Goal: Task Accomplishment & Management: Complete application form

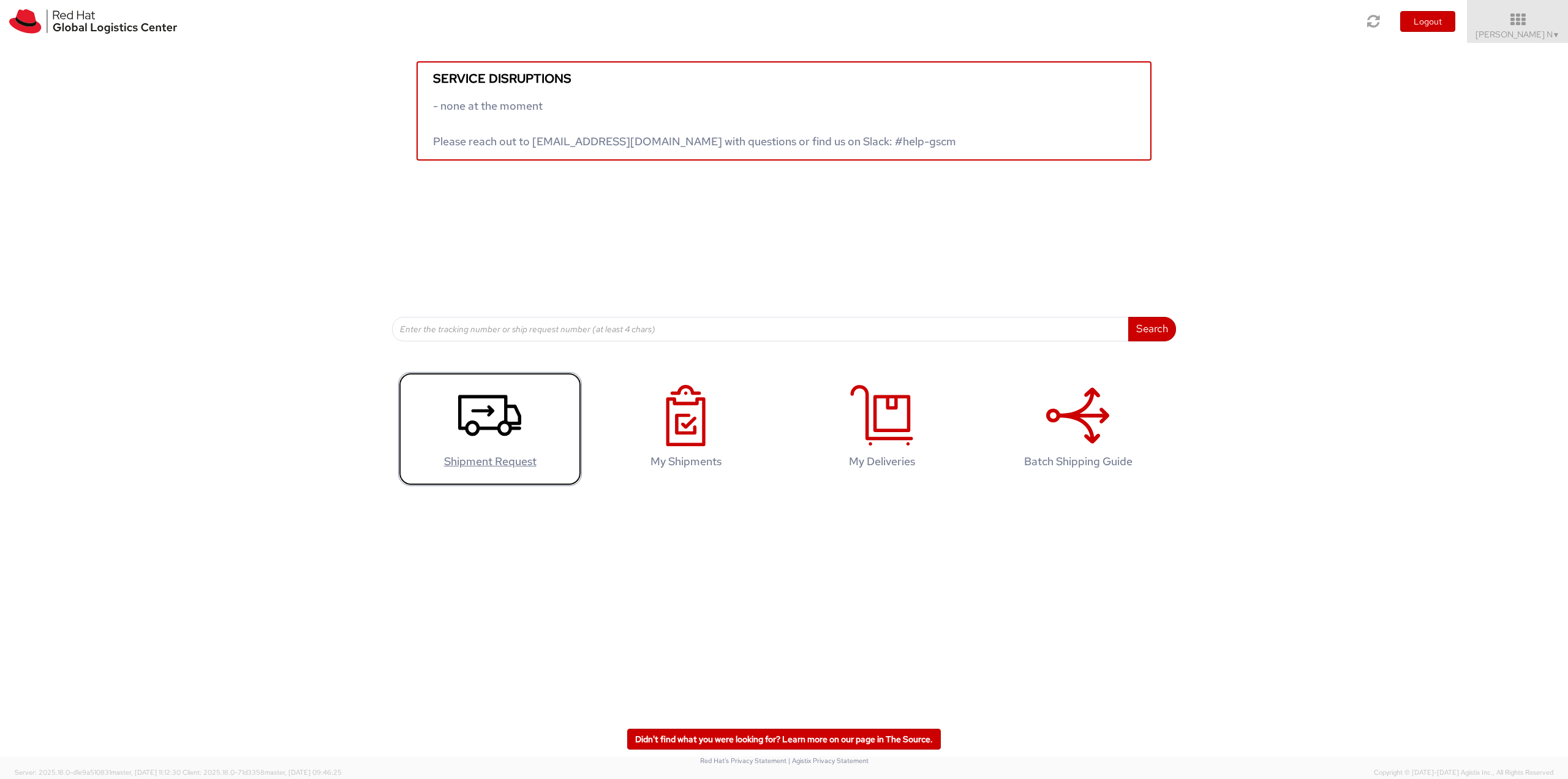
click at [515, 442] on icon at bounding box center [490, 415] width 63 height 61
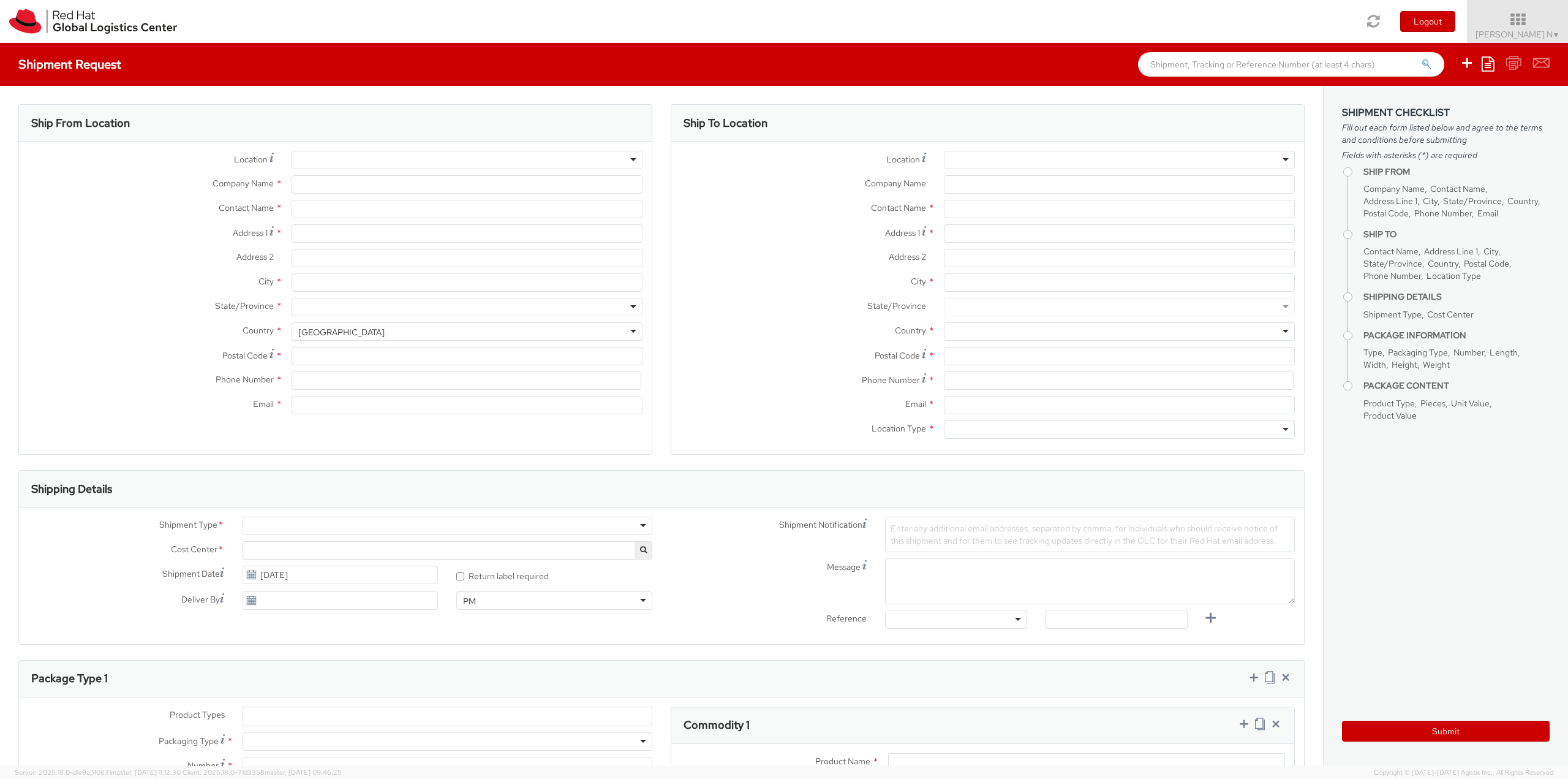
select select
select select "813"
type input "Red Hat India Private Limited"
type input "[PERSON_NAME] N"
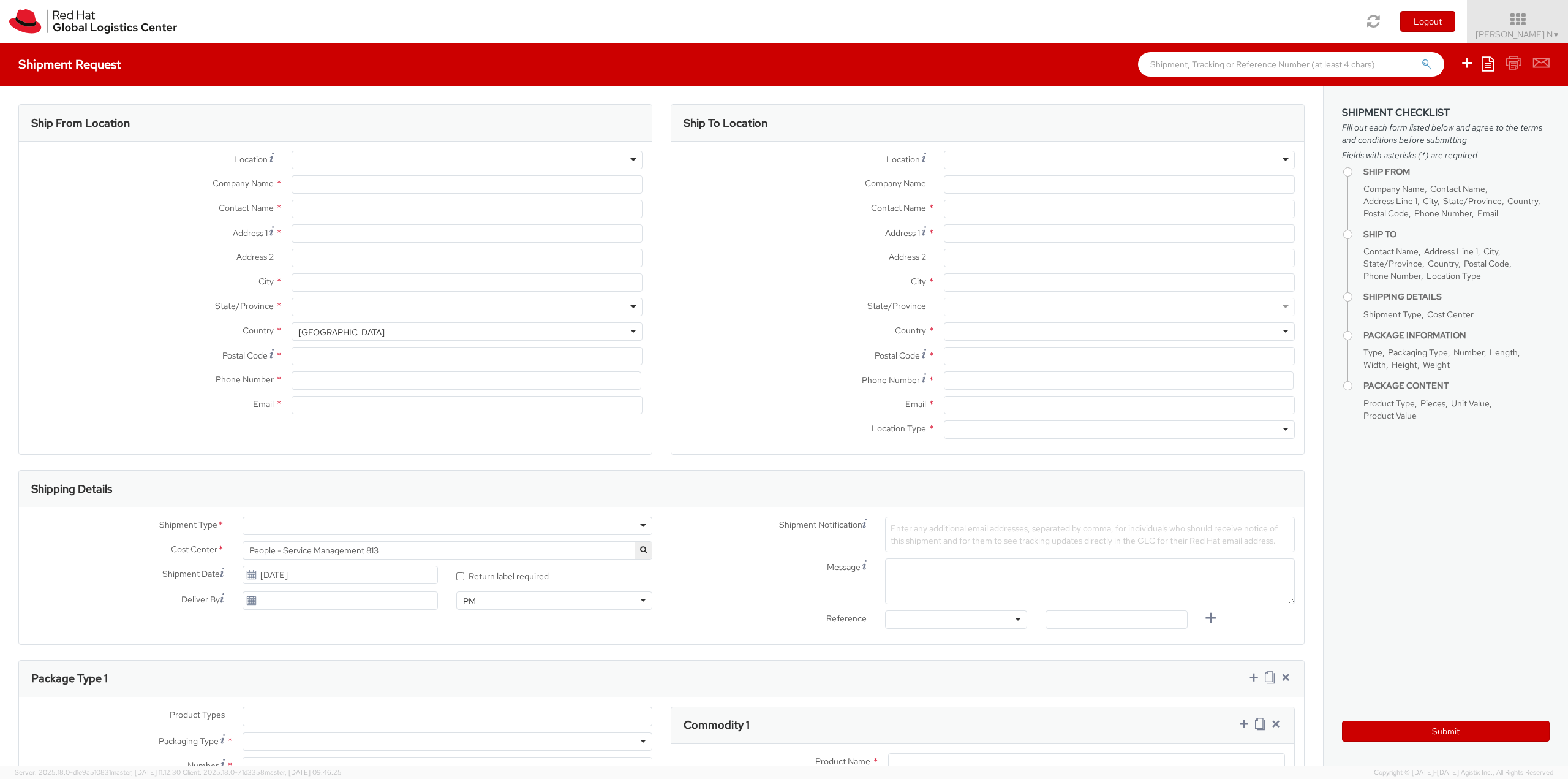
type input "Bagmane [GEOGRAPHIC_DATA]"
type input "FL 10, [GEOGRAPHIC_DATA], [GEOGRAPHIC_DATA]"
type input "[GEOGRAPHIC_DATA]"
type input "560037"
type input "918067935000"
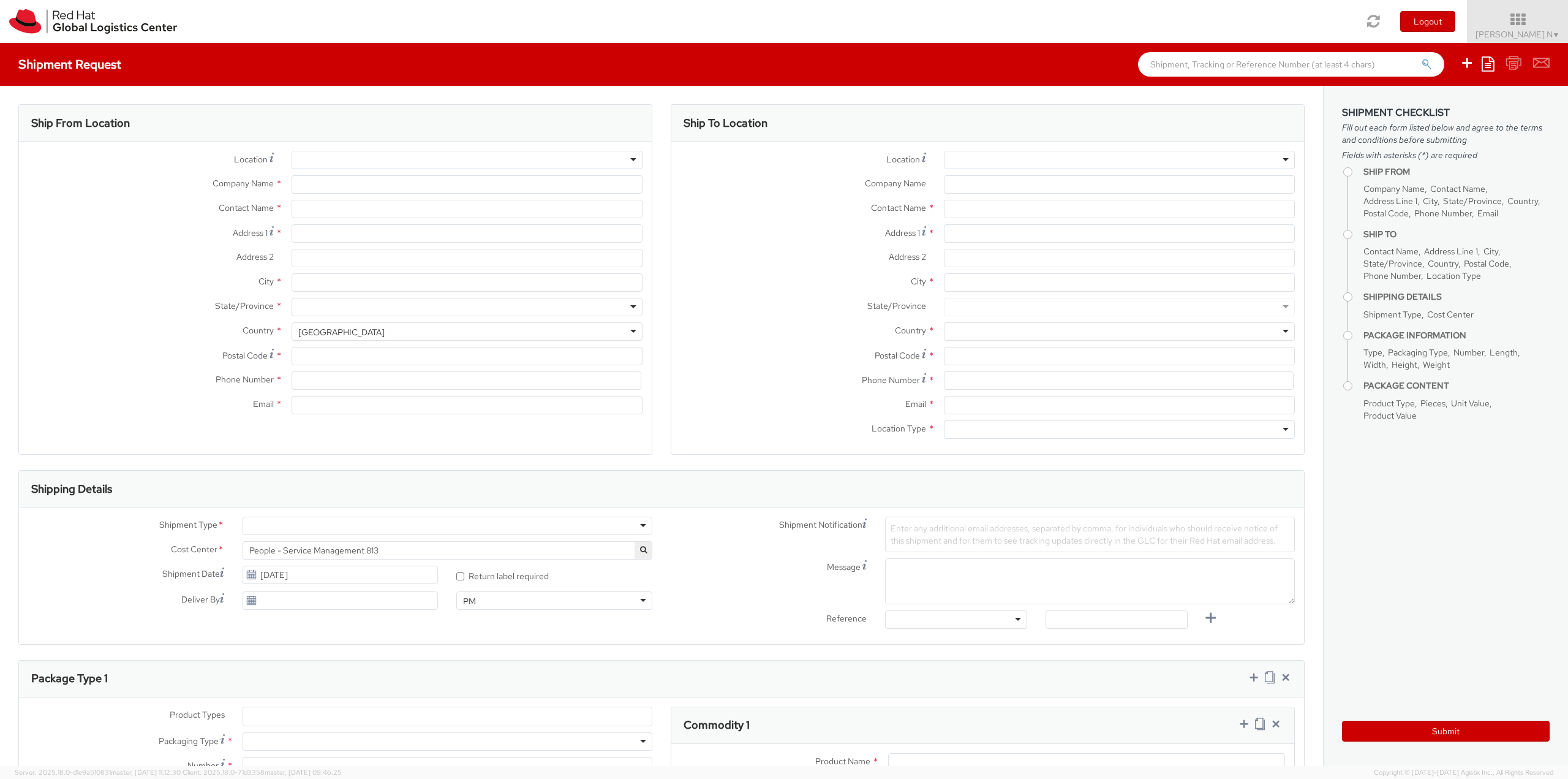
type input "[EMAIL_ADDRESS][DOMAIN_NAME]"
select select "CM"
select select "KGS"
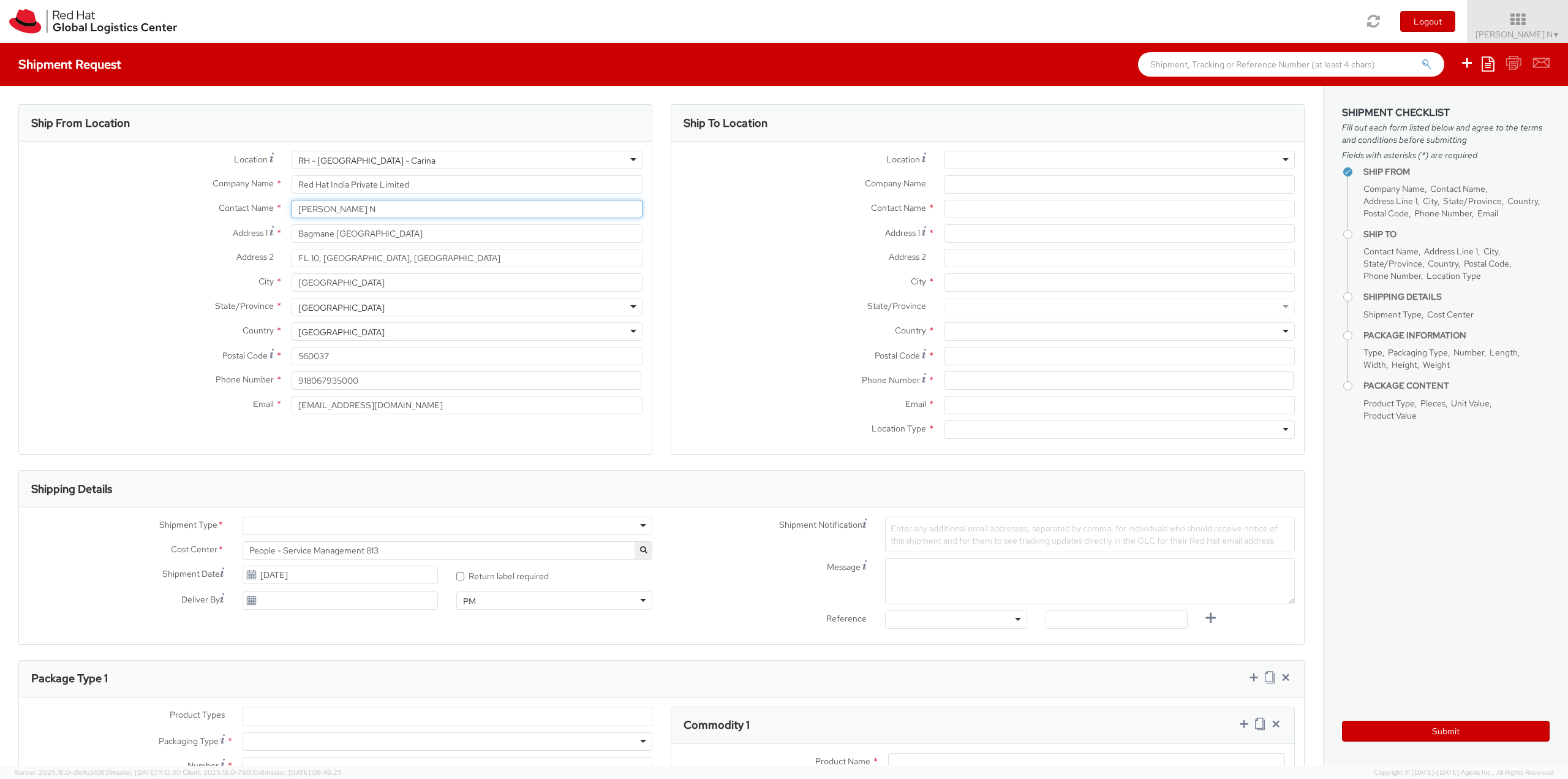
drag, startPoint x: 375, startPoint y: 206, endPoint x: 199, endPoint y: 196, distance: 176.3
click at [199, 196] on div "Location * [GEOGRAPHIC_DATA] - [GEOGRAPHIC_DATA] - Carina [GEOGRAPHIC_DATA] - […" at bounding box center [336, 286] width 633 height 270
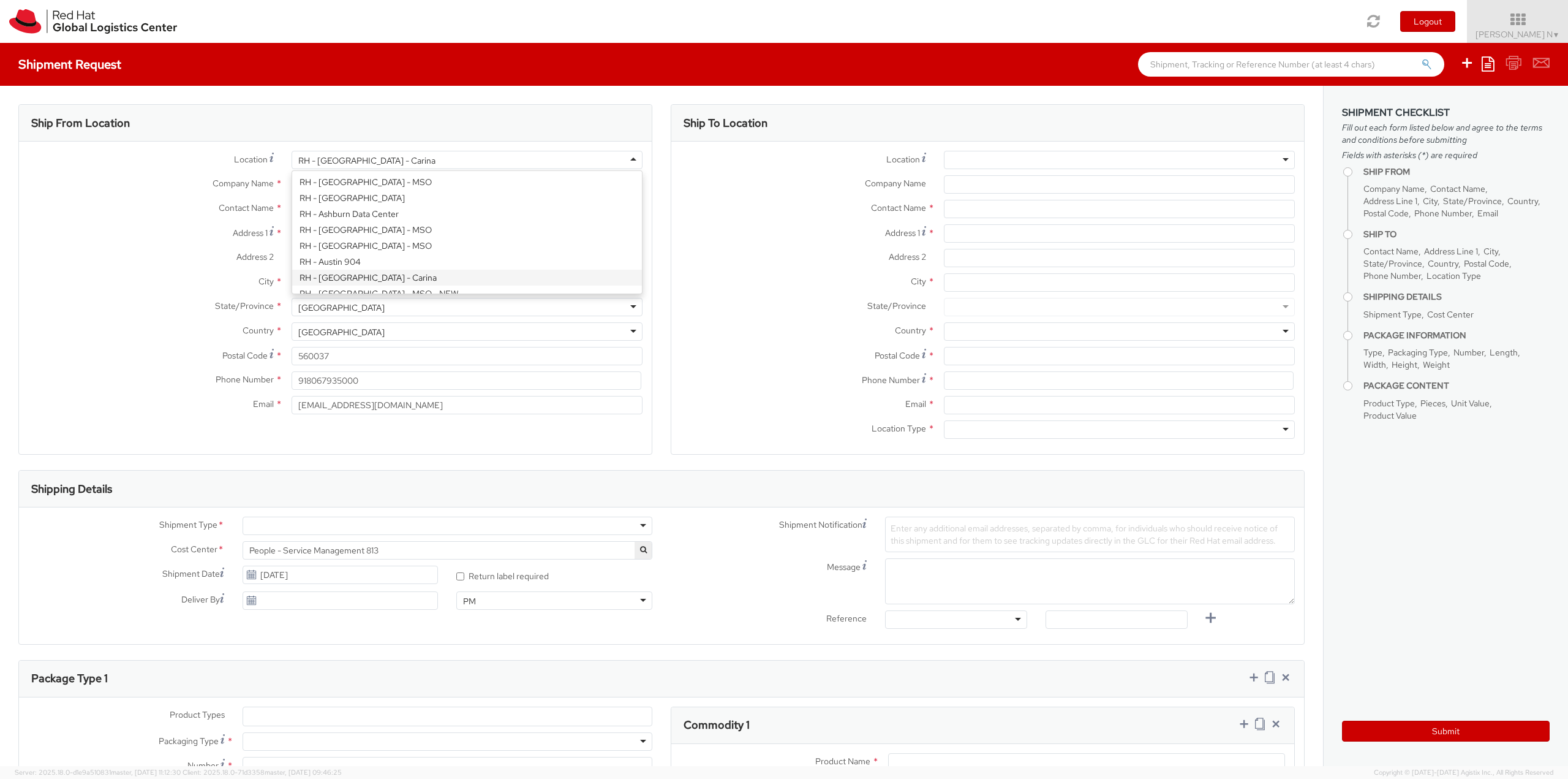
click at [501, 154] on div "RH - [GEOGRAPHIC_DATA] - Carina" at bounding box center [467, 160] width 351 height 18
type input "yd"
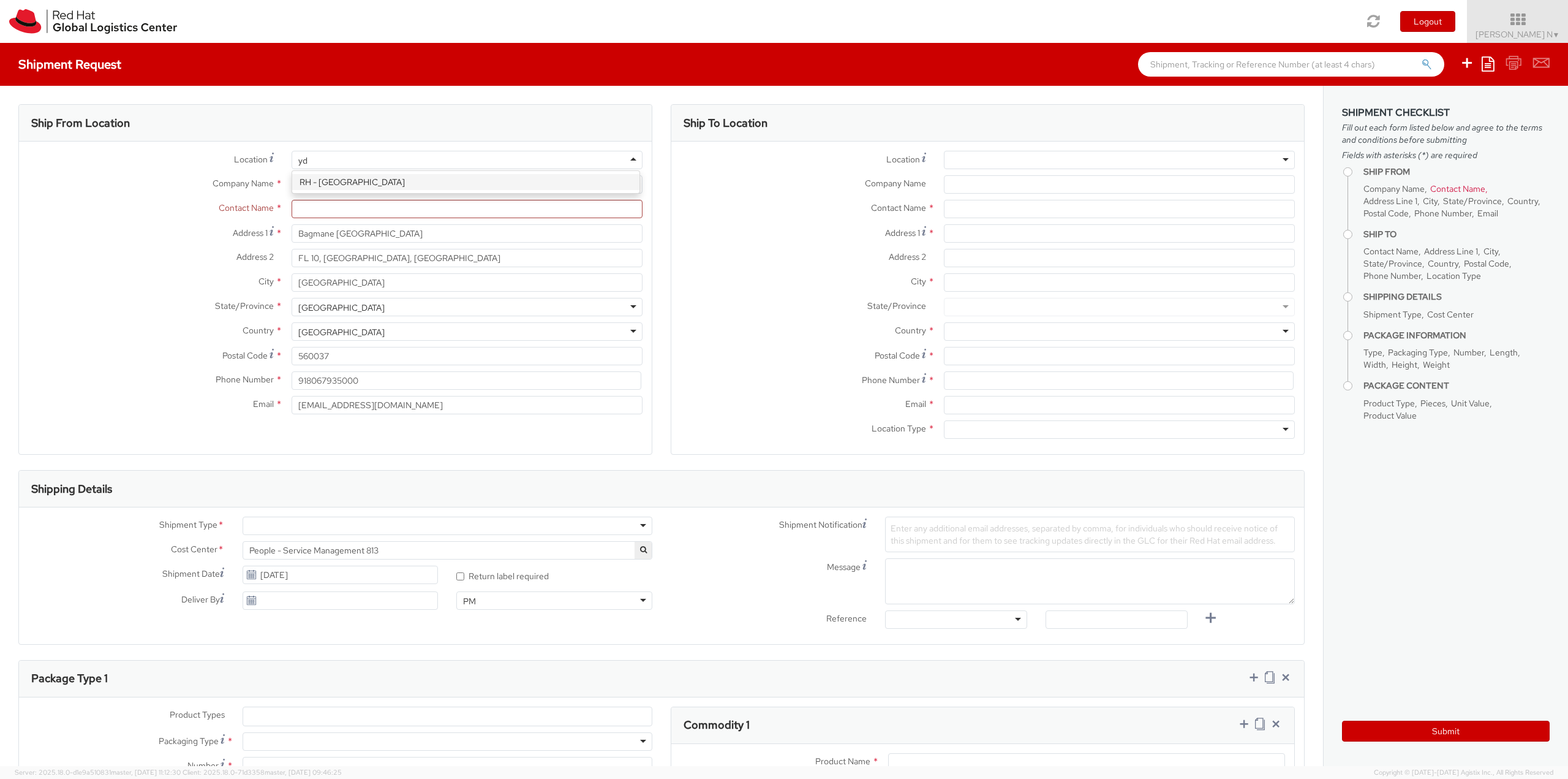
click at [355, 173] on div "RH - [GEOGRAPHIC_DATA]" at bounding box center [466, 182] width 346 height 22
type input "Red Hat Asia-Pacific Pty Ltd"
type input "Level [STREET_ADDRESS][PERSON_NAME]"
type input "[GEOGRAPHIC_DATA]"
type input "2060"
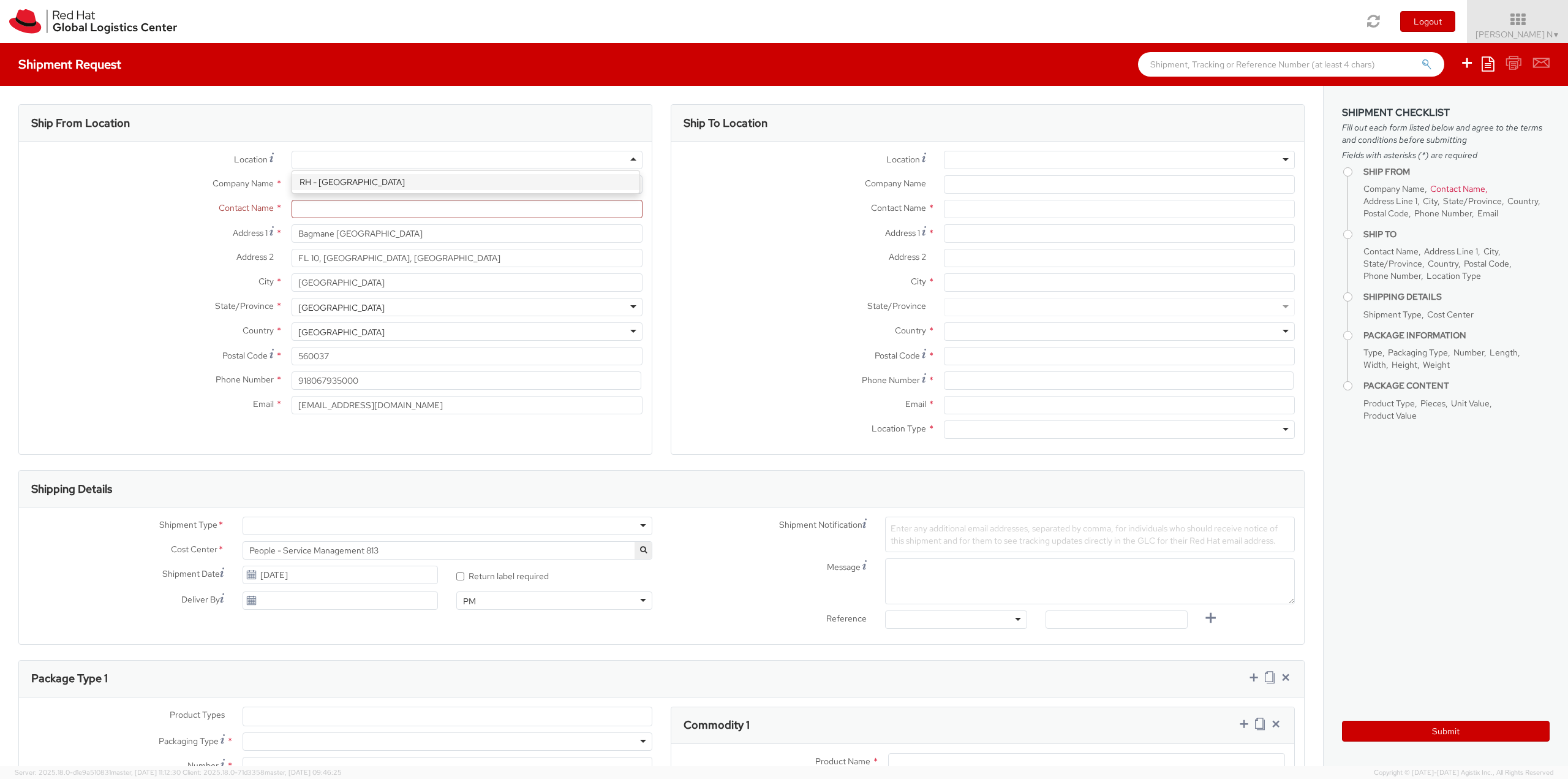
type input "[PHONE_NUMBER]"
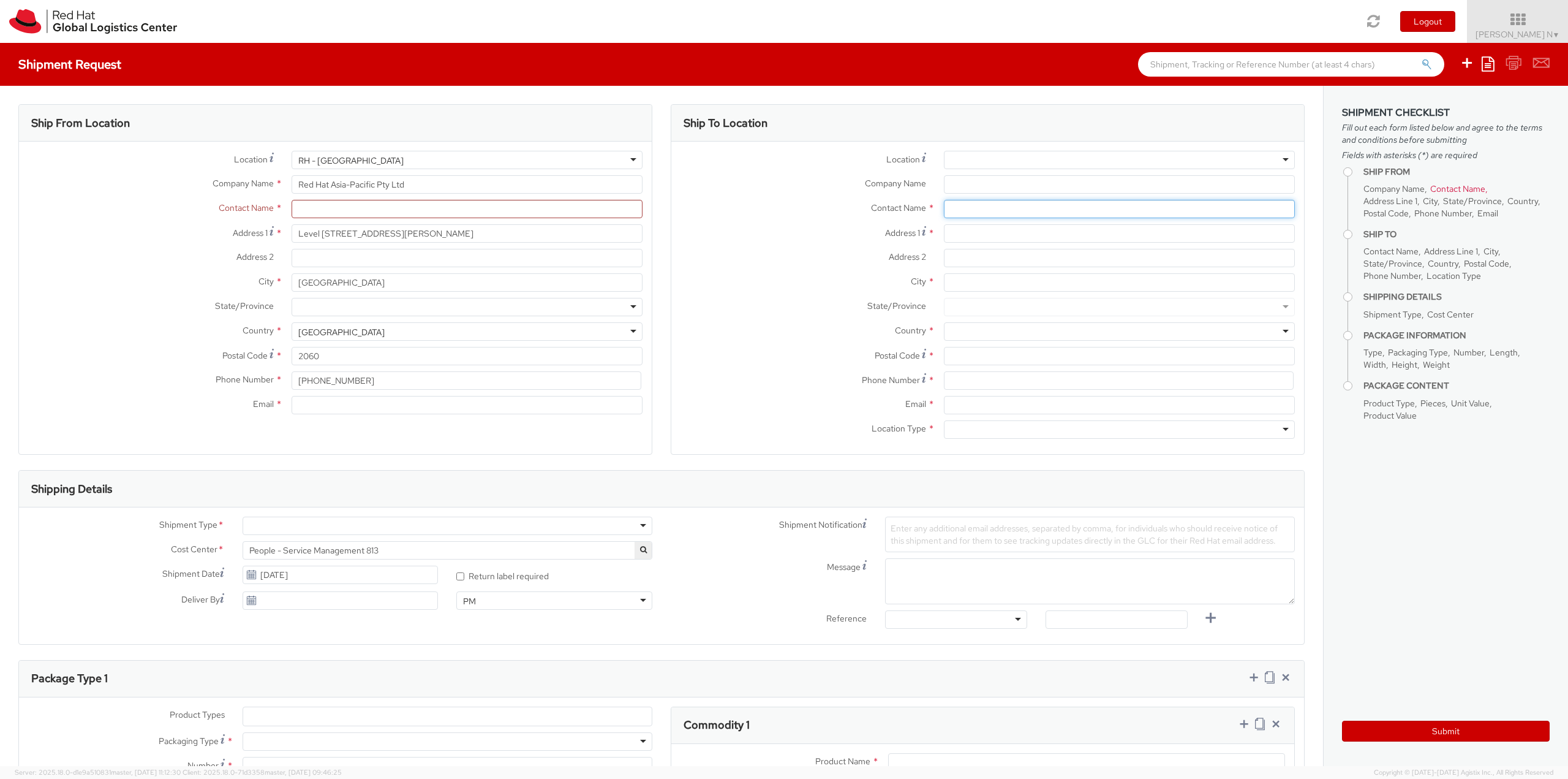
click at [965, 210] on input "text" at bounding box center [1119, 209] width 351 height 18
paste input "[PERSON_NAME]"
click at [1004, 204] on input "[PERSON_NAME]" at bounding box center [1119, 209] width 351 height 18
drag, startPoint x: 1004, startPoint y: 204, endPoint x: 891, endPoint y: 196, distance: 113.3
click at [891, 196] on div "Location * [GEOGRAPHIC_DATA] - [GEOGRAPHIC_DATA] - [GEOGRAPHIC_DATA] [GEOGRAPHI…" at bounding box center [987, 297] width 633 height 294
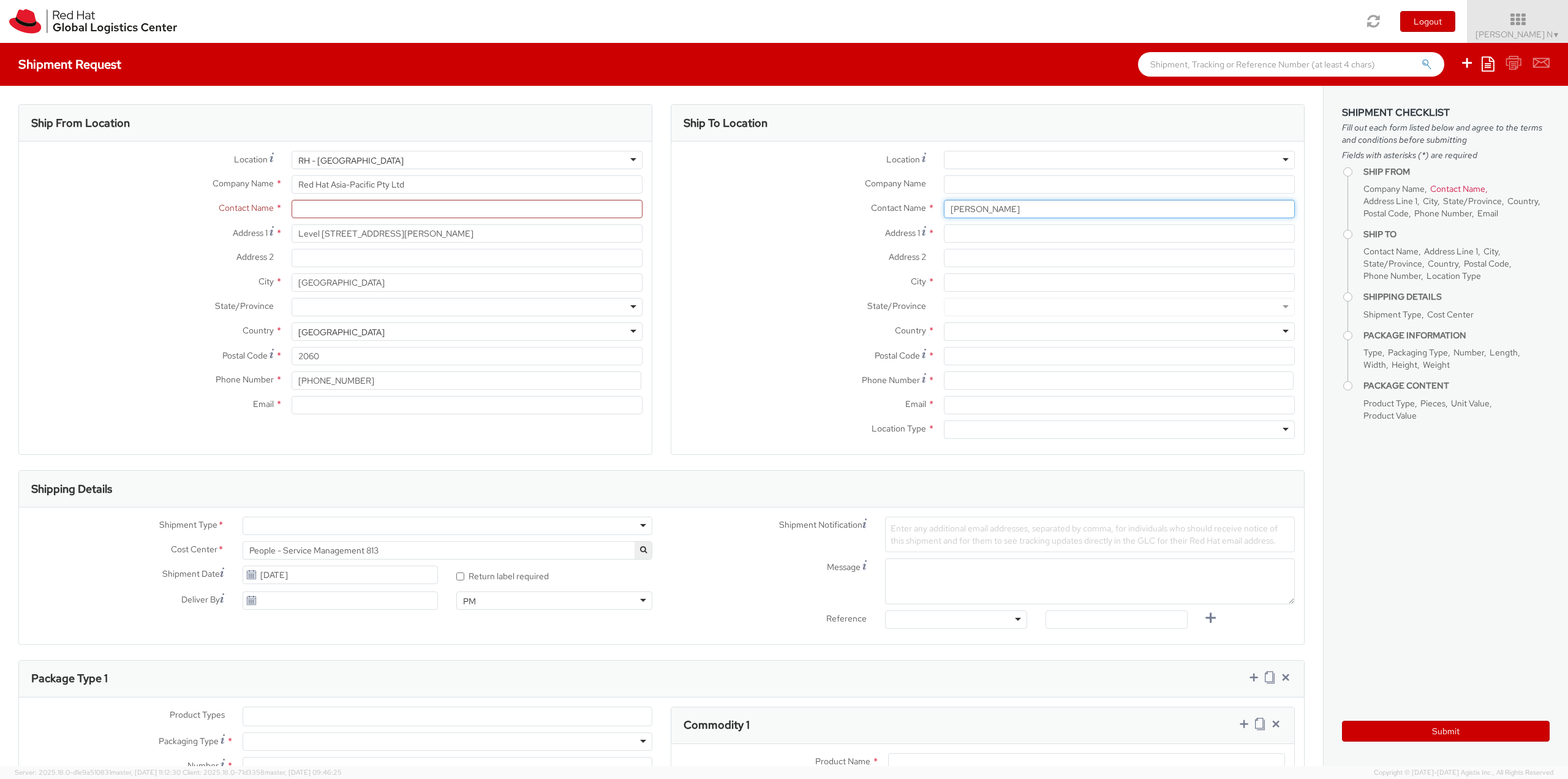
type input "[PERSON_NAME]"
click at [335, 204] on input "text" at bounding box center [467, 209] width 351 height 18
paste input "[EMAIL_ADDRESS][DOMAIN_NAME]"
type input "[EMAIL_ADDRESS][DOMAIN_NAME]"
drag, startPoint x: 414, startPoint y: 214, endPoint x: 199, endPoint y: 186, distance: 216.8
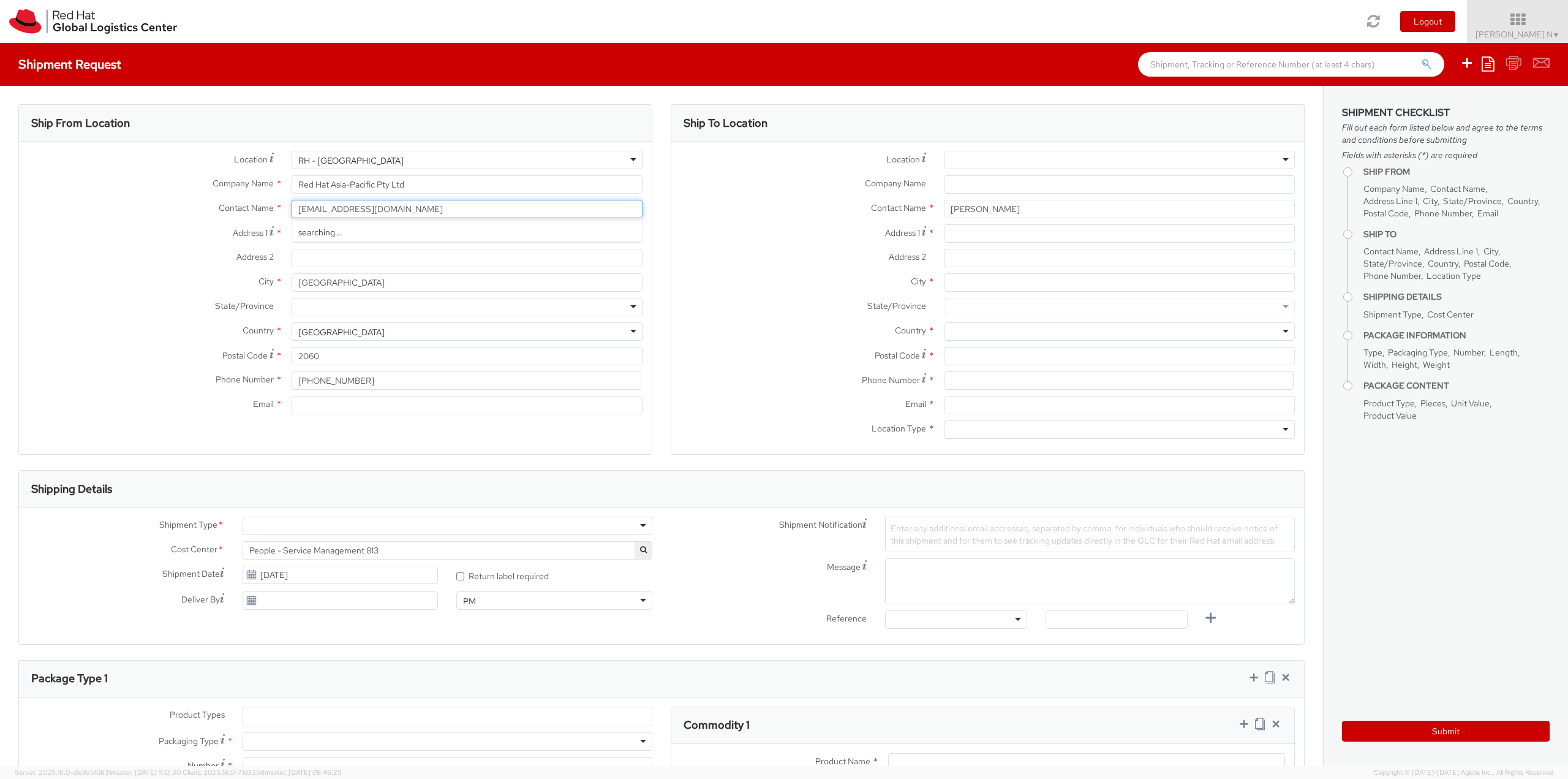
click at [201, 186] on div "Location * [GEOGRAPHIC_DATA] - [GEOGRAPHIC_DATA] [GEOGRAPHIC_DATA] - [GEOGRAPHI…" at bounding box center [336, 286] width 633 height 270
click at [336, 405] on input "Email *" at bounding box center [467, 405] width 351 height 18
paste input "[EMAIL_ADDRESS][DOMAIN_NAME]"
type input "[EMAIL_ADDRESS][DOMAIN_NAME]"
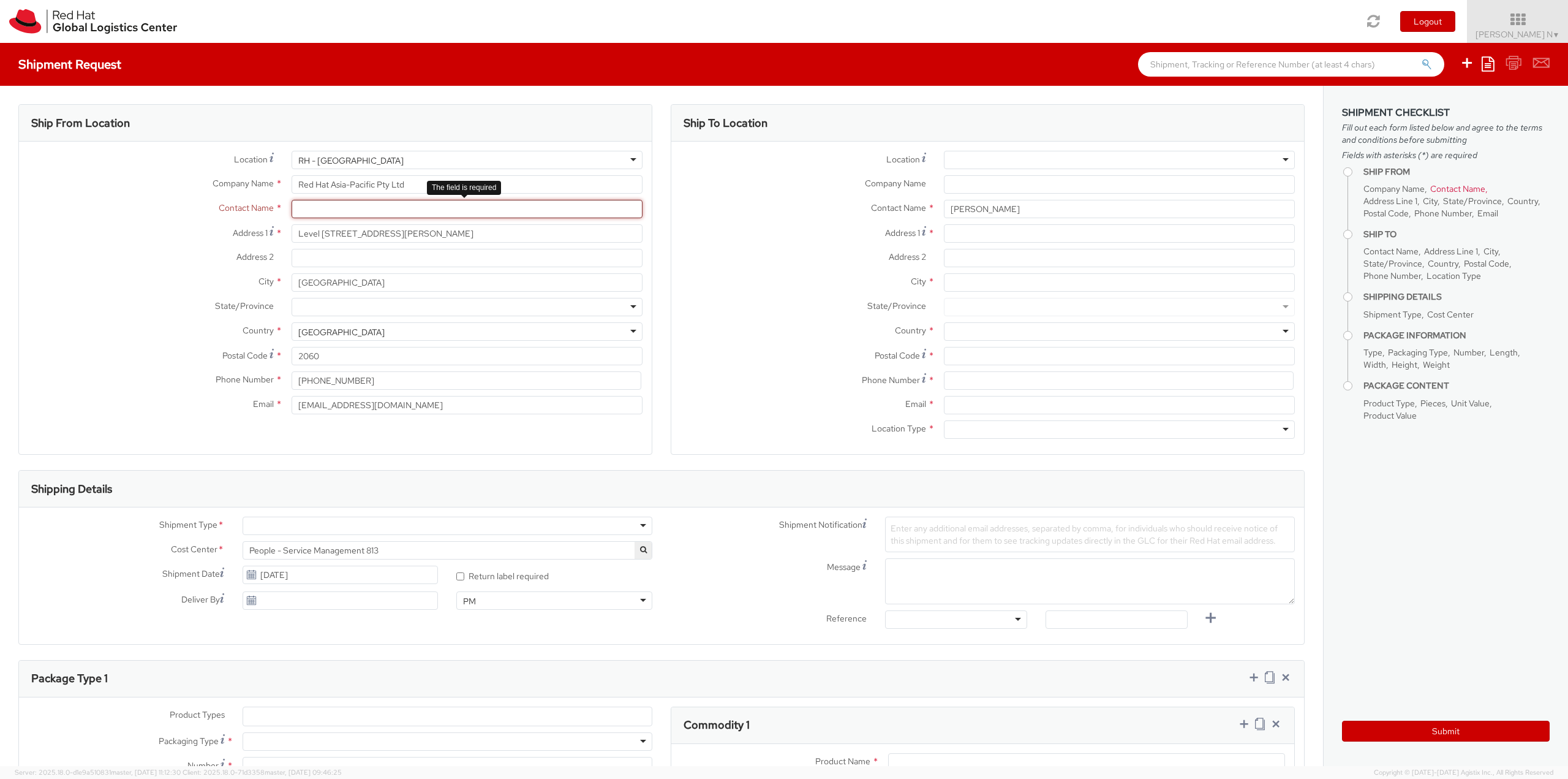
click at [318, 212] on input "text" at bounding box center [467, 209] width 351 height 18
paste input "[PERSON_NAME]"
type input "[PERSON_NAME]"
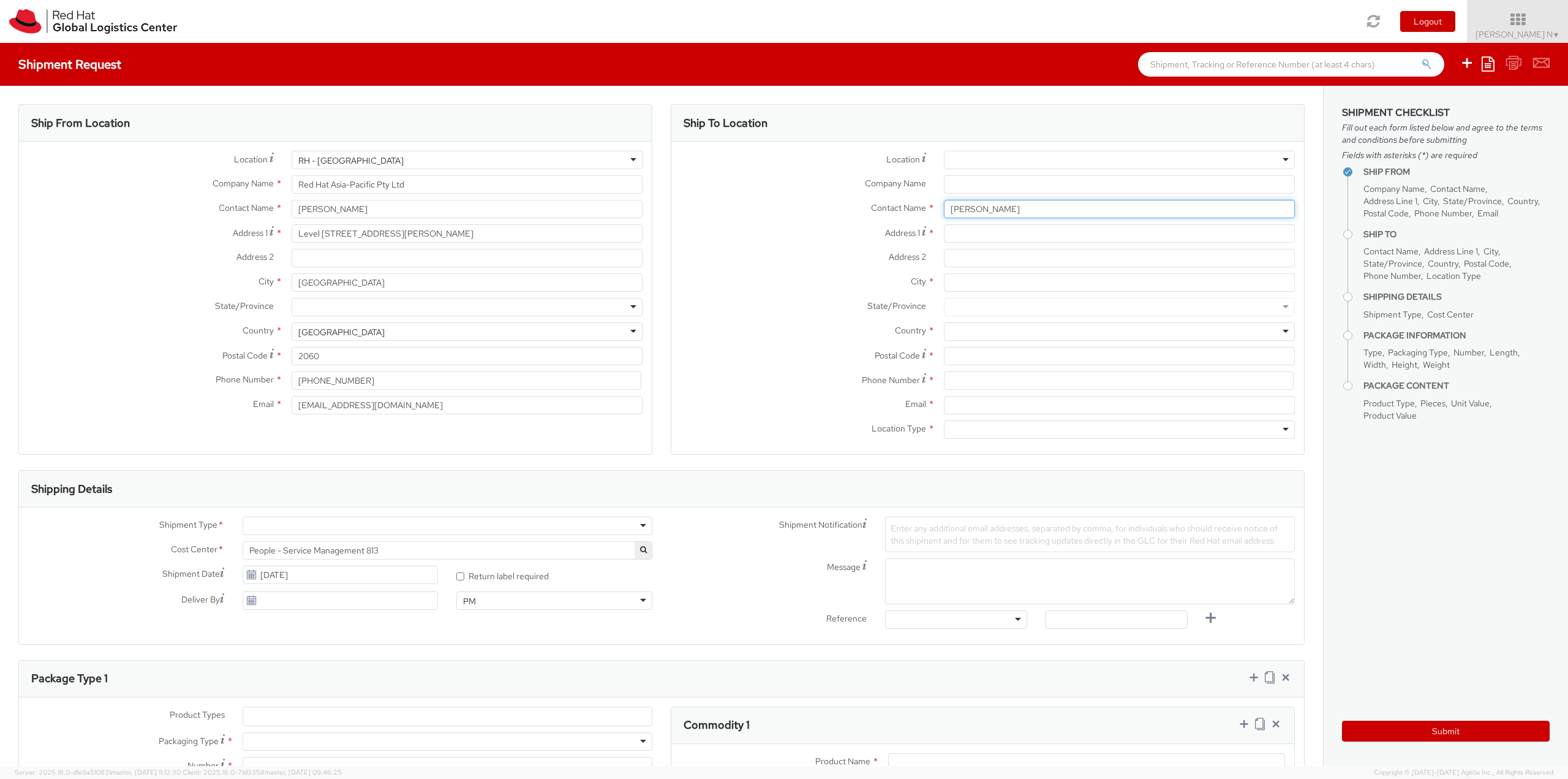
drag, startPoint x: 1014, startPoint y: 205, endPoint x: 904, endPoint y: 210, distance: 110.1
click at [904, 210] on div "Contact Name * [PERSON_NAME]" at bounding box center [987, 209] width 633 height 18
click at [983, 183] on input "Company Name *" at bounding box center [1119, 184] width 351 height 18
paste input "[PERSON_NAME]"
type input "[PERSON_NAME]"
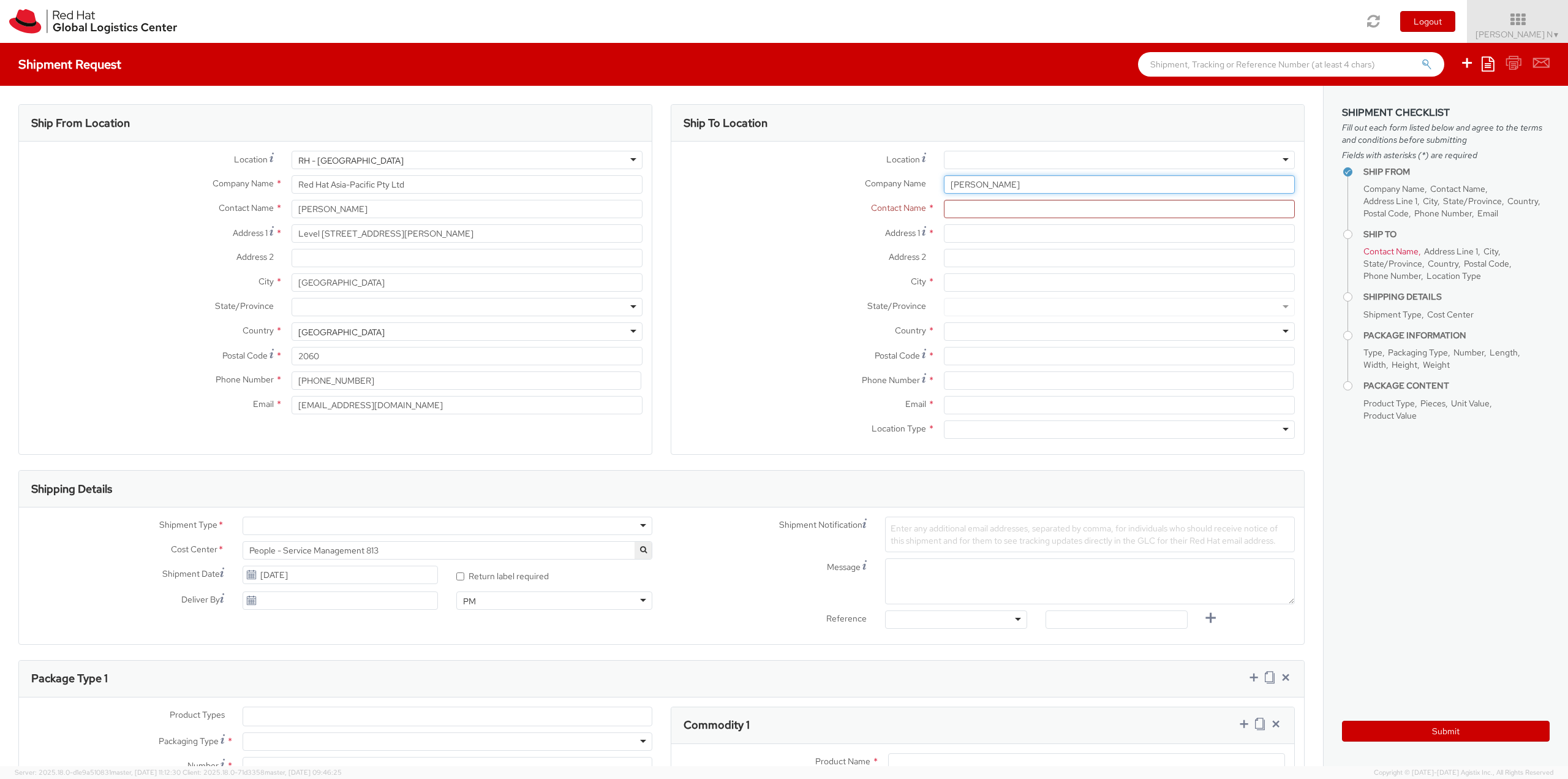
drag, startPoint x: 1000, startPoint y: 182, endPoint x: 834, endPoint y: 183, distance: 166.0
click at [851, 184] on div "Company Name * [PERSON_NAME]" at bounding box center [987, 184] width 633 height 18
click at [955, 208] on input "text" at bounding box center [1119, 209] width 351 height 18
paste input "[PERSON_NAME]"
type input "[PERSON_NAME]"
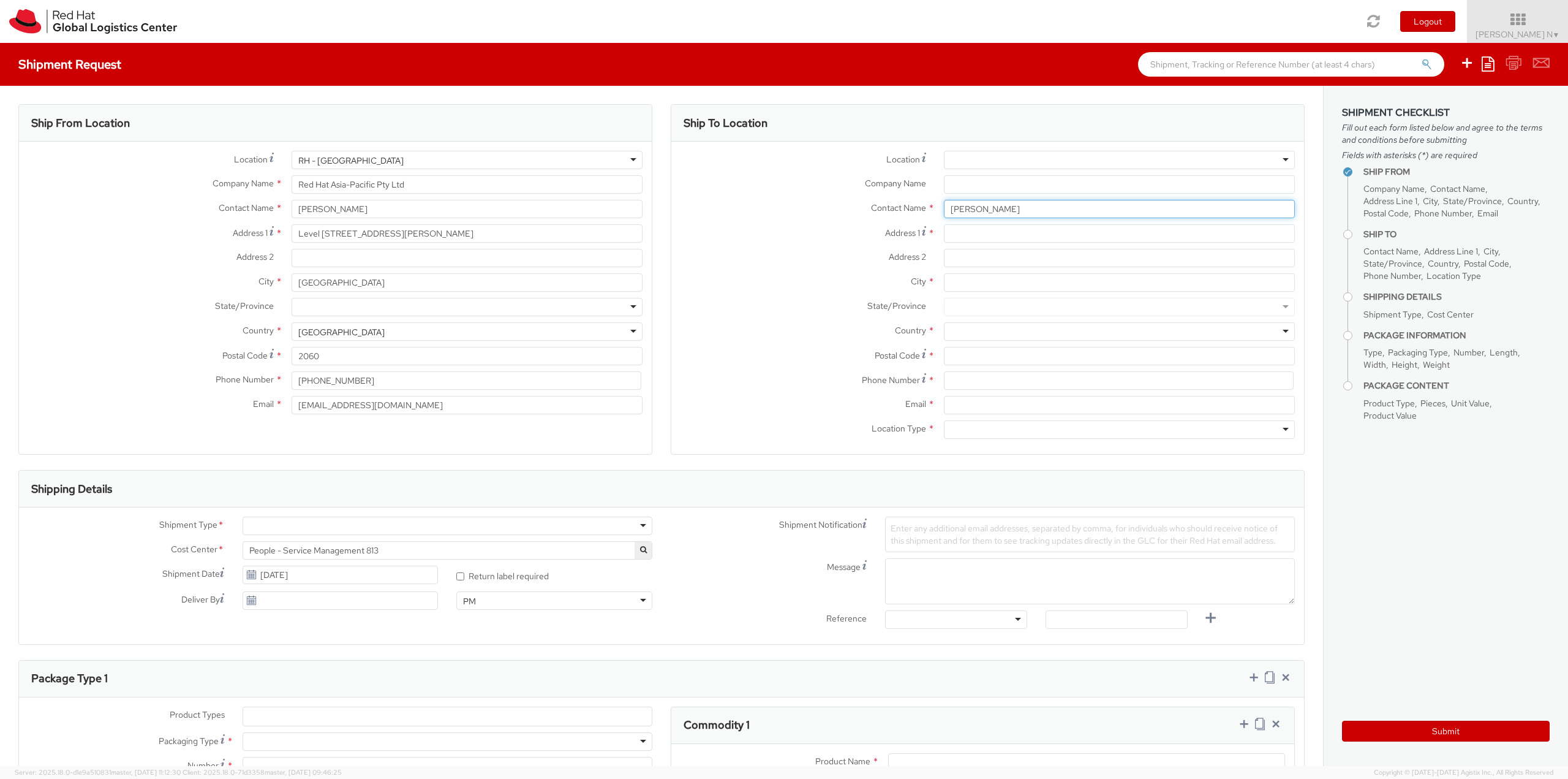
click at [1020, 202] on input "[PERSON_NAME]" at bounding box center [1119, 209] width 351 height 18
click at [978, 182] on input "Company Name *" at bounding box center [1119, 184] width 351 height 18
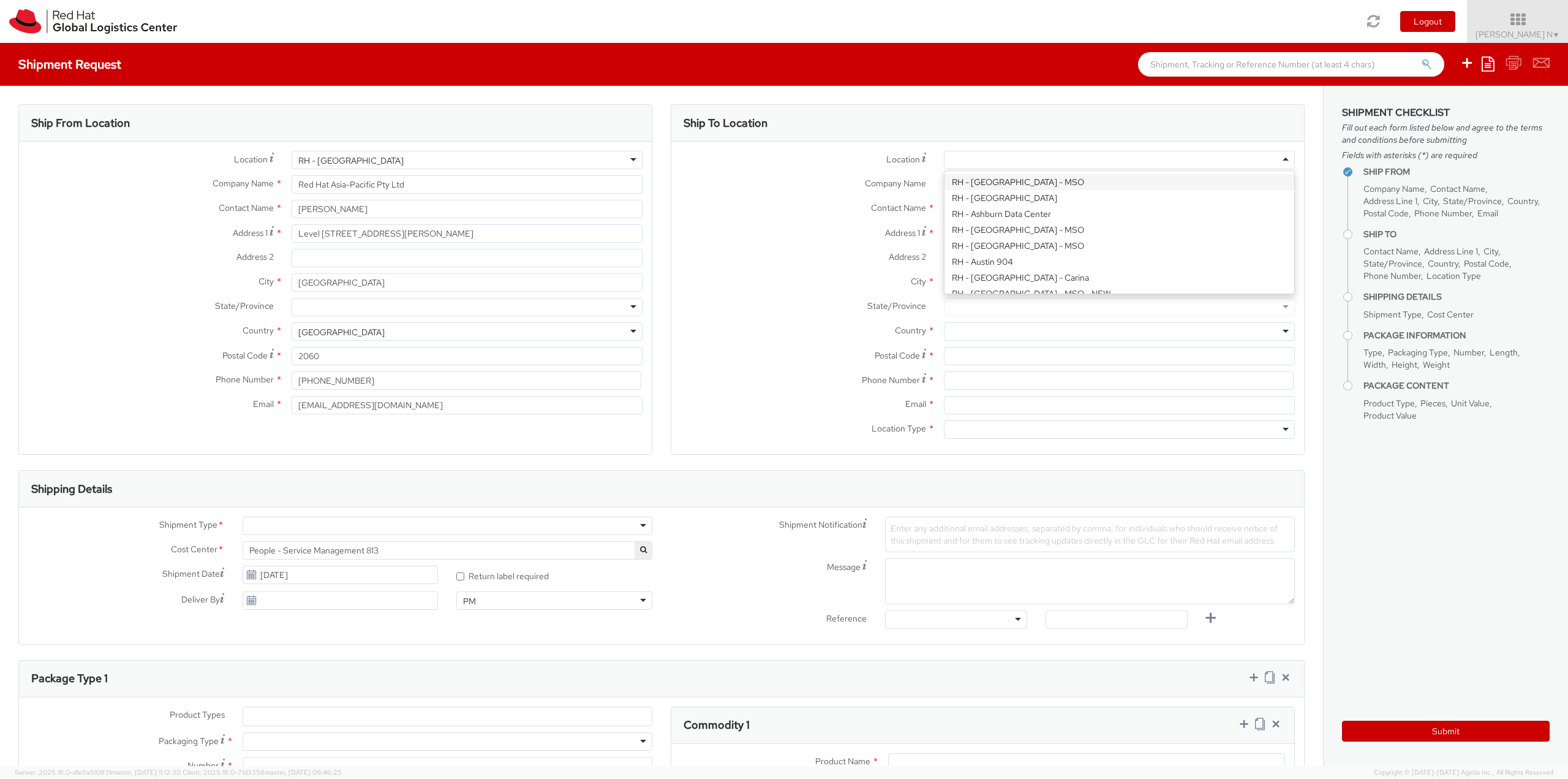
click at [993, 155] on div at bounding box center [1119, 160] width 351 height 18
click at [986, 125] on div "Ship To Location" at bounding box center [987, 123] width 633 height 37
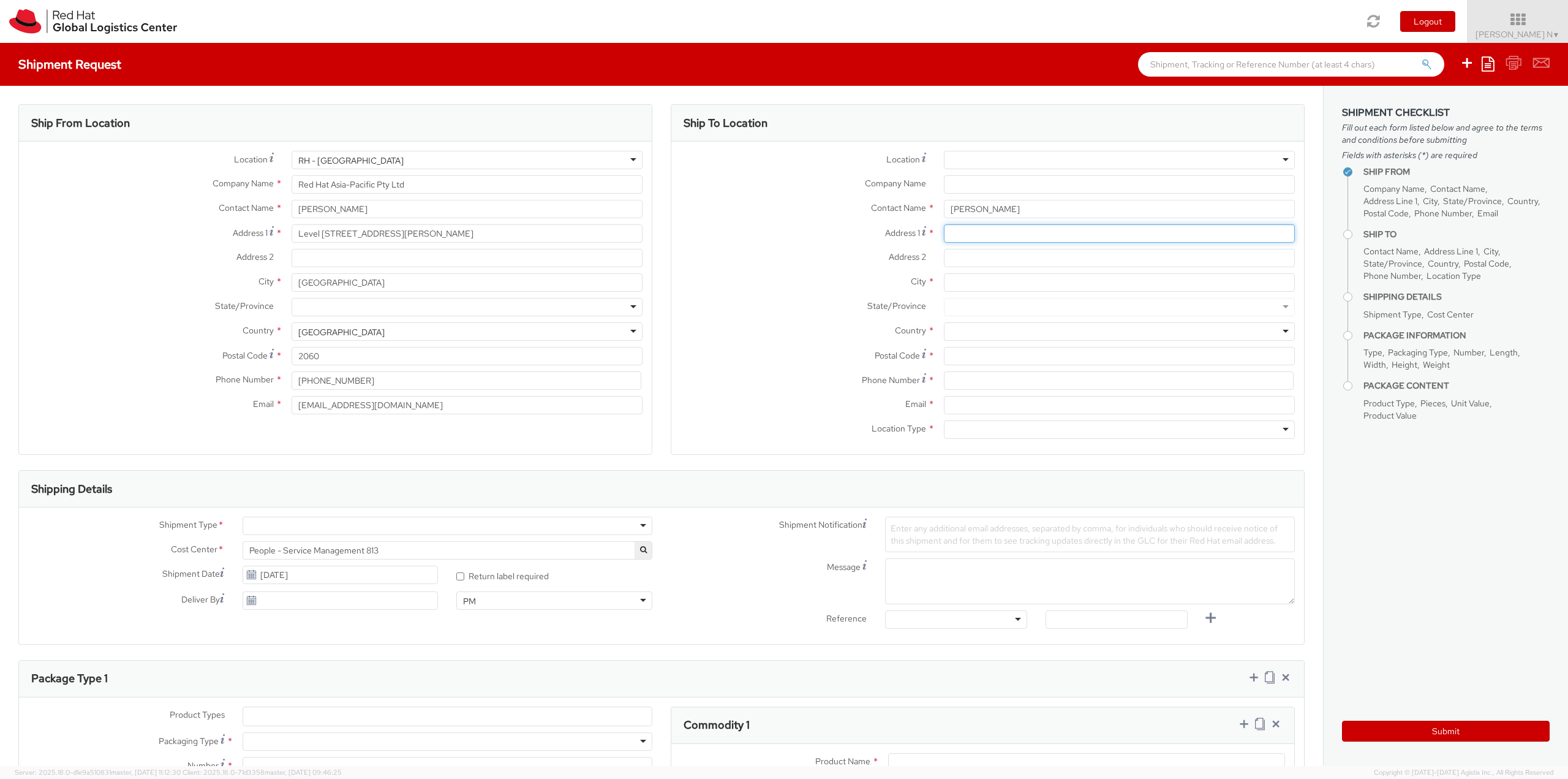
click at [970, 236] on input "Address 1 *" at bounding box center [1119, 233] width 351 height 18
click at [985, 227] on input "Address 1 *" at bounding box center [1119, 233] width 351 height 18
paste input "[STREET_ADDRESS]"
type input "[STREET_ADDRESS]"
click at [970, 330] on div at bounding box center [1119, 331] width 351 height 18
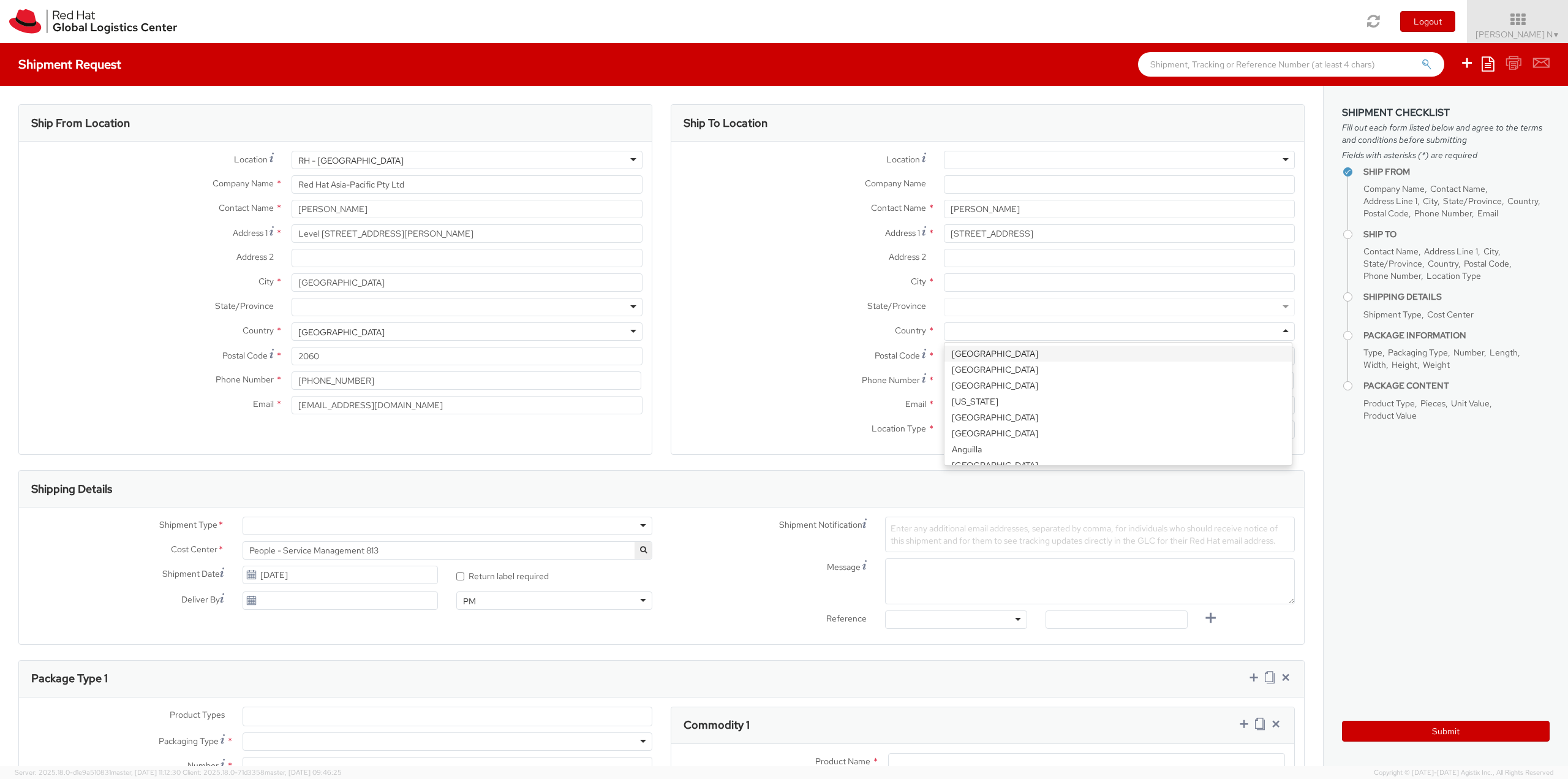
paste input "Otaki"
type input "Otaki"
click at [970, 330] on div at bounding box center [1119, 331] width 351 height 18
click at [953, 327] on input "select-one" at bounding box center [962, 332] width 23 height 12
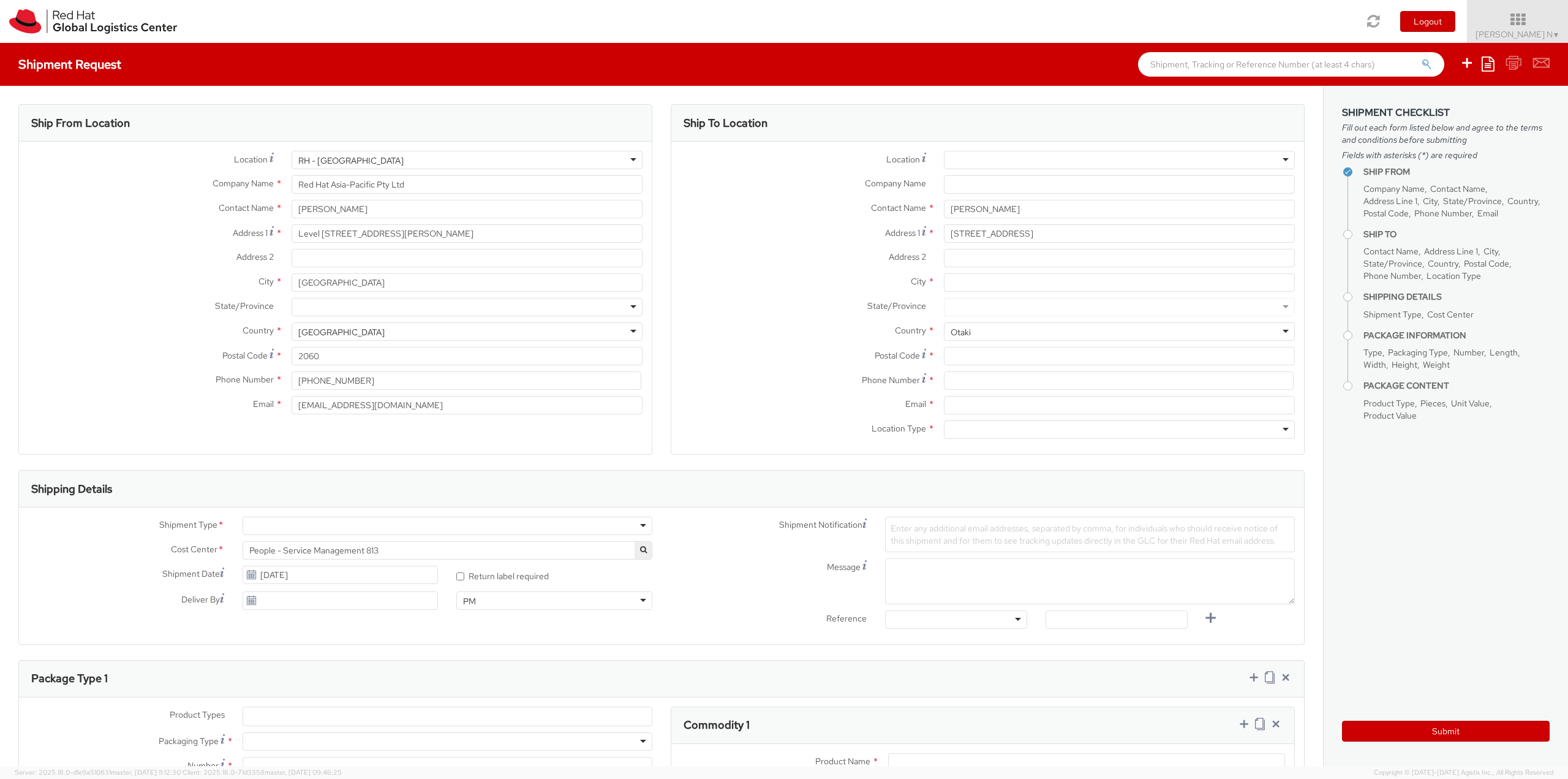
click at [953, 327] on input "select-one" at bounding box center [962, 332] width 23 height 12
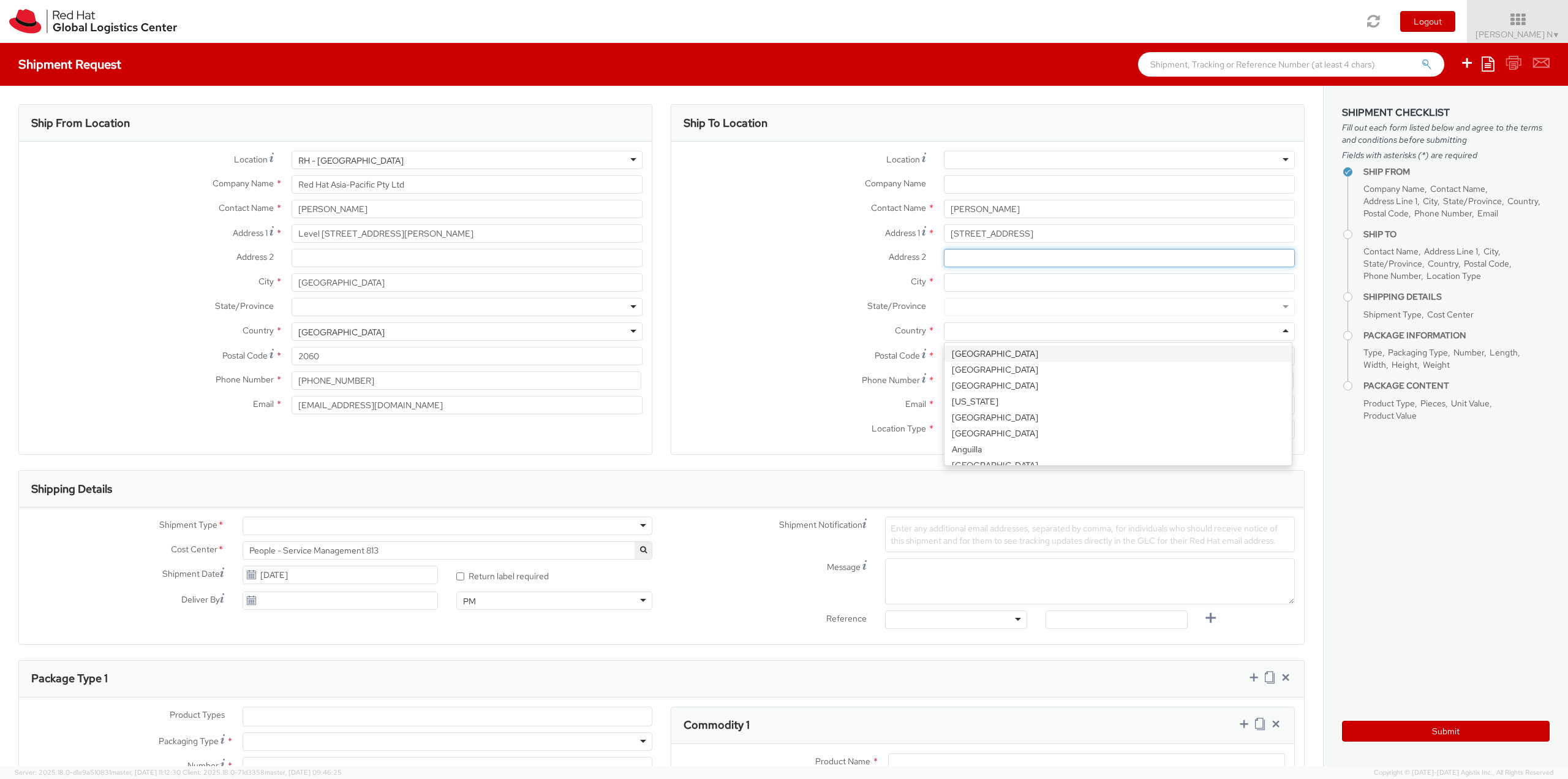
click at [987, 256] on input "Address 2 *" at bounding box center [1119, 258] width 351 height 18
paste input "Otaki"
type input "Otaki"
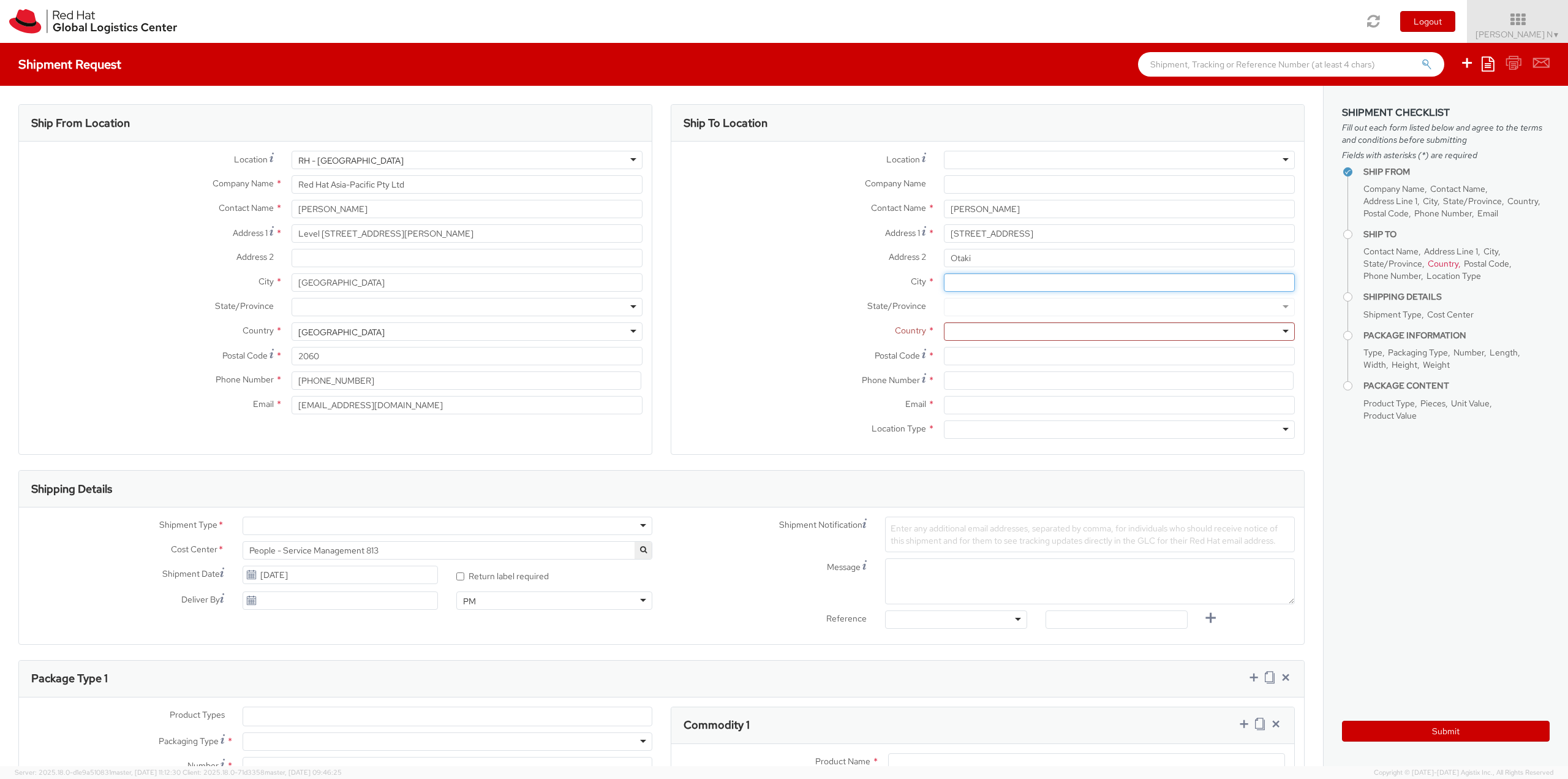
click at [965, 280] on input "City *" at bounding box center [1119, 282] width 351 height 18
paste input "Kapiti"
type input "Kapiti"
drag, startPoint x: 972, startPoint y: 287, endPoint x: 882, endPoint y: 275, distance: 90.8
click at [882, 275] on div "City * Kapiti" at bounding box center [987, 282] width 633 height 18
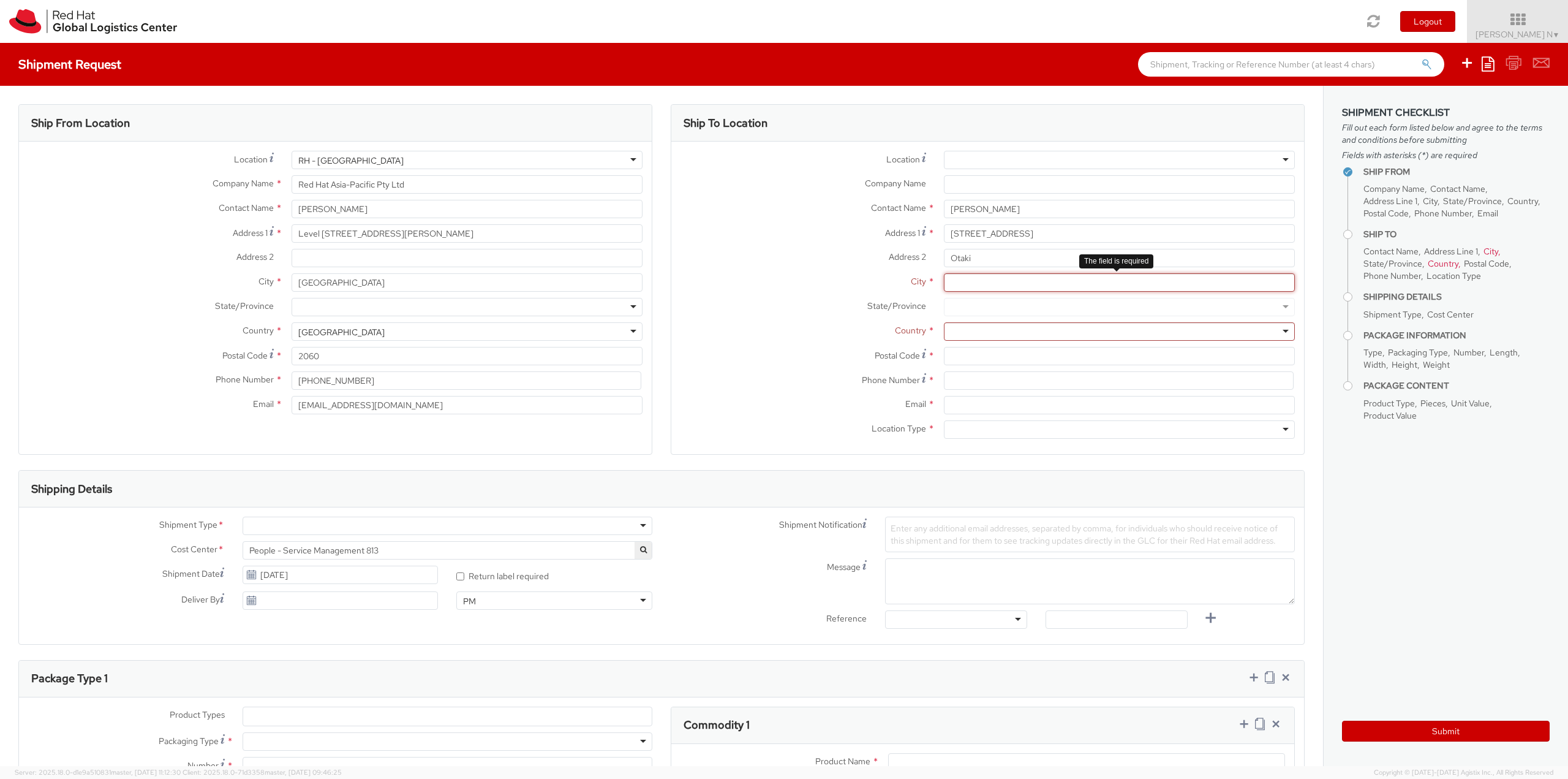
click at [971, 280] on input "City *" at bounding box center [1119, 282] width 351 height 18
paste input "Otaki"
type input "Otaki"
click at [957, 255] on input "Otaki" at bounding box center [1119, 258] width 351 height 18
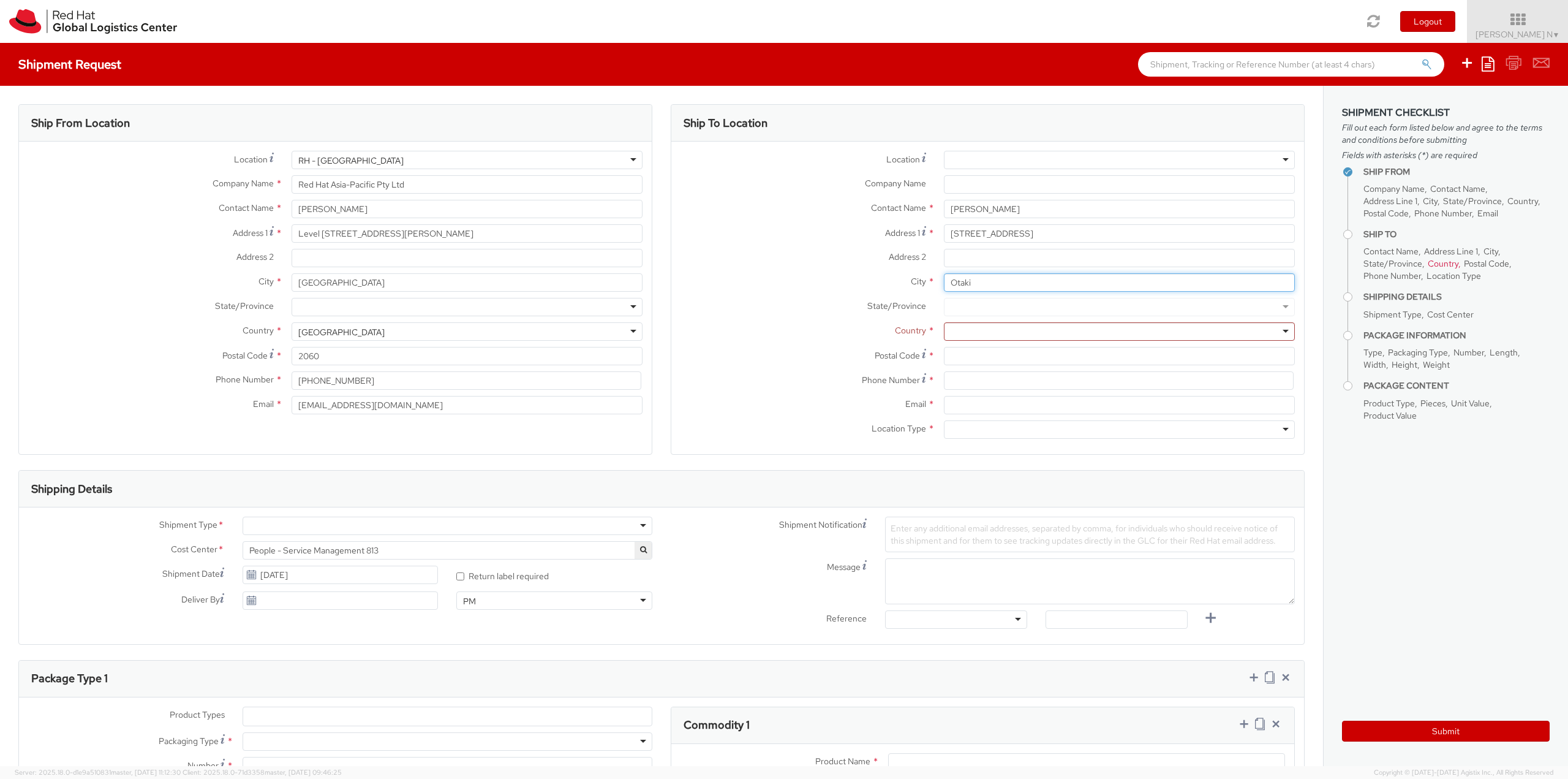
click at [959, 283] on input "Otaki" at bounding box center [1119, 282] width 351 height 18
click at [959, 282] on input "Otaki" at bounding box center [1119, 282] width 351 height 18
click at [978, 360] on input "Postal Code *" at bounding box center [1119, 356] width 351 height 18
paste input "[GEOGRAPHIC_DATA]"
type input "[GEOGRAPHIC_DATA]"
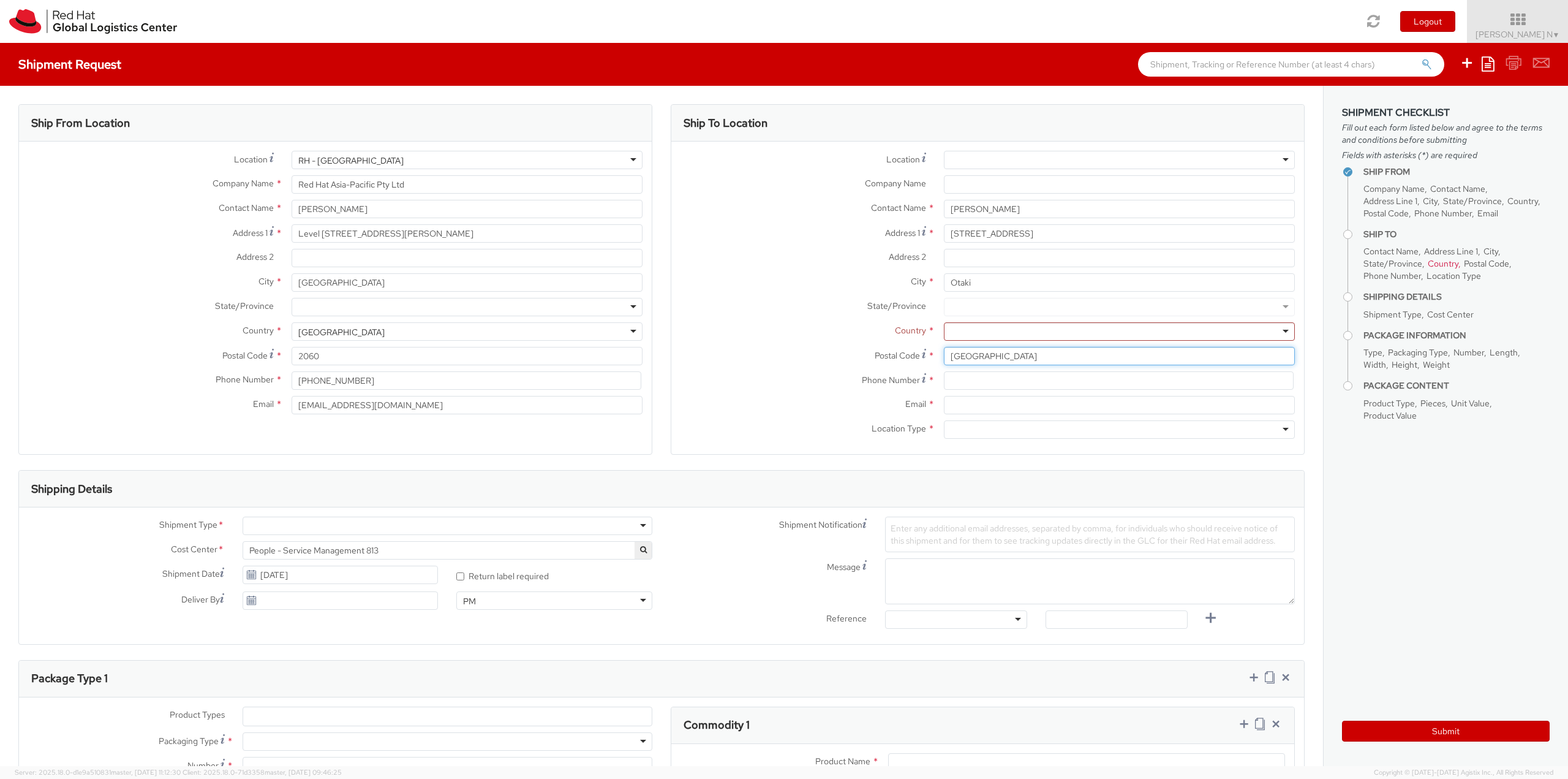
click at [989, 360] on input "[GEOGRAPHIC_DATA]" at bounding box center [1119, 356] width 351 height 18
click at [1049, 359] on input "Postal Code *" at bounding box center [1119, 356] width 351 height 18
type input "5512"
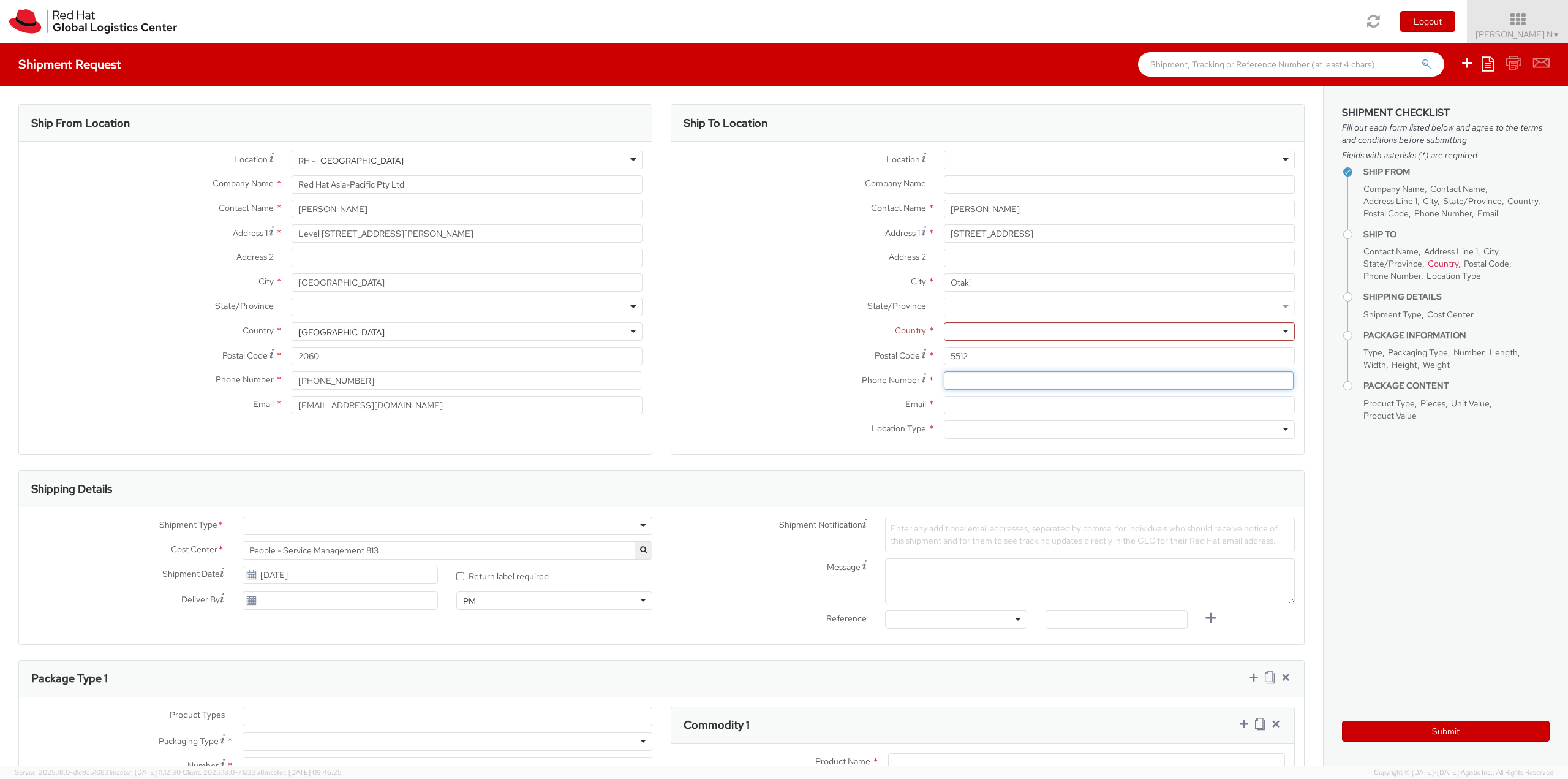
click at [1014, 384] on input at bounding box center [1118, 380] width 350 height 18
click at [955, 405] on input "Email *" at bounding box center [1119, 405] width 351 height 18
click at [983, 330] on div at bounding box center [1119, 331] width 351 height 18
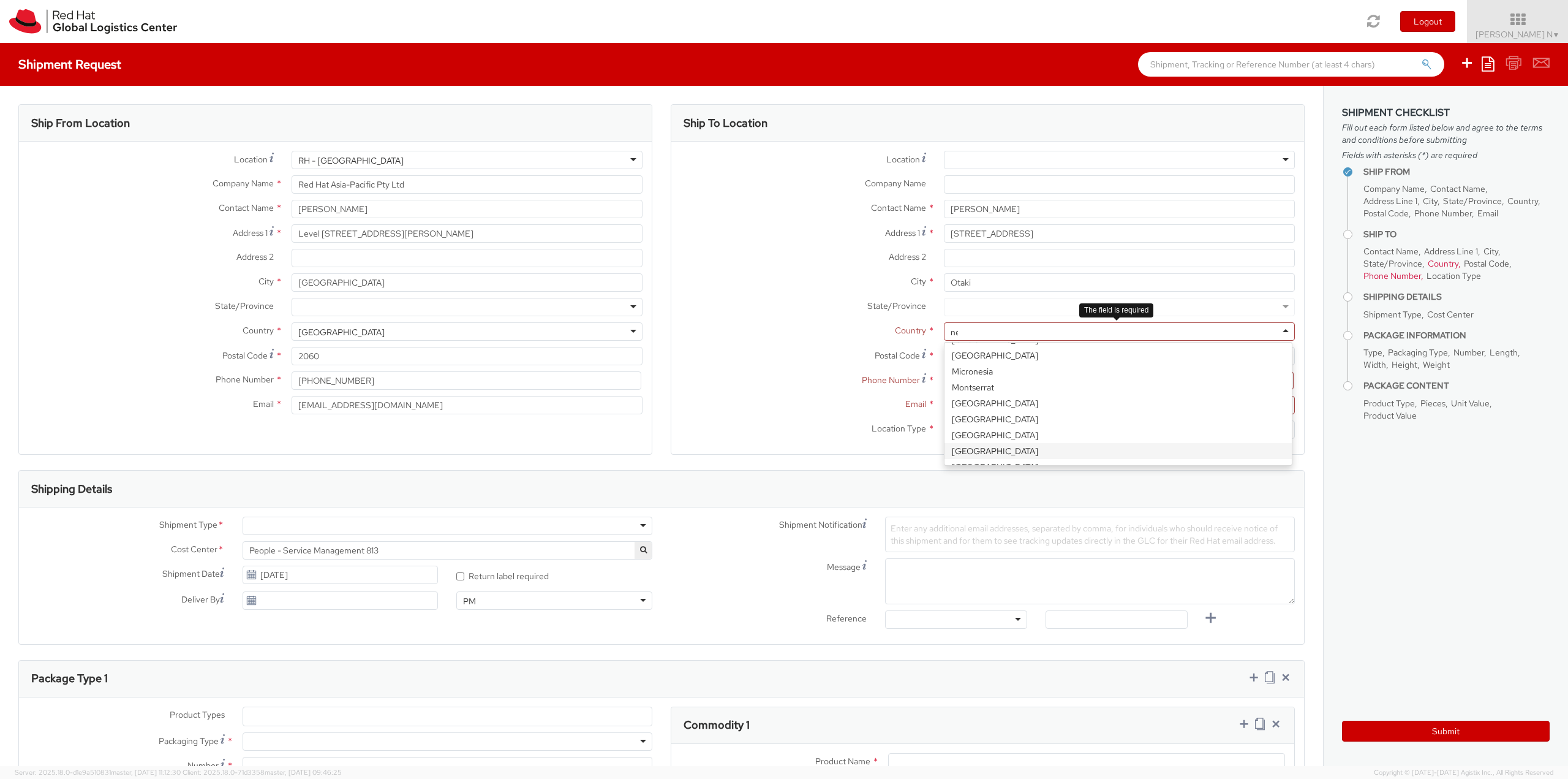
type input "new"
click at [995, 308] on div at bounding box center [1119, 307] width 351 height 18
paste input "Kapiti"
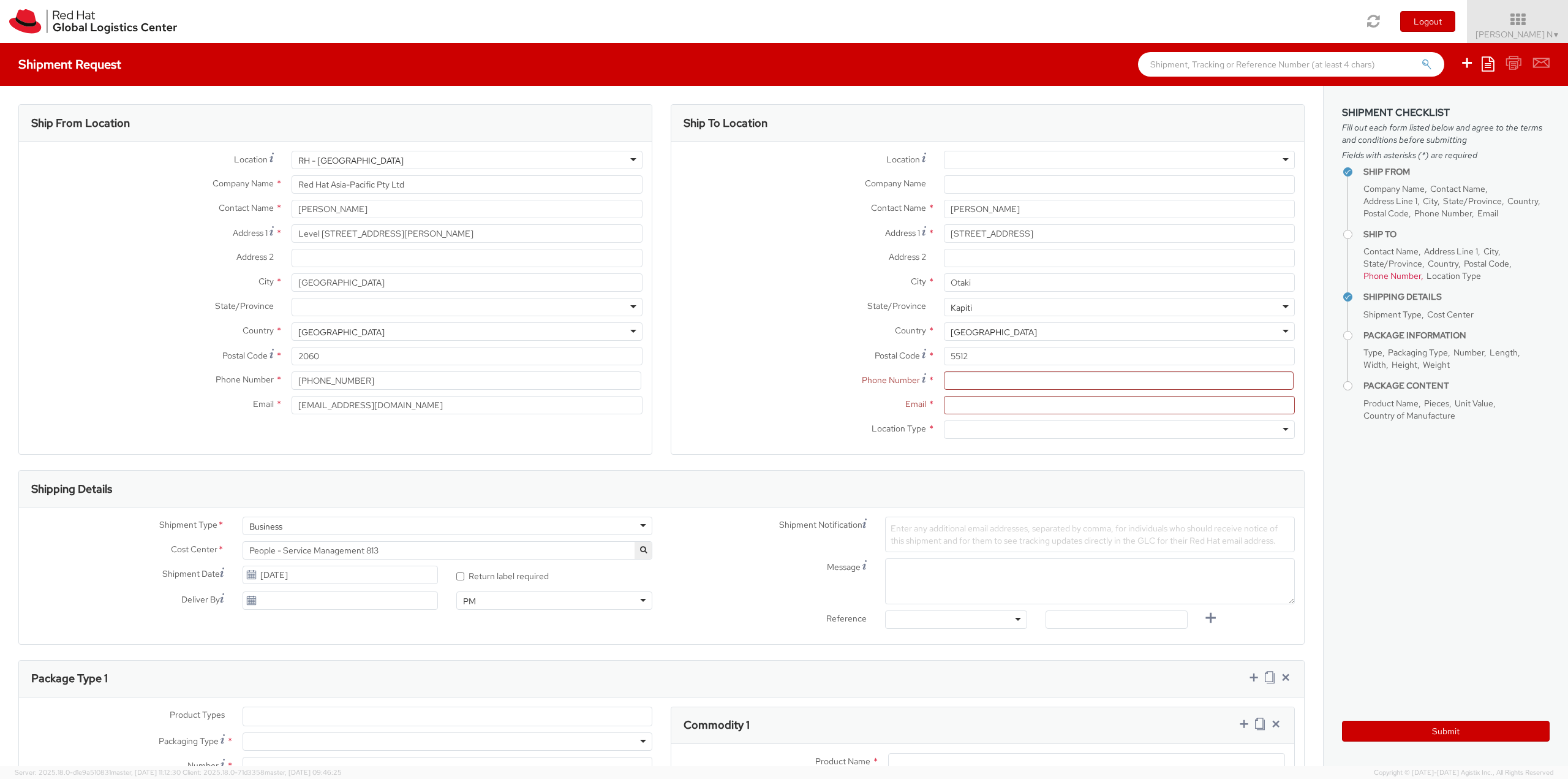
type input "Kapiti"
click at [826, 335] on label "Country *" at bounding box center [802, 330] width 264 height 16
click at [988, 382] on input at bounding box center [1118, 380] width 350 height 18
paste input "[PHONE_NUMBER]"
type input "[PHONE_NUMBER]"
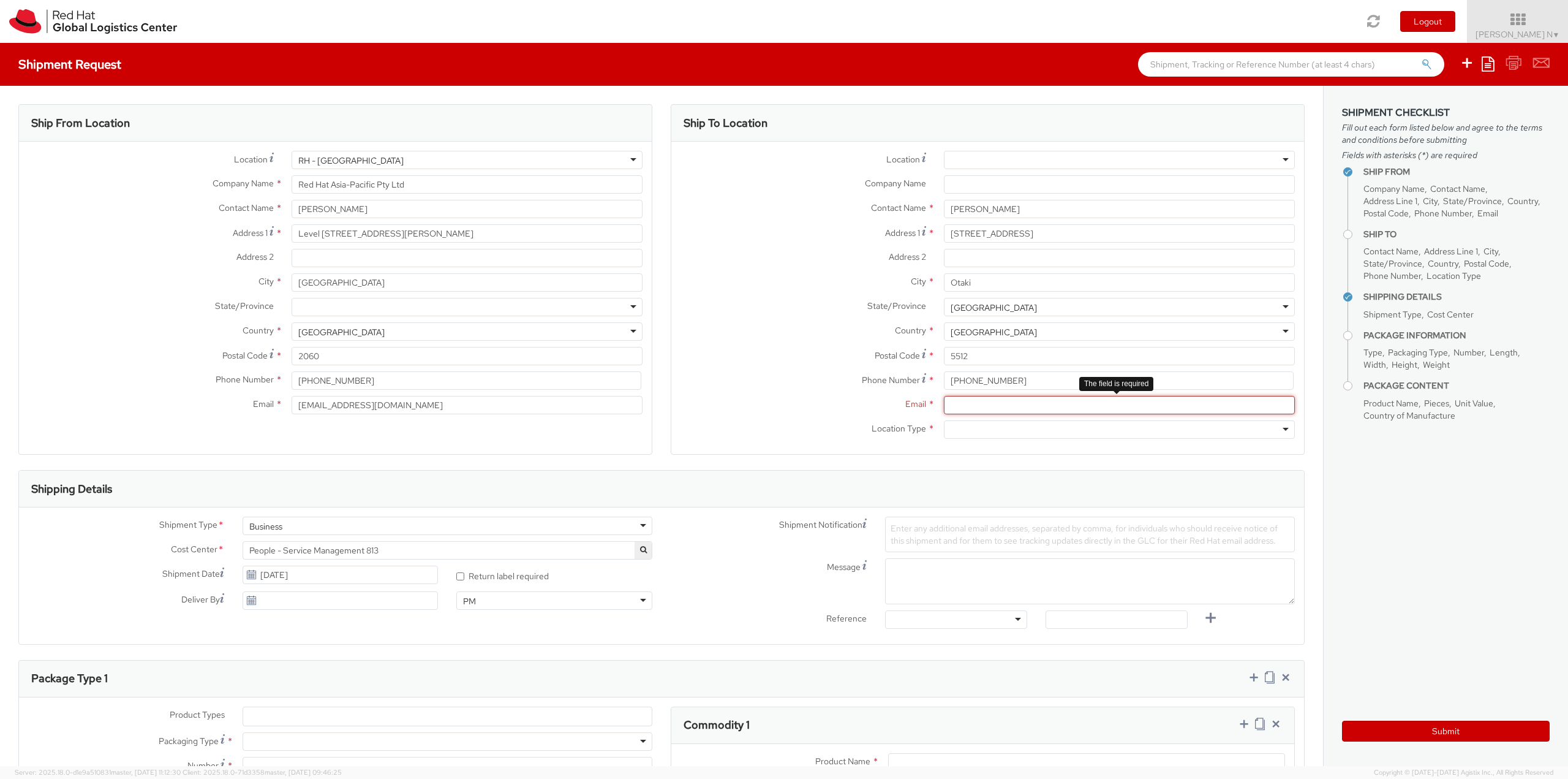
click at [1009, 413] on input "Email *" at bounding box center [1119, 405] width 351 height 18
paste input "[EMAIL_ADDRESS][DOMAIN_NAME]"
type input "[EMAIL_ADDRESS][DOMAIN_NAME]"
click at [1006, 427] on div at bounding box center [1119, 430] width 351 height 18
click at [1022, 308] on div "[GEOGRAPHIC_DATA]" at bounding box center [1119, 307] width 351 height 18
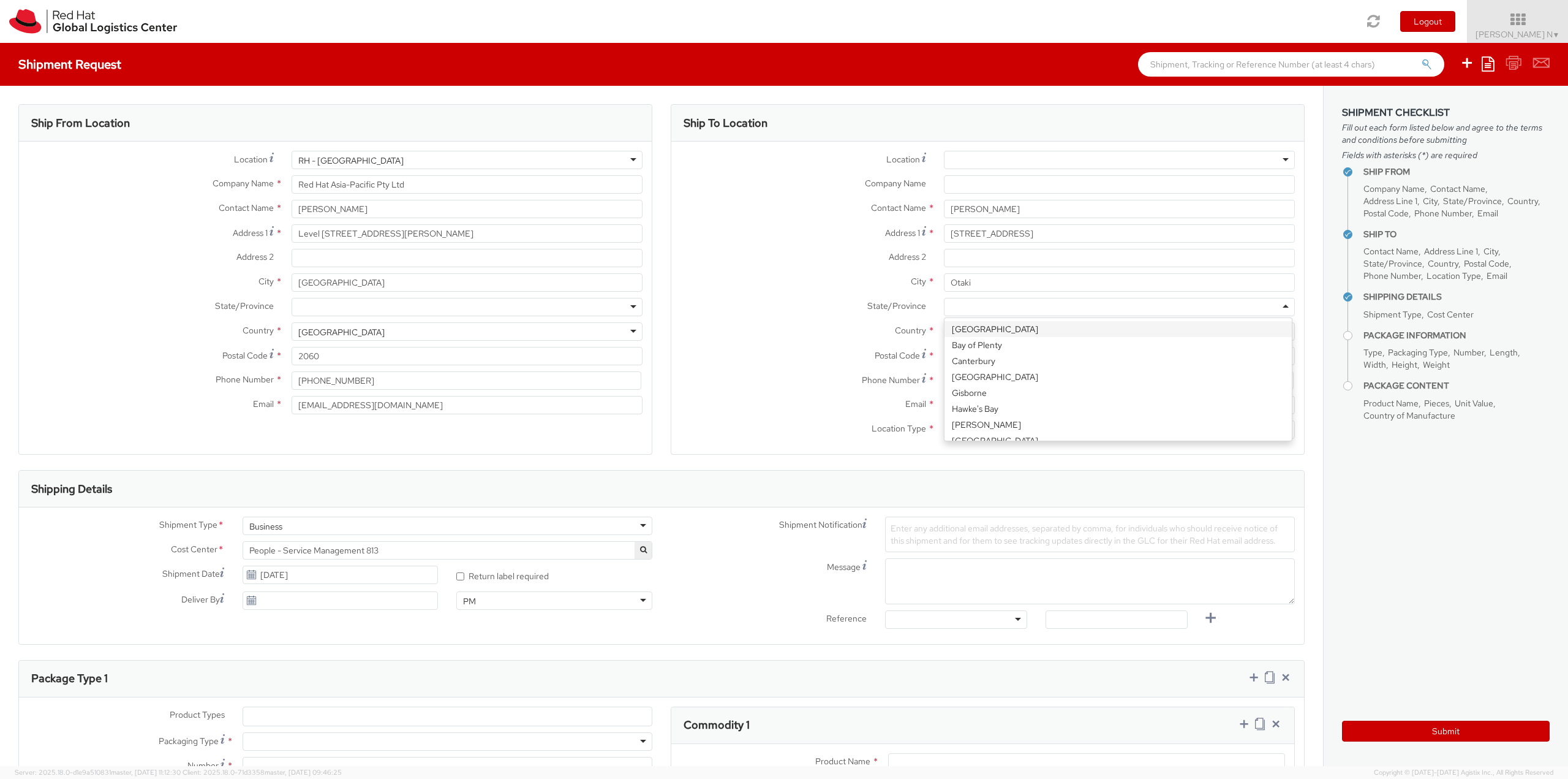
click at [750, 339] on div "Country * [GEOGRAPHIC_DATA] [GEOGRAPHIC_DATA] [GEOGRAPHIC_DATA] [GEOGRAPHIC_DAT…" at bounding box center [987, 331] width 633 height 18
click at [1002, 306] on div at bounding box center [1119, 307] width 351 height 18
paste input "Kapiti"
type input "Kapiti"
click at [783, 351] on label "Postal Code *" at bounding box center [802, 355] width 264 height 16
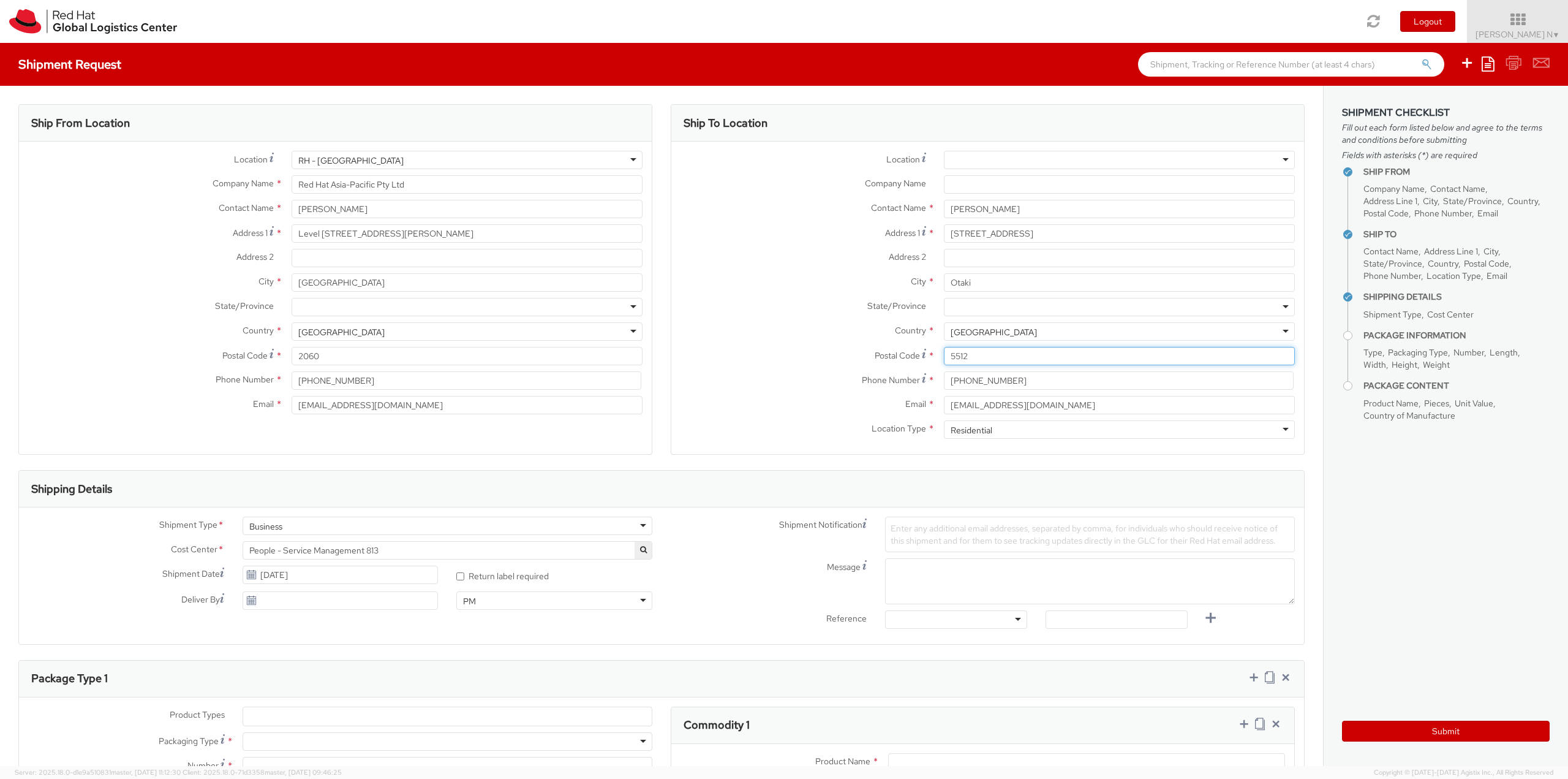
click at [944, 351] on input "5512" at bounding box center [1119, 356] width 351 height 18
click at [996, 258] on input "Address 2 *" at bounding box center [1119, 258] width 351 height 18
paste input "Kapiti"
type input "Kapiti"
click at [716, 338] on div "Country * [GEOGRAPHIC_DATA] [GEOGRAPHIC_DATA] [GEOGRAPHIC_DATA] [GEOGRAPHIC_DAT…" at bounding box center [987, 331] width 633 height 18
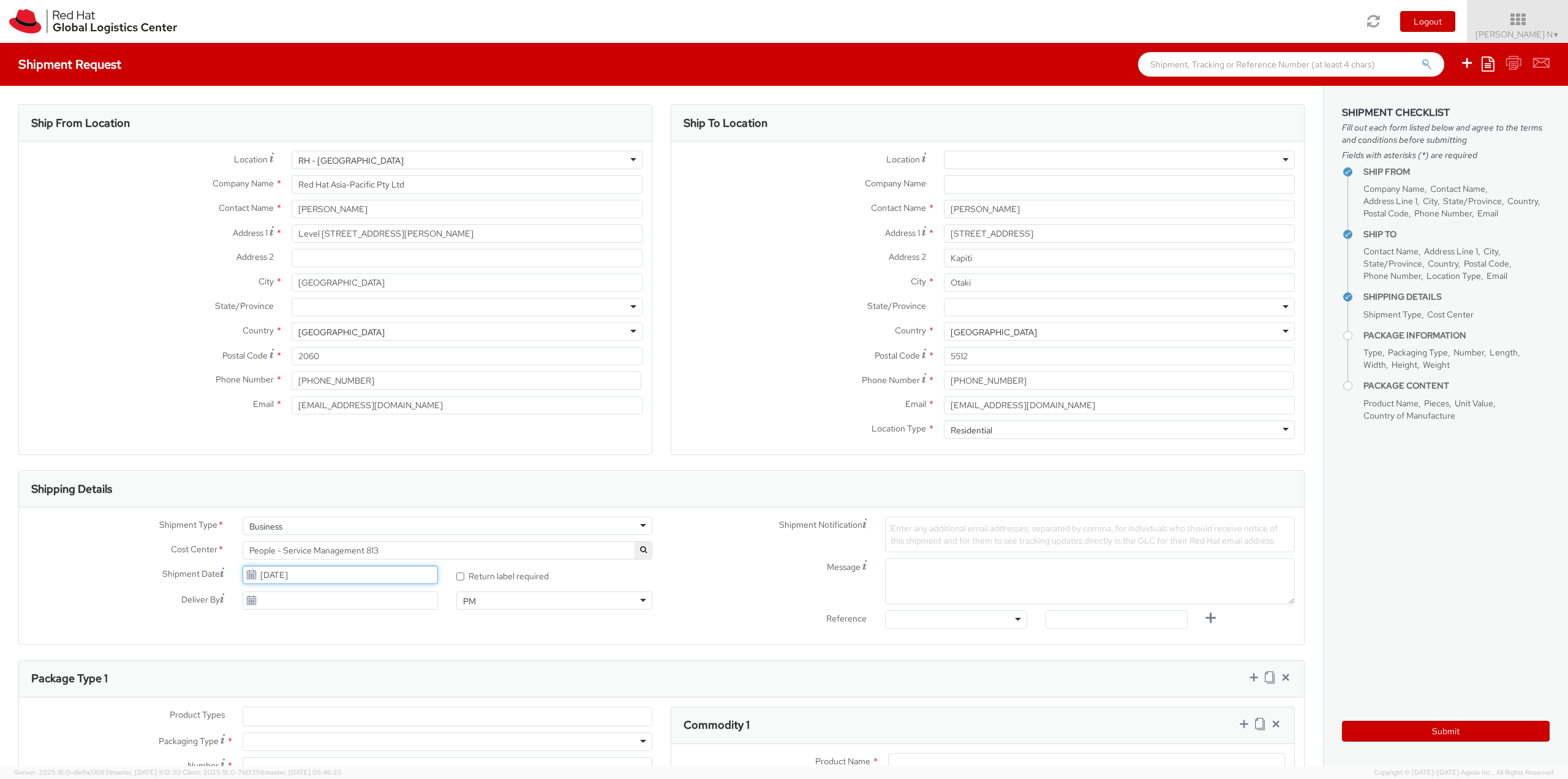
click at [331, 578] on input "[DATE]" at bounding box center [340, 575] width 196 height 18
click at [351, 479] on td "11" at bounding box center [349, 478] width 22 height 18
type input "[DATE]"
click at [948, 571] on textarea "Message" at bounding box center [1089, 581] width 409 height 46
paste textarea "Red Hat Employee Security ID Badge"
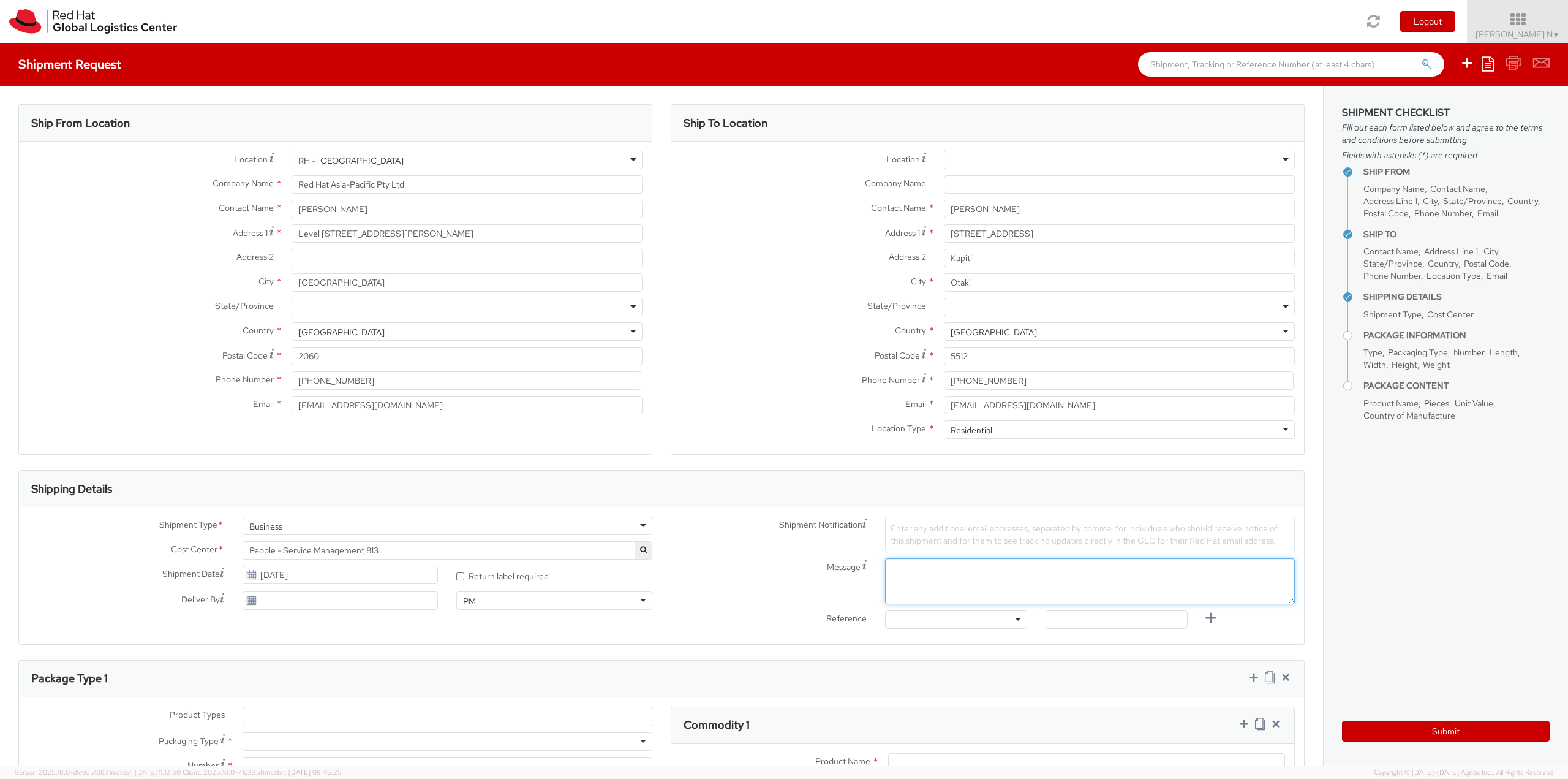
click at [942, 578] on textarea "Message" at bounding box center [1089, 581] width 409 height 46
drag, startPoint x: 1011, startPoint y: 214, endPoint x: 948, endPoint y: 212, distance: 63.0
click at [948, 212] on input "[PERSON_NAME]" at bounding box center [1119, 209] width 351 height 18
click at [962, 208] on input "[PERSON_NAME]" at bounding box center [1119, 209] width 351 height 18
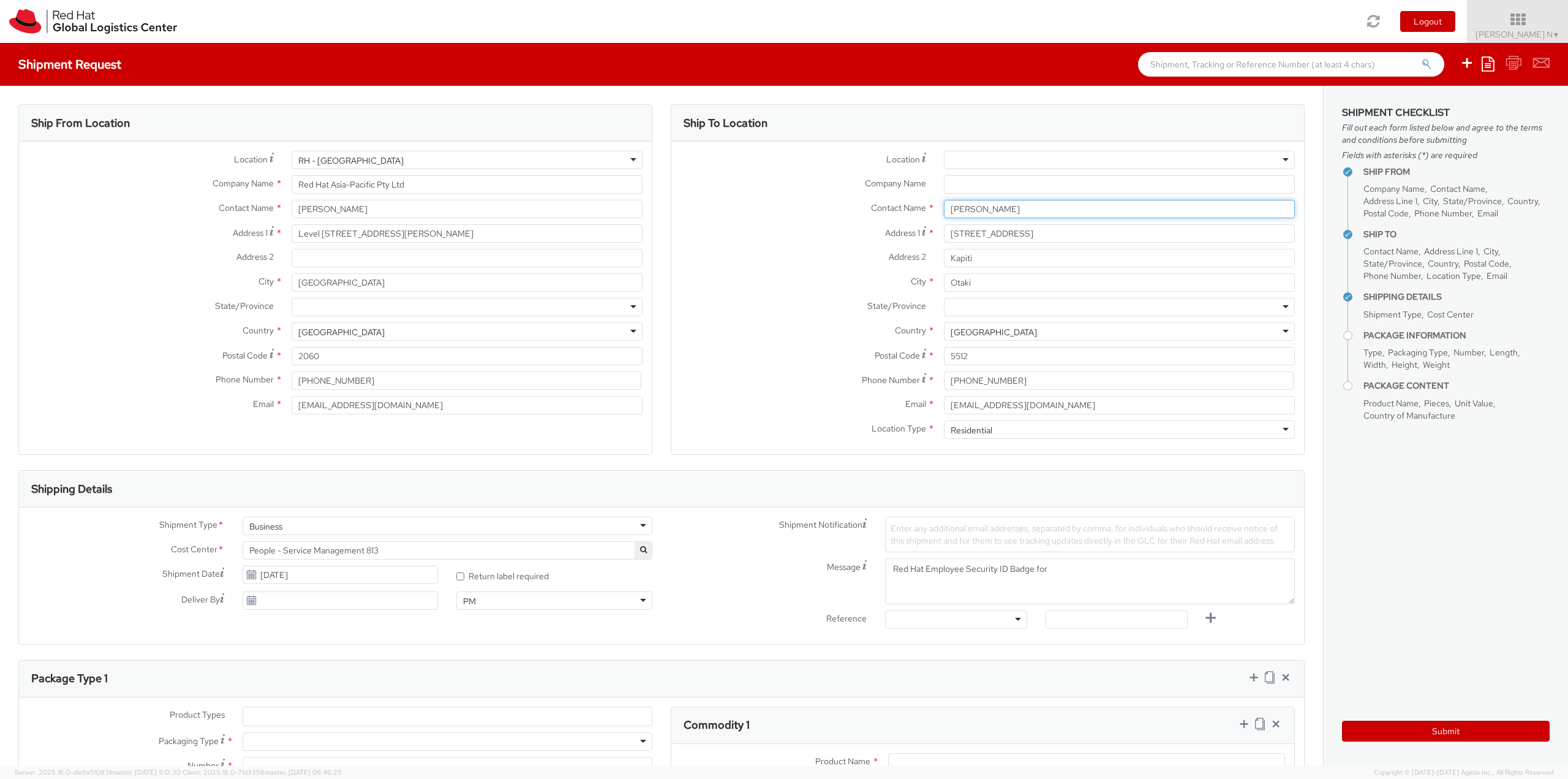
click at [962, 208] on input "[PERSON_NAME]" at bounding box center [1119, 209] width 351 height 18
click at [1076, 566] on textarea "Red Hat Employee Security ID Badge for" at bounding box center [1089, 581] width 409 height 46
paste textarea "[PERSON_NAME]"
type textarea "Red Hat Employee Security ID Badge for [PERSON_NAME]"
drag, startPoint x: 301, startPoint y: 189, endPoint x: 255, endPoint y: 188, distance: 46.0
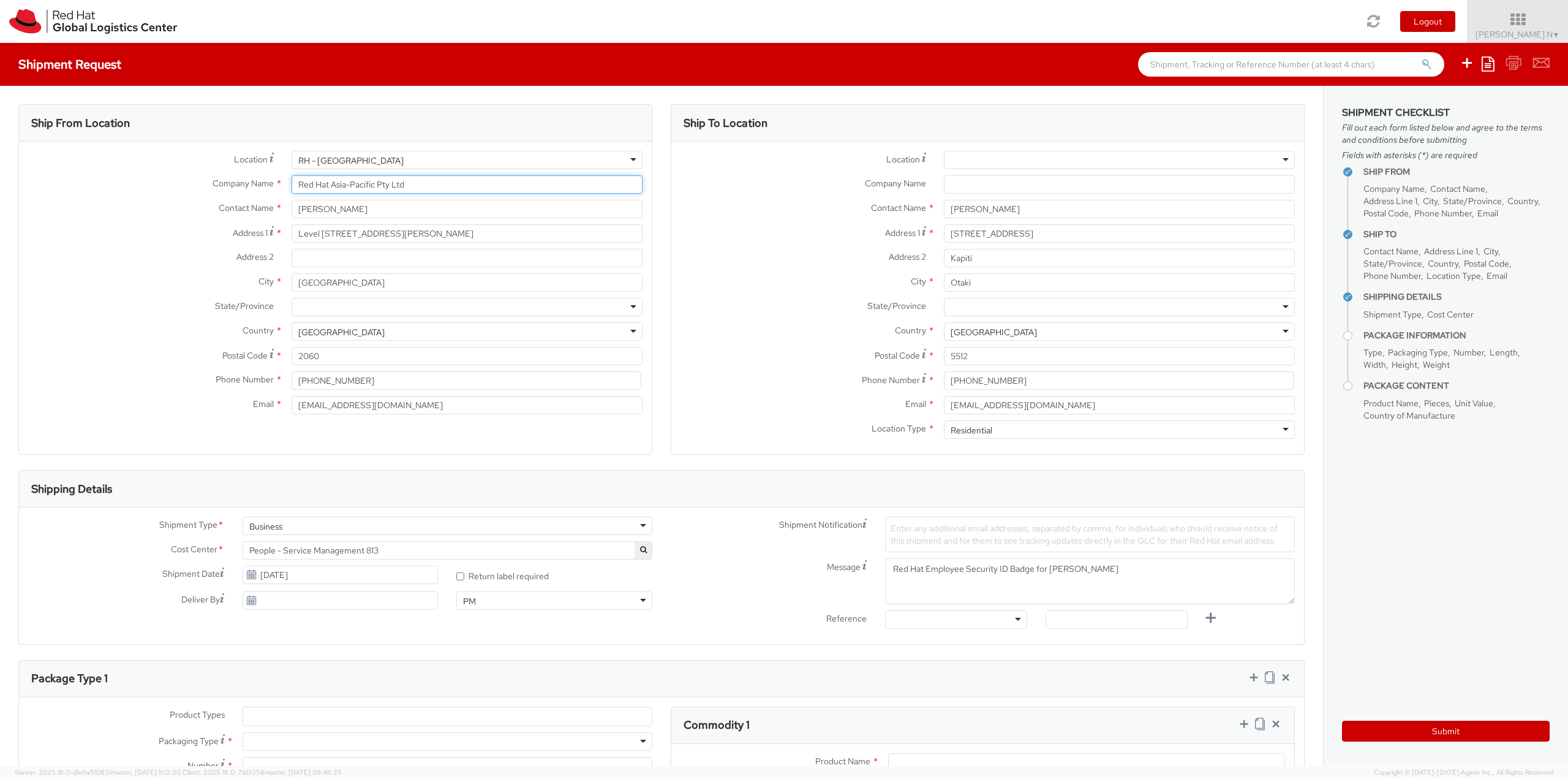
click at [255, 188] on div "Company Name * Red Hat Asia-Pacific Pty Ltd" at bounding box center [336, 184] width 633 height 18
click at [1030, 188] on input "Company Name *" at bounding box center [1119, 184] width 351 height 18
paste input "Red Hat Asia-Pacific Pty Ltd"
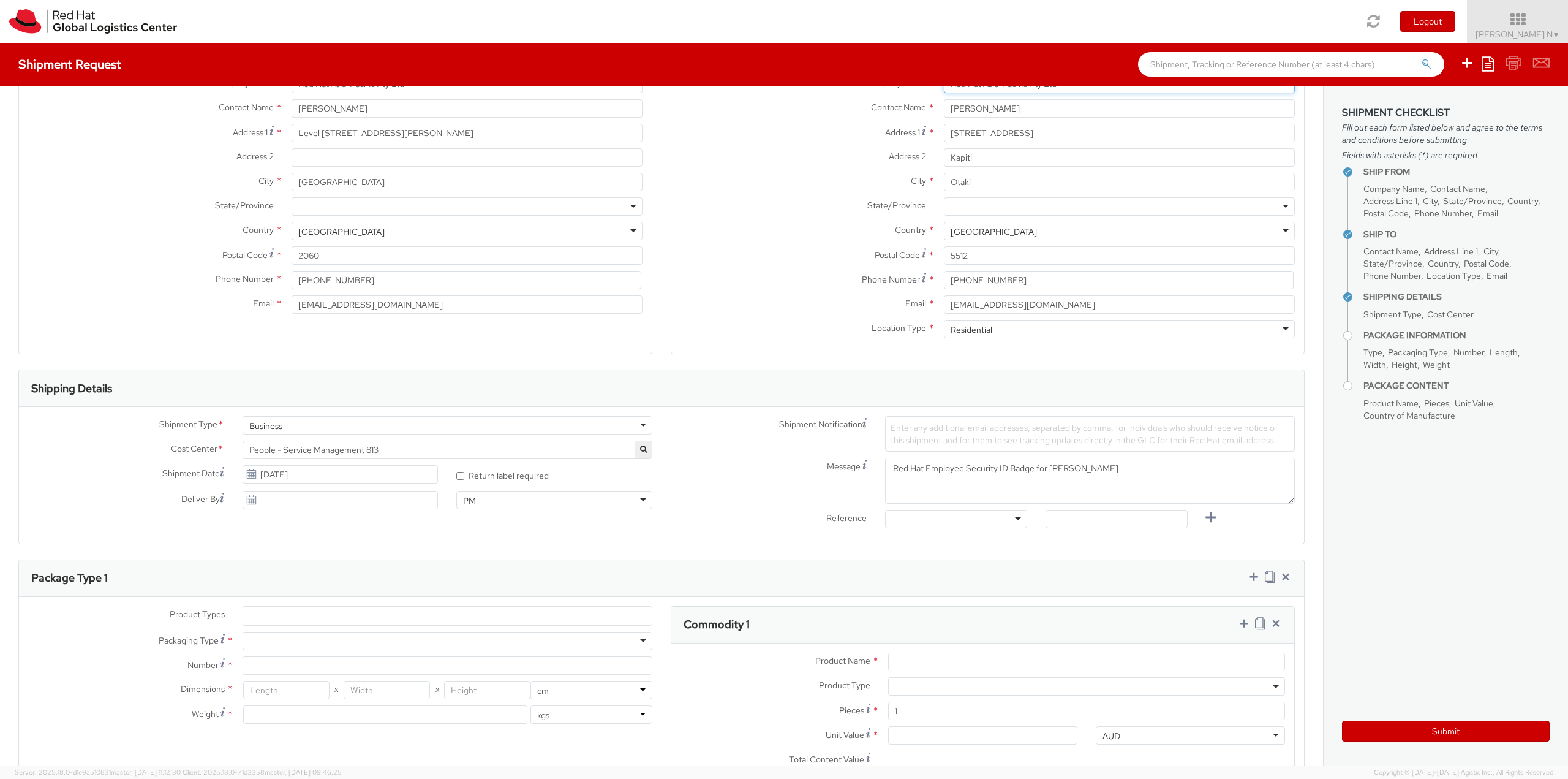
scroll to position [123, 0]
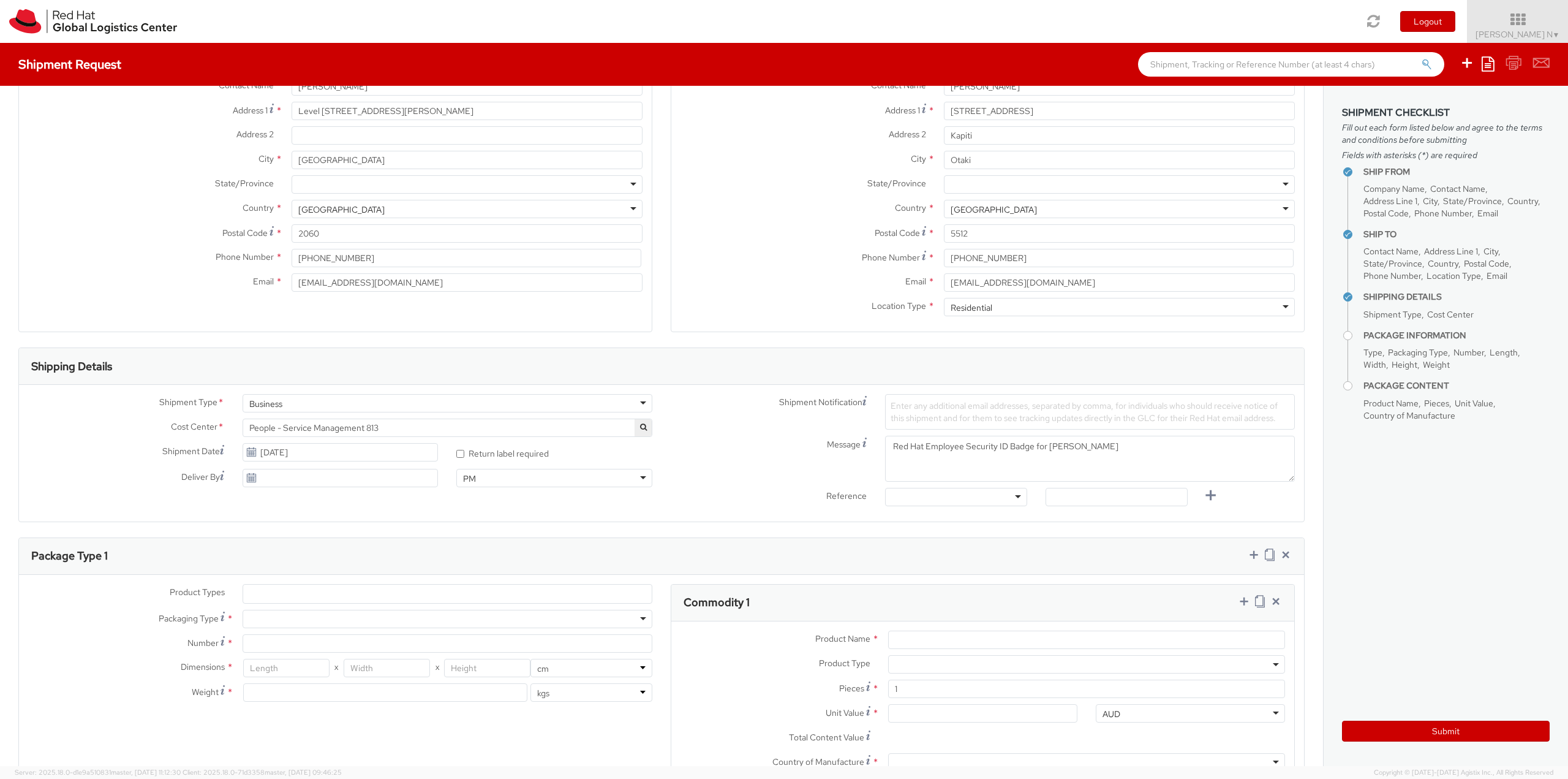
type input "Red Hat Asia-Pacific Pty Ltd"
click at [942, 497] on div at bounding box center [955, 497] width 142 height 18
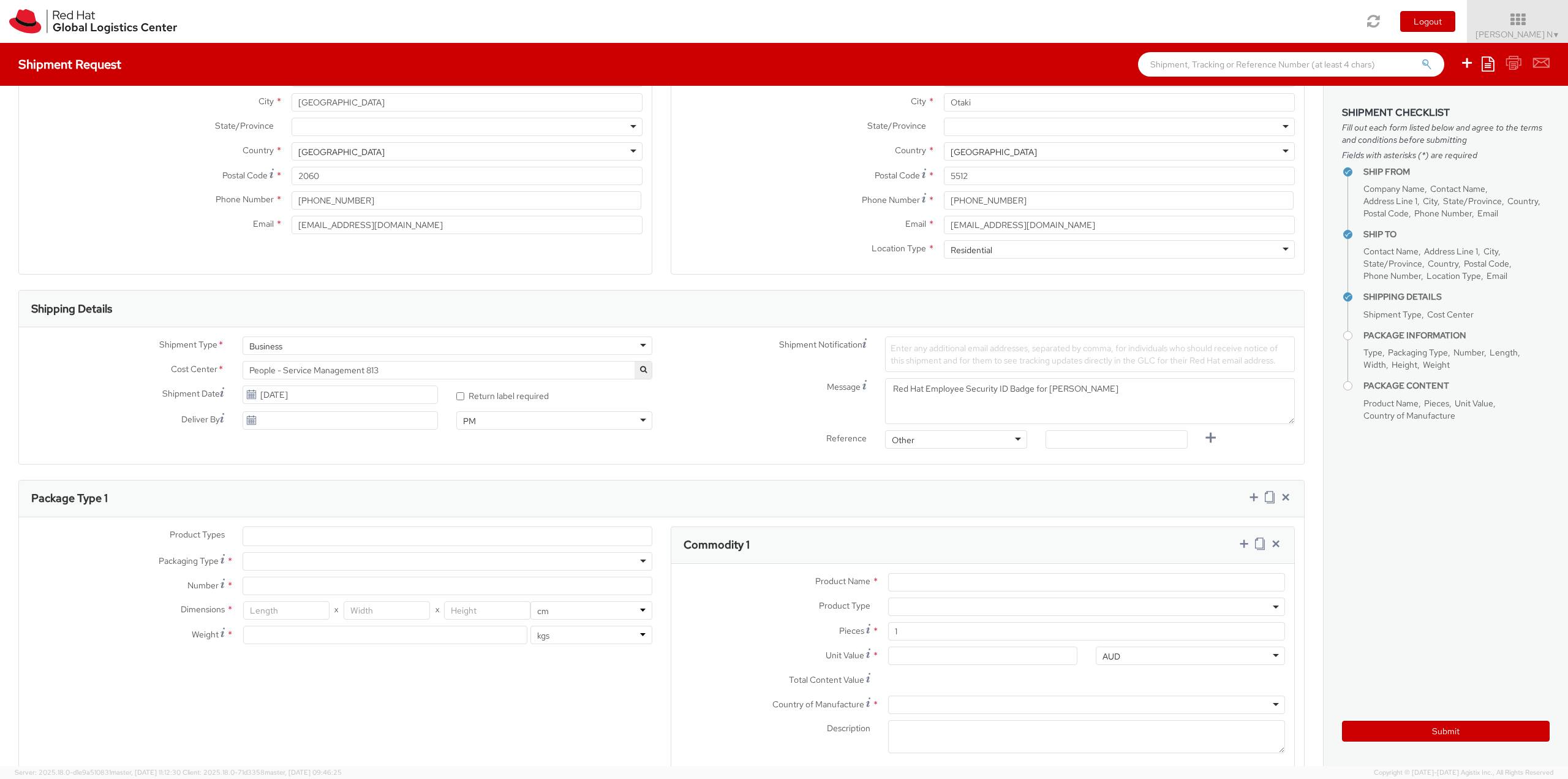
scroll to position [306, 0]
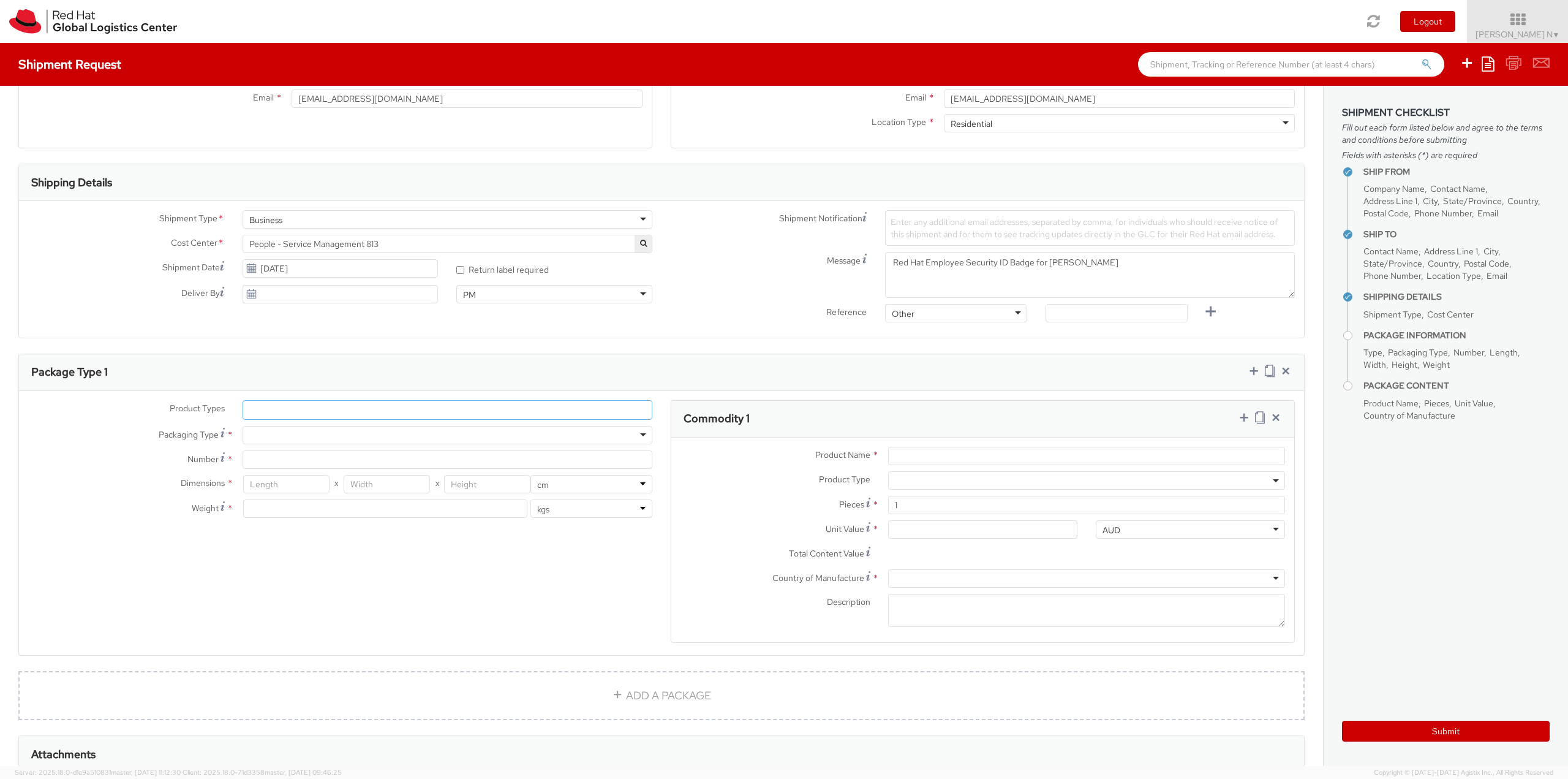
click at [289, 411] on ul at bounding box center [447, 410] width 409 height 18
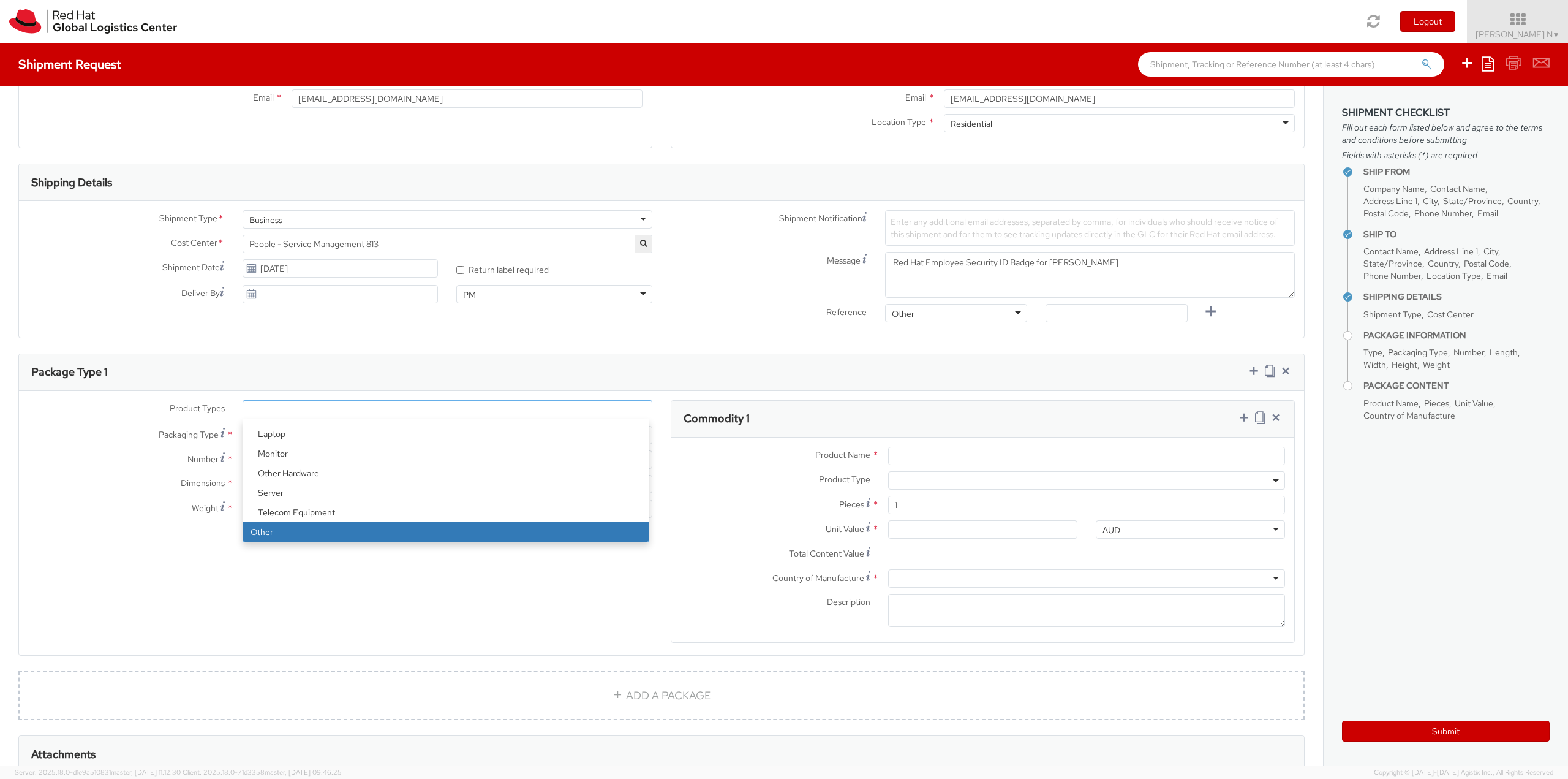
select select "OTHER"
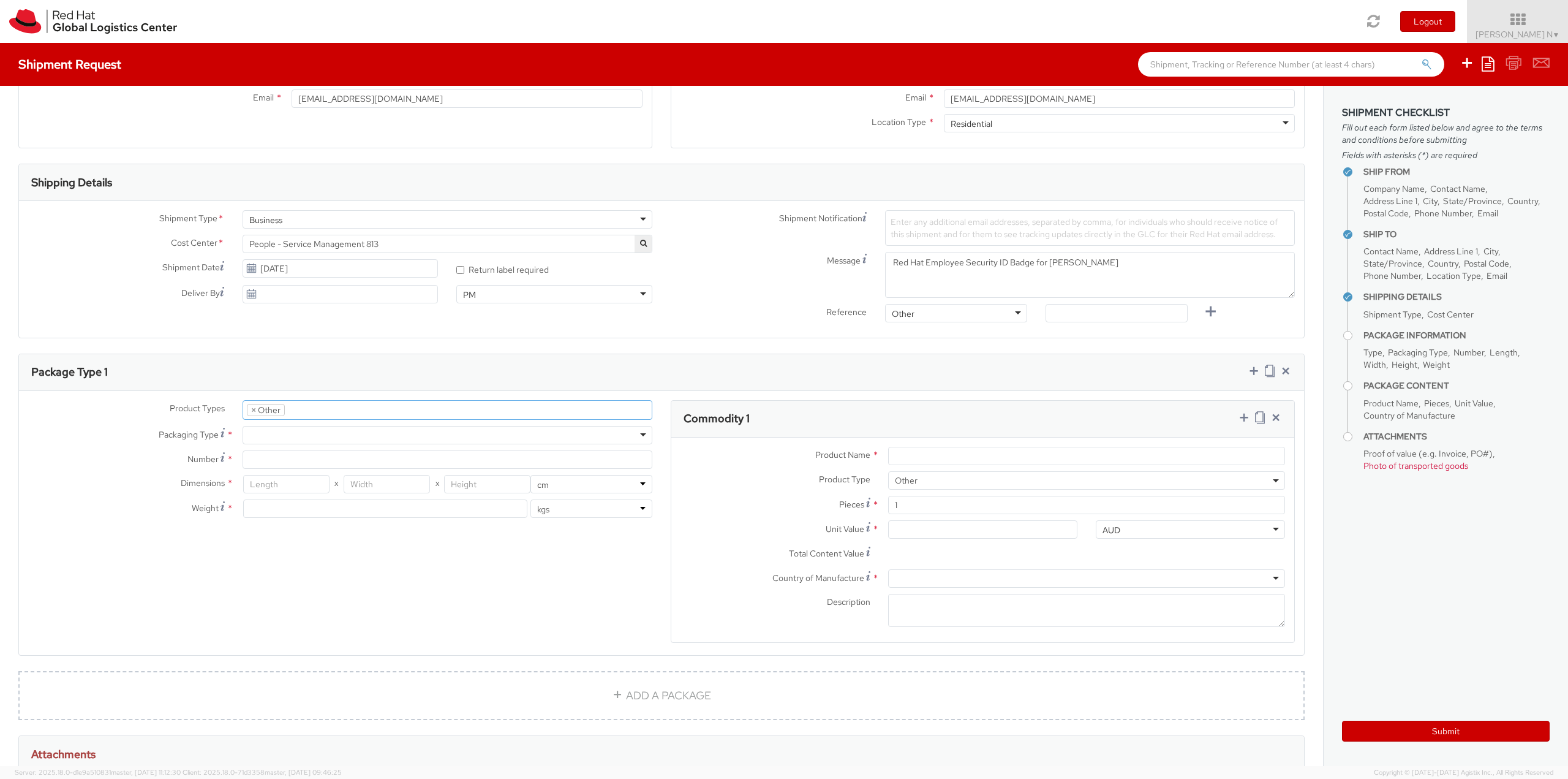
scroll to position [93, 0]
click at [294, 432] on div at bounding box center [447, 435] width 409 height 18
click at [275, 468] on input "Number *" at bounding box center [447, 459] width 409 height 18
type input "1"
click at [279, 487] on input "number" at bounding box center [286, 484] width 86 height 18
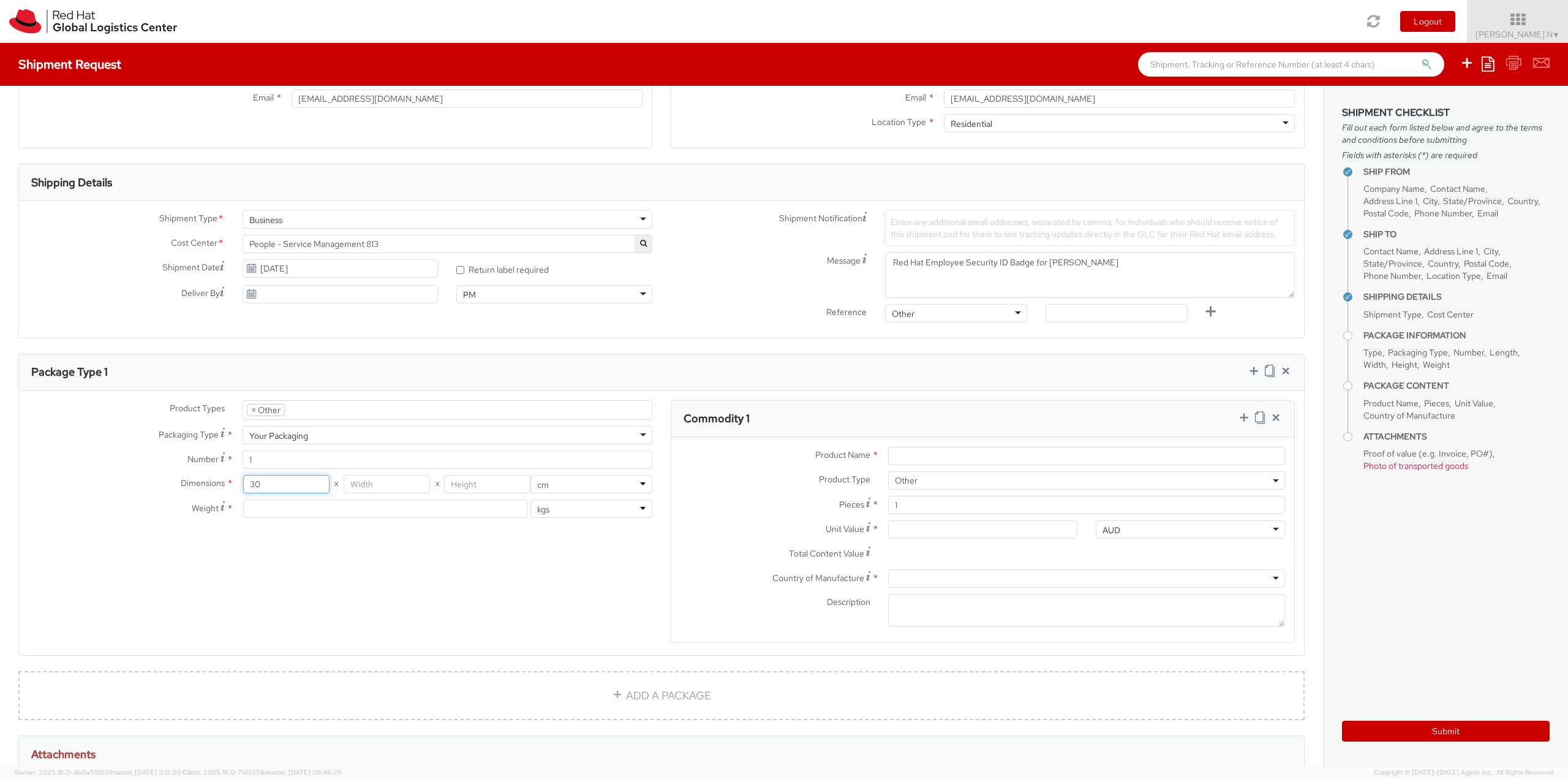
type input "30"
click at [348, 484] on input "number" at bounding box center [387, 484] width 86 height 18
type input "20"
click at [471, 480] on input "number" at bounding box center [487, 484] width 86 height 18
type input "1"
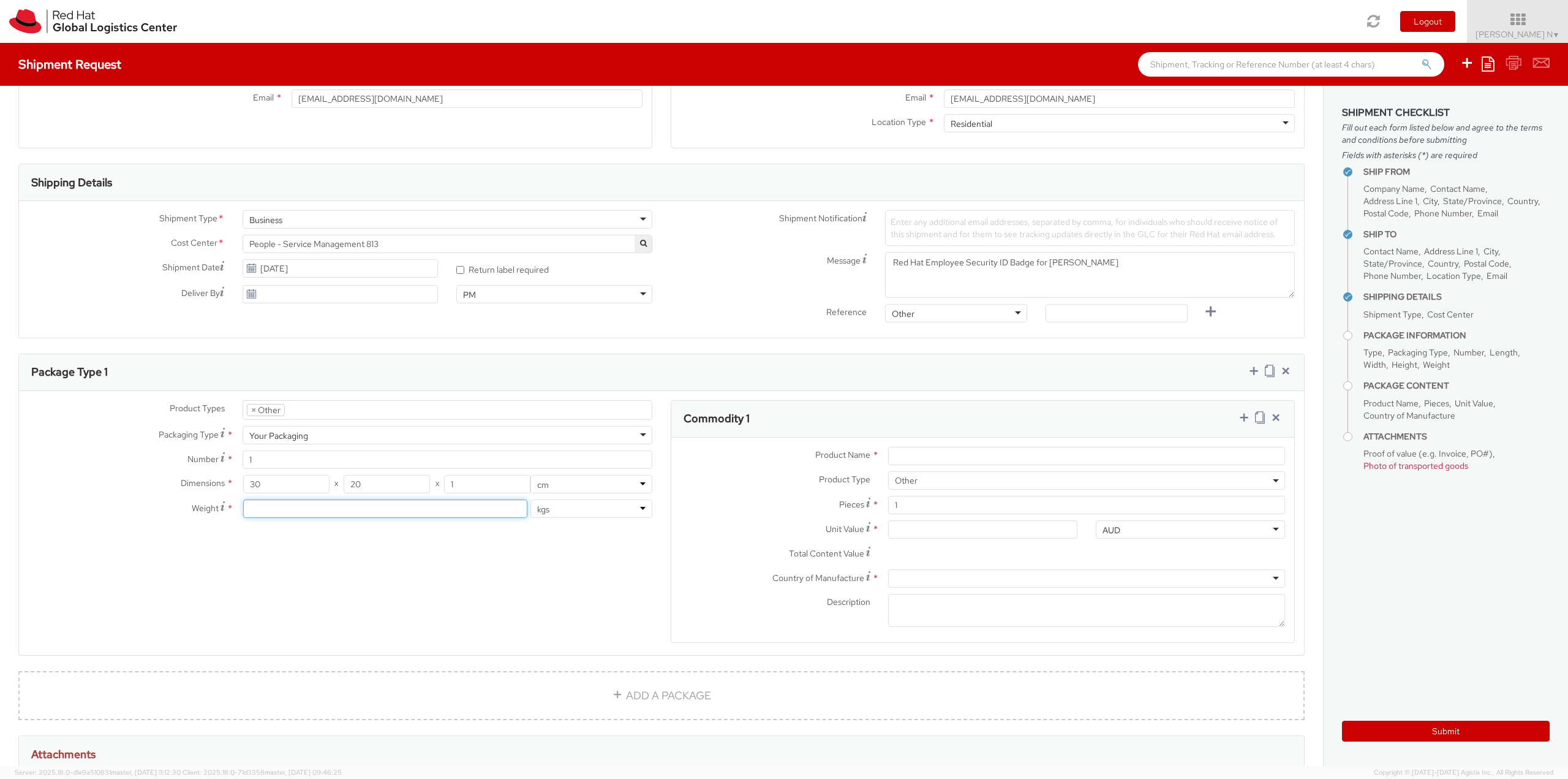
click at [316, 508] on input "number" at bounding box center [385, 508] width 285 height 18
type input "0.5"
click at [570, 591] on div "Product Types * Documents Docking Station Laptop Monitor Other Hardware Server …" at bounding box center [661, 529] width 1285 height 258
click at [944, 454] on input "Product Name *" at bounding box center [1087, 456] width 397 height 18
type input "ID Badge"
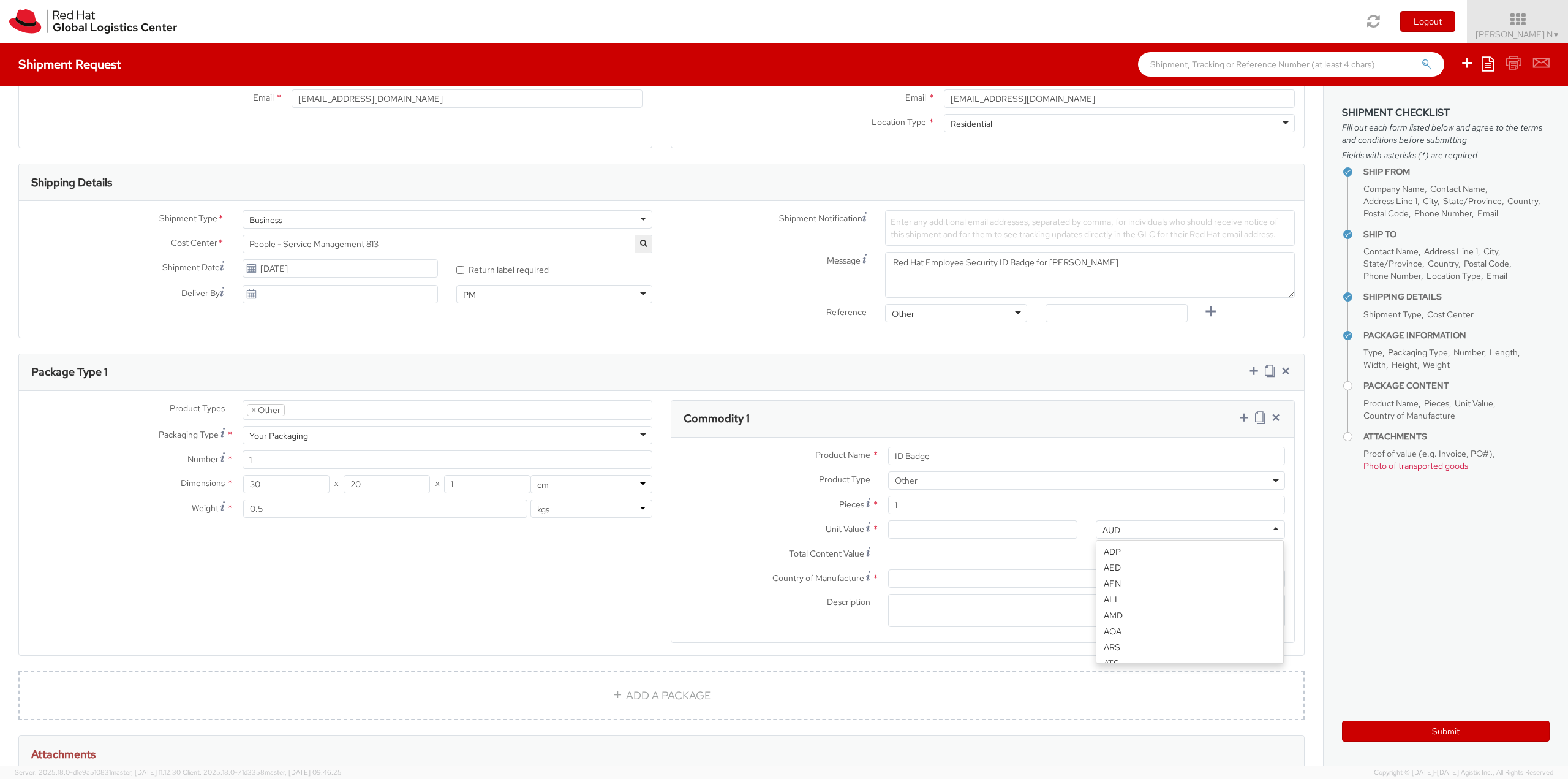
click at [1146, 531] on div "AUD" at bounding box center [1190, 529] width 189 height 18
click at [916, 532] on input "Unit Value *" at bounding box center [983, 529] width 189 height 18
type input "3.00"
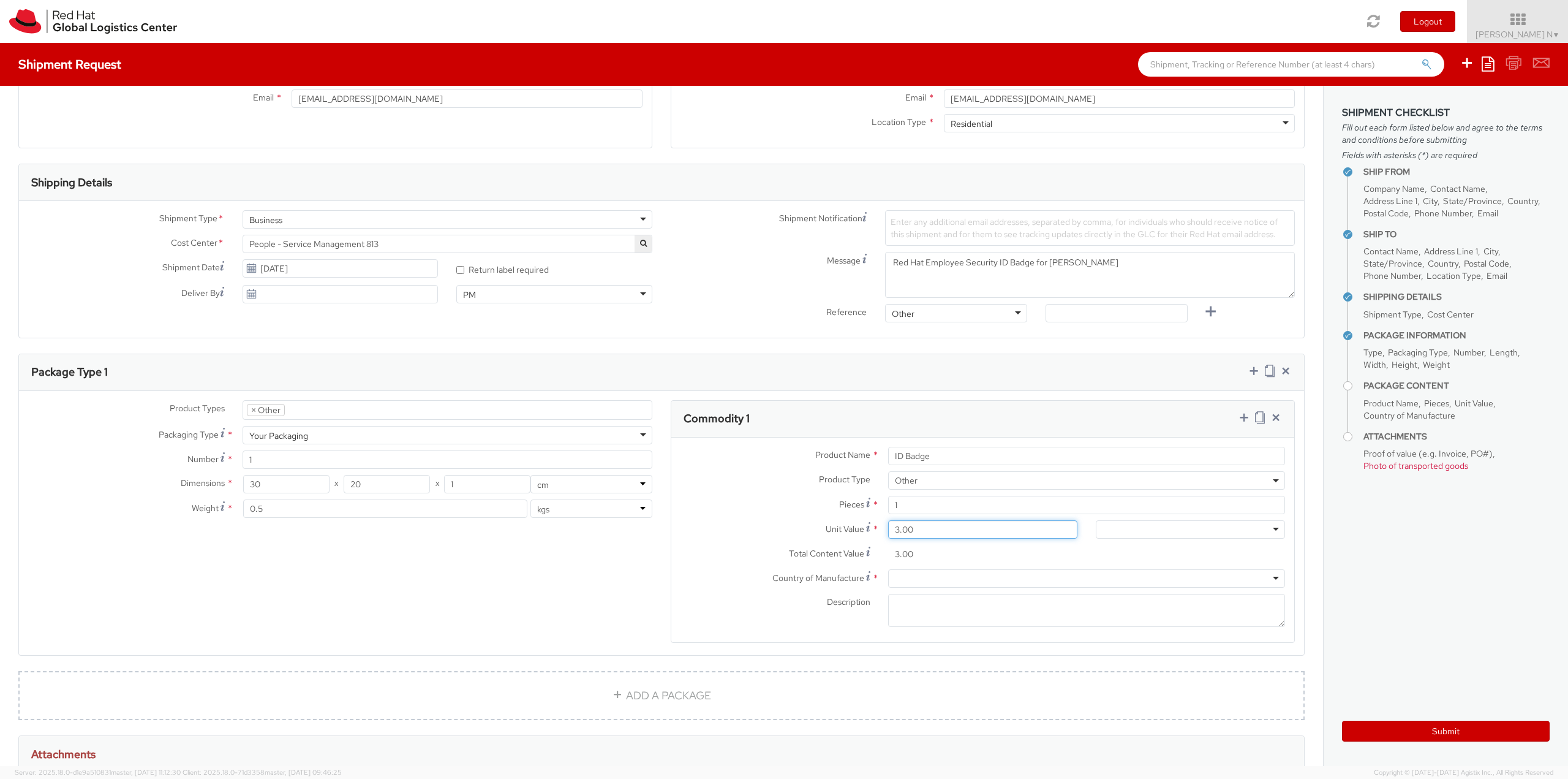
type input "3.50"
type input "3.58"
click at [1168, 530] on div at bounding box center [1190, 529] width 189 height 18
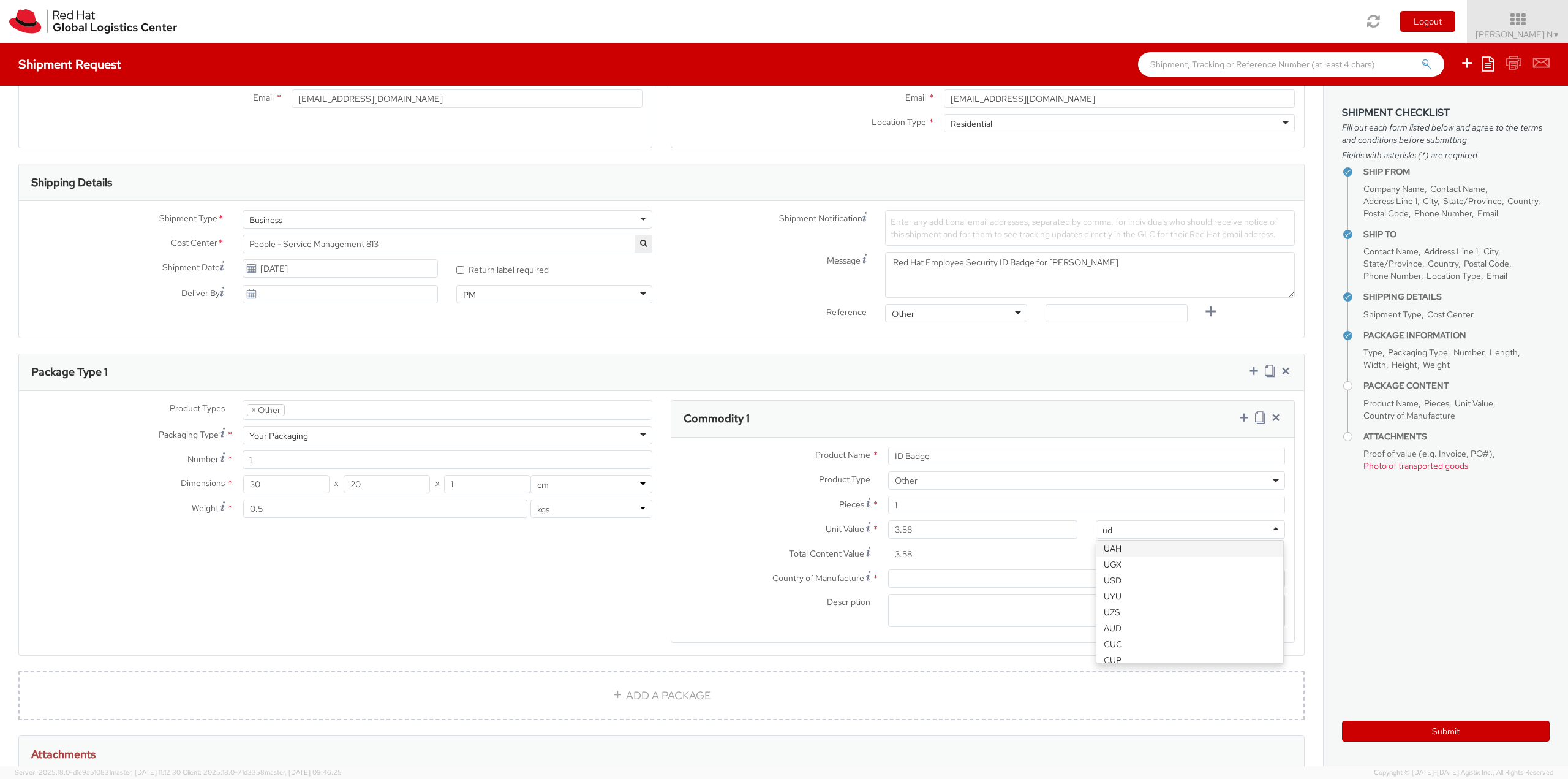
scroll to position [0, 0]
type input "usd"
click at [955, 580] on div at bounding box center [1087, 578] width 397 height 18
type input "unit"
click at [925, 616] on textarea "Description *" at bounding box center [1087, 610] width 397 height 34
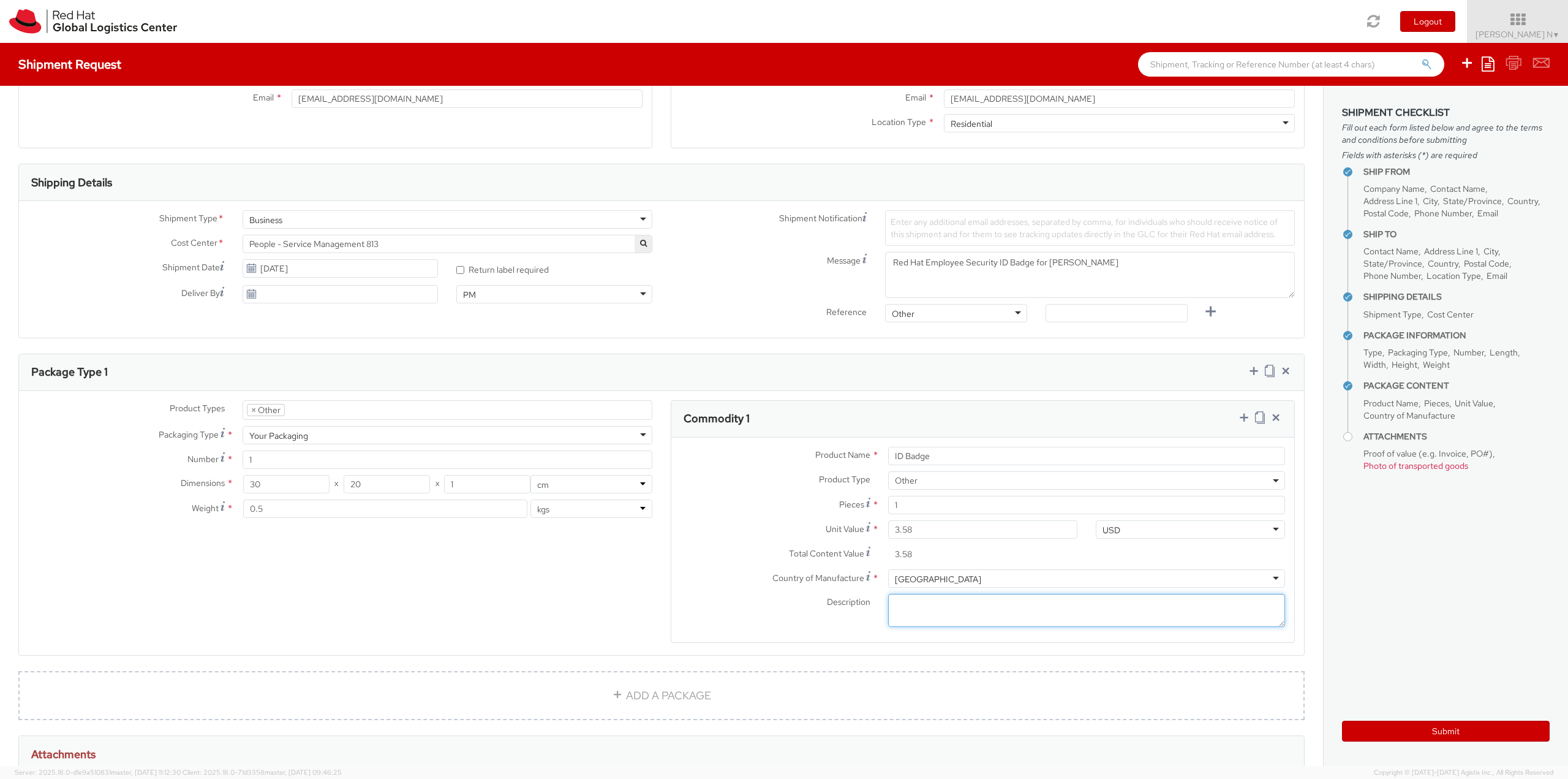
paste textarea "Produced Internally - personalized (Sample - not for resale, value for customs …"
type textarea "Produced Internally - personalized (Sample - not for resale, value for customs …"
click at [1238, 419] on icon at bounding box center [1244, 417] width 12 height 12
select select
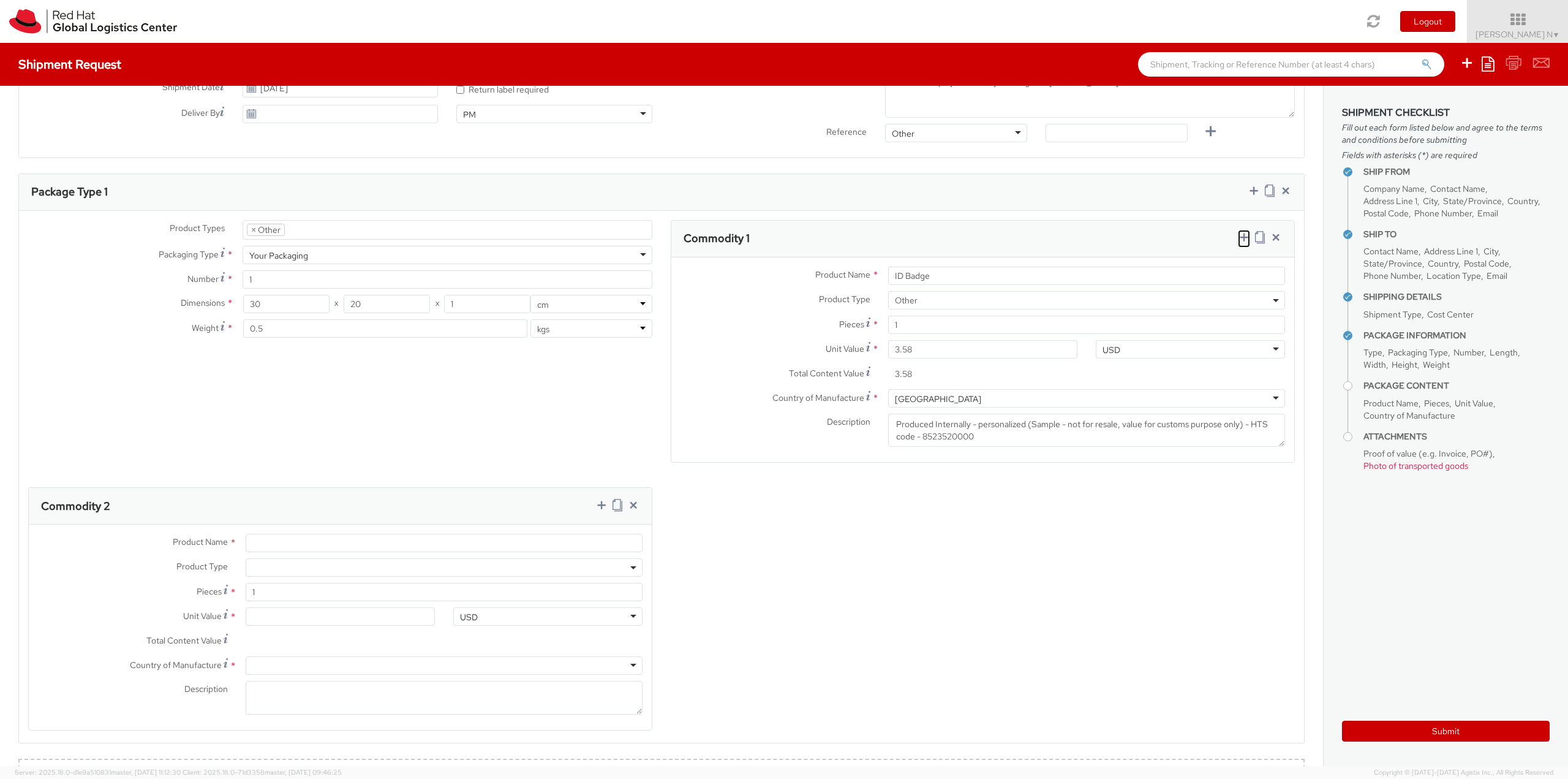
scroll to position [491, 0]
click at [309, 535] on input "Product Name *" at bounding box center [444, 539] width 397 height 18
click at [255, 537] on input "cover/Pouch" at bounding box center [444, 539] width 397 height 18
type input "Cover/Pouch"
click at [273, 565] on span at bounding box center [444, 563] width 397 height 18
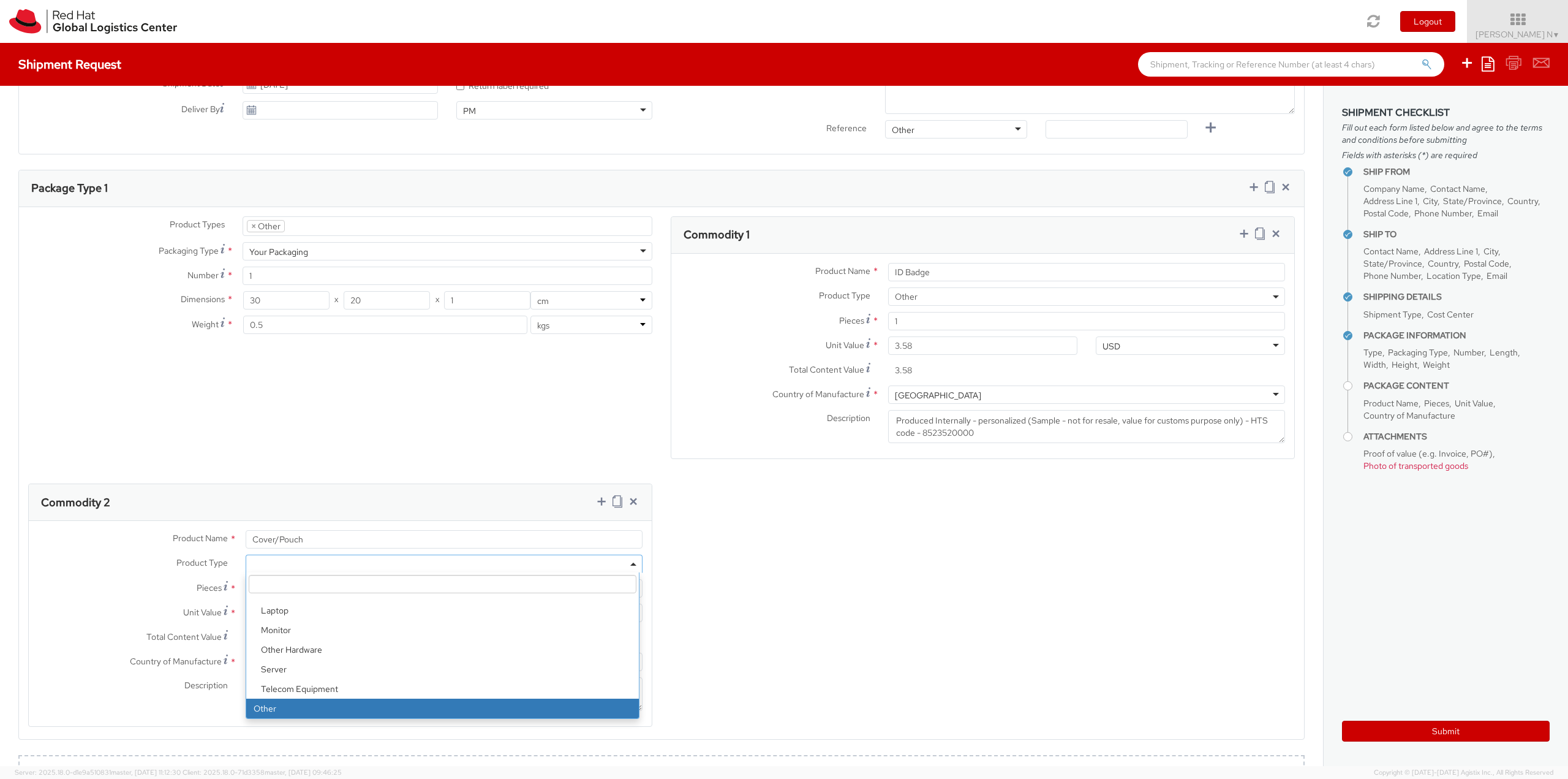
select select "OTHER"
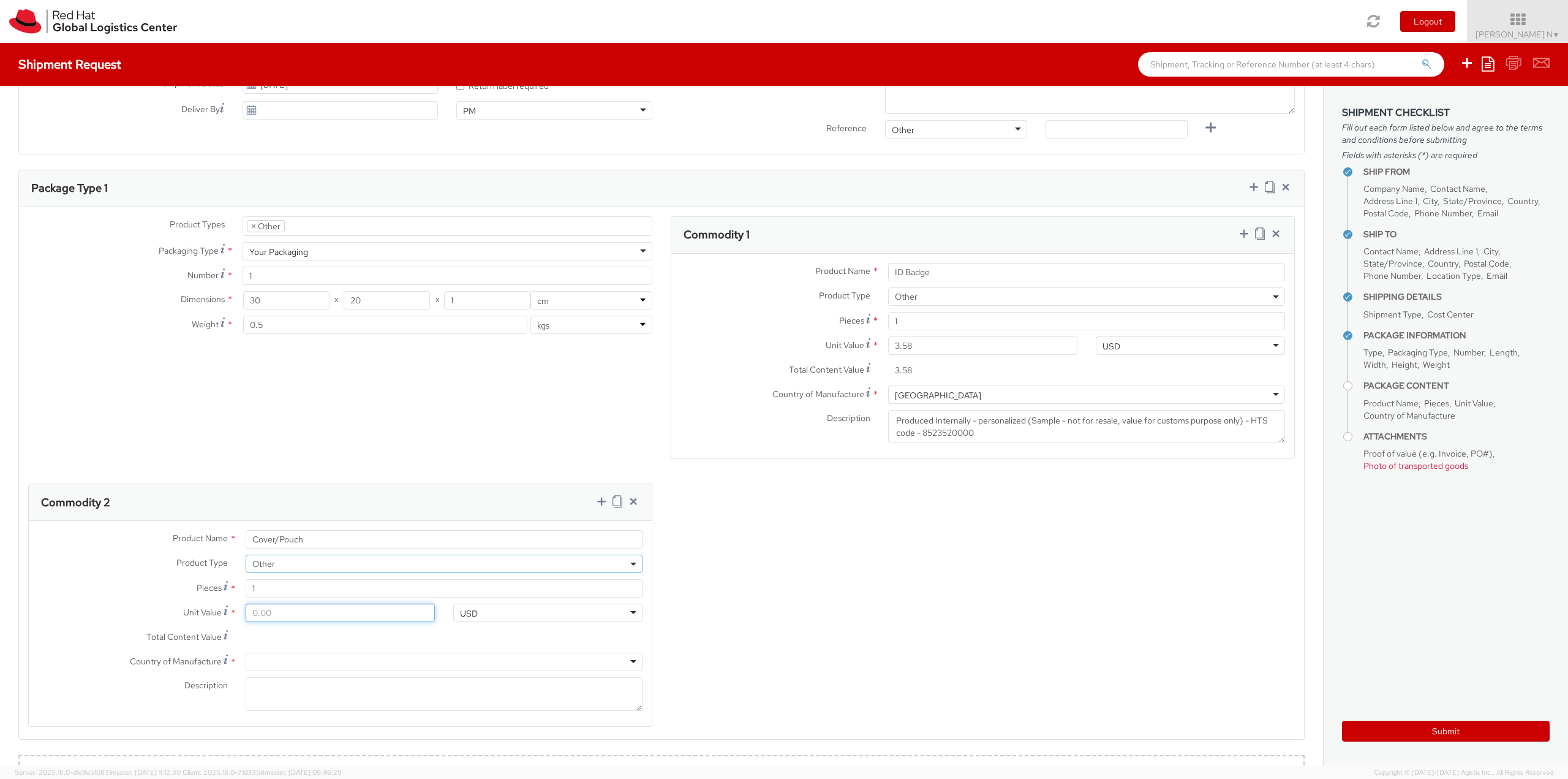
click at [298, 615] on input "Unit Value *" at bounding box center [340, 613] width 189 height 18
click at [294, 614] on input "Unit Value *" at bounding box center [340, 613] width 189 height 18
type input "0.10"
type input "0.18"
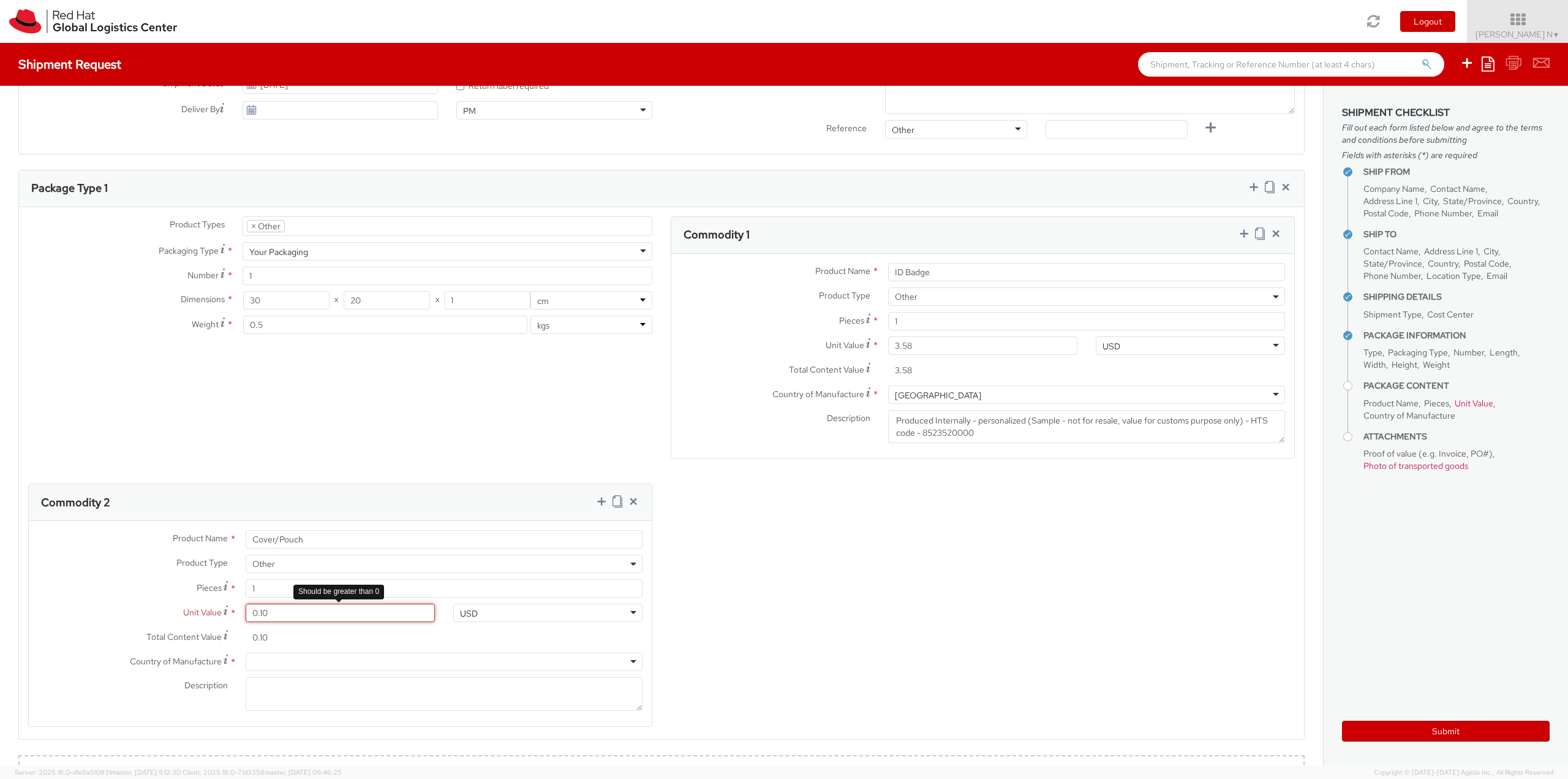
type input "0.18"
click at [332, 660] on div at bounding box center [444, 662] width 397 height 18
type input "china"
click at [310, 691] on textarea "Description *" at bounding box center [444, 693] width 397 height 34
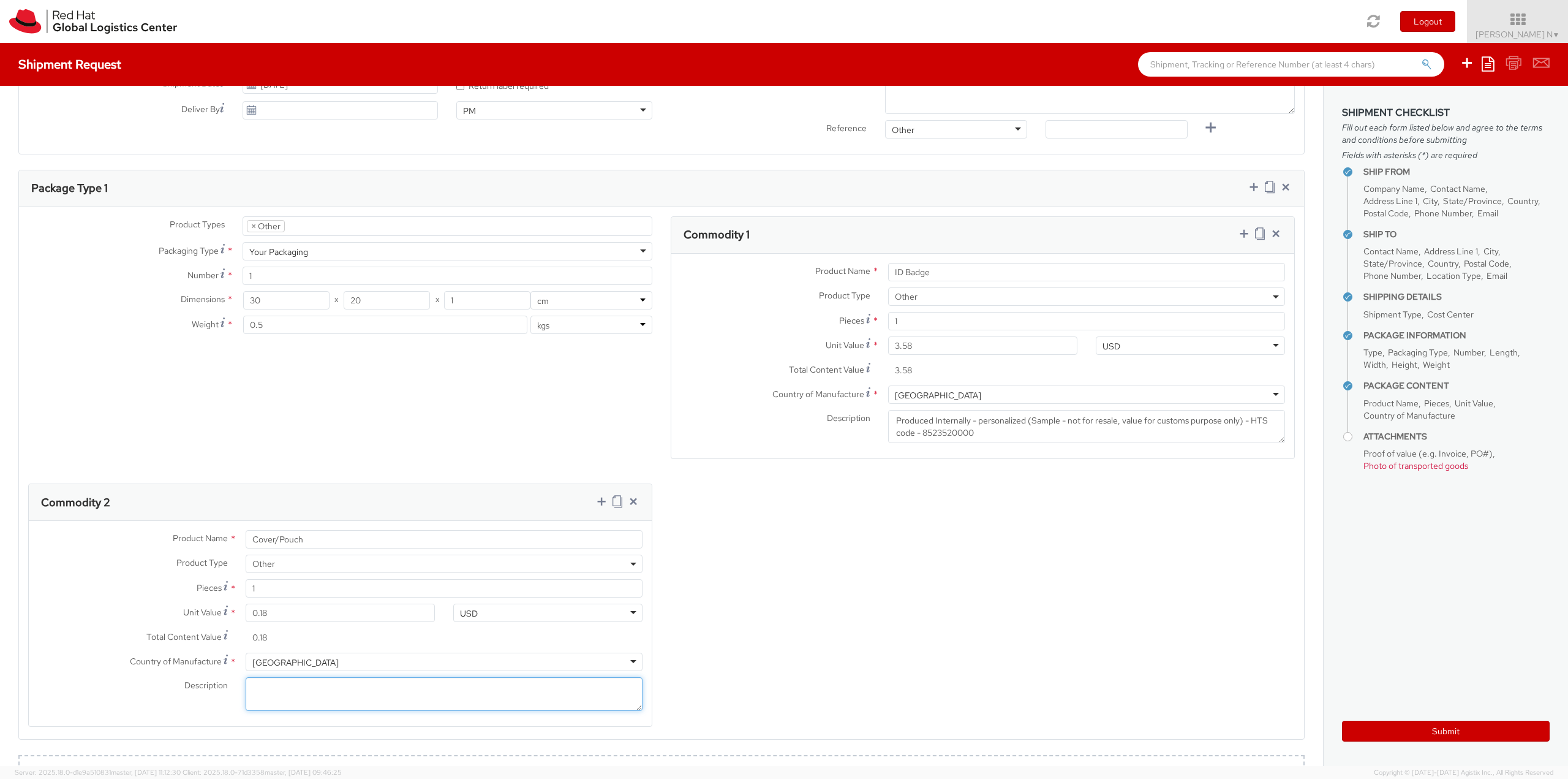
paste textarea "(Sample - not for resale, value for customs purpose only) - HTS - 4202320000"
type textarea "(Sample - not for resale, value for customs purpose only) - HTS - 4202320000"
click at [596, 503] on icon at bounding box center [601, 502] width 12 height 12
select select
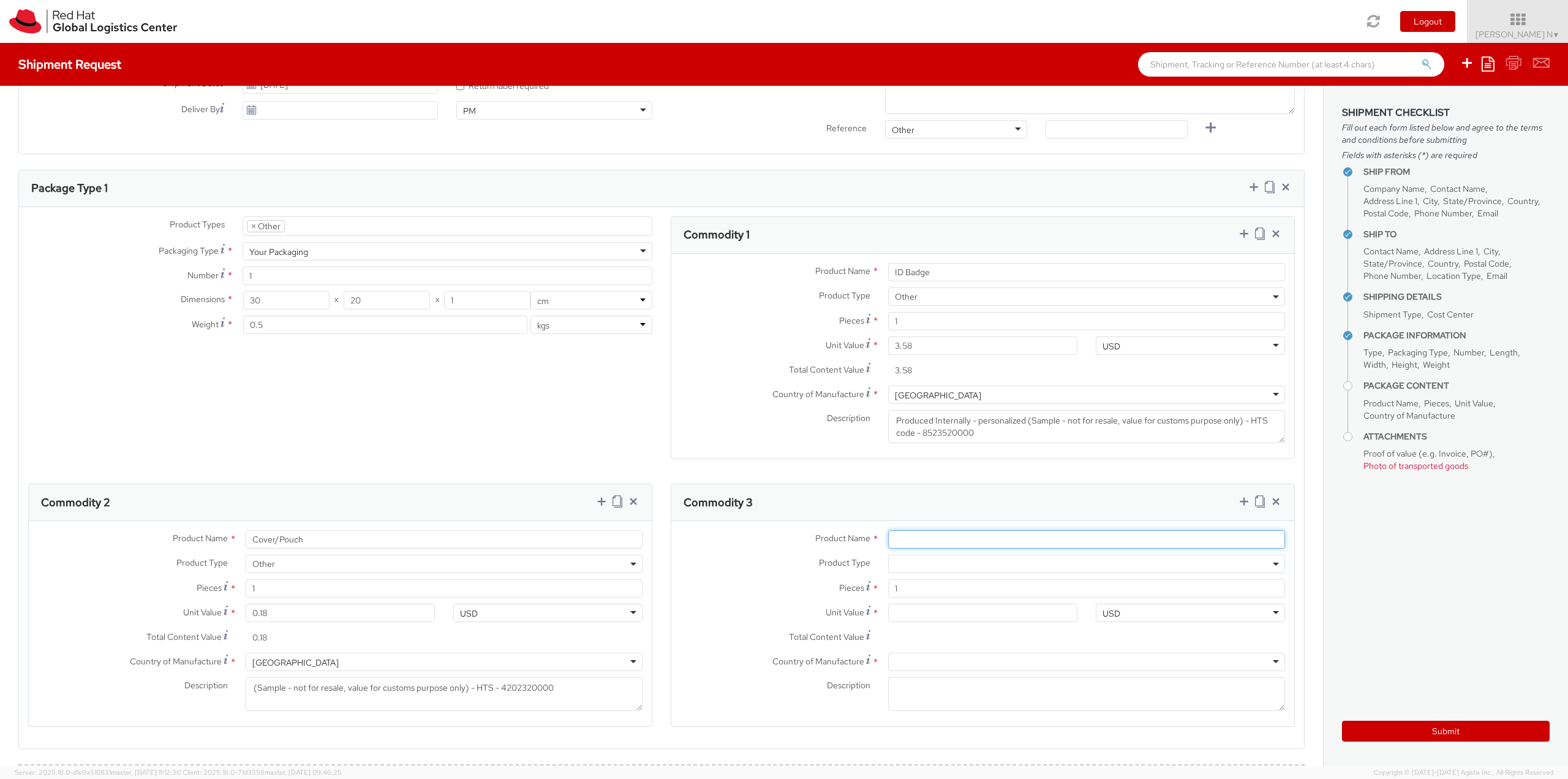
click at [907, 536] on input "Product Name *" at bounding box center [1087, 539] width 397 height 18
type input "Pulley"
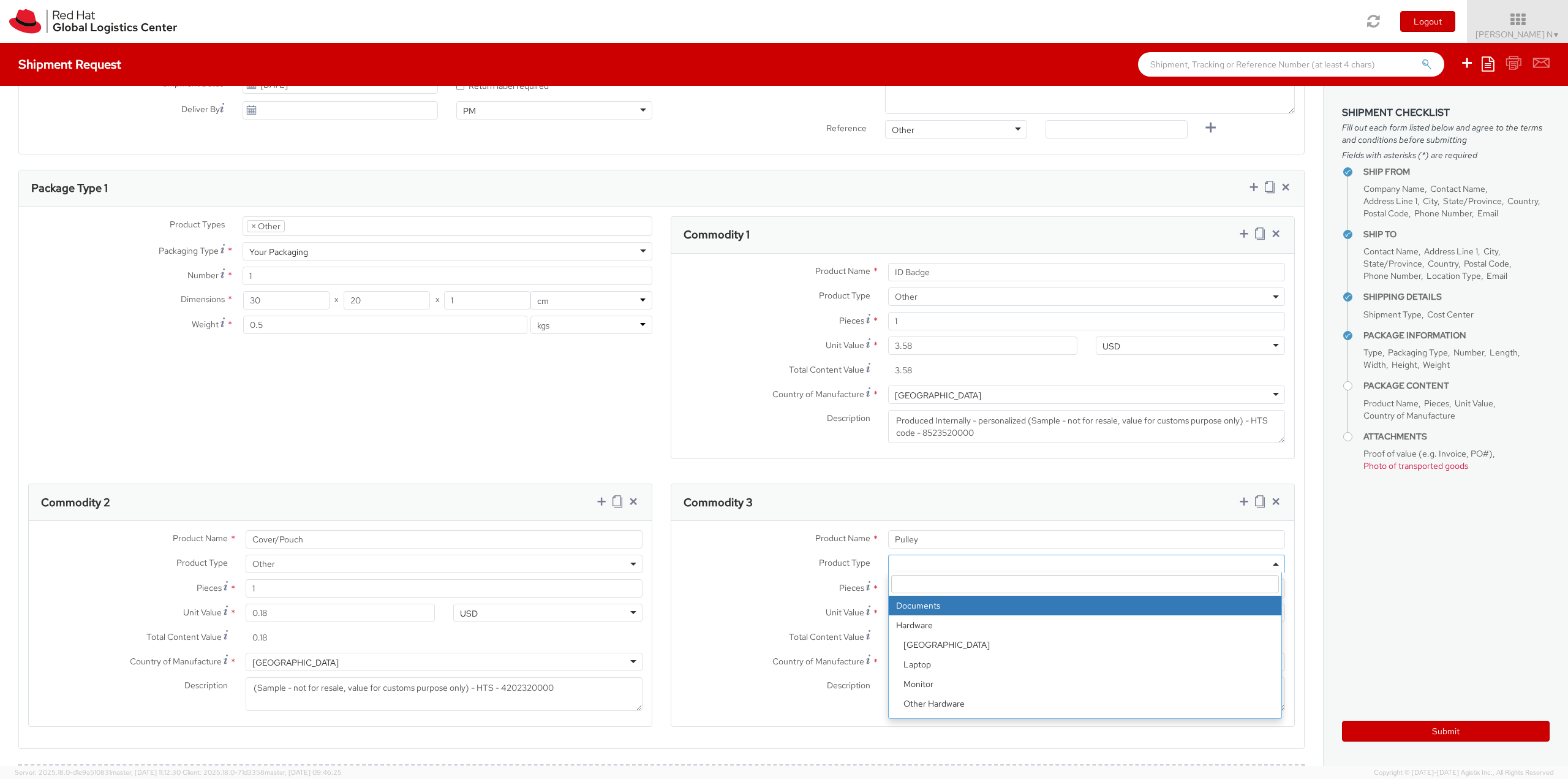
click at [937, 558] on span at bounding box center [1087, 563] width 397 height 18
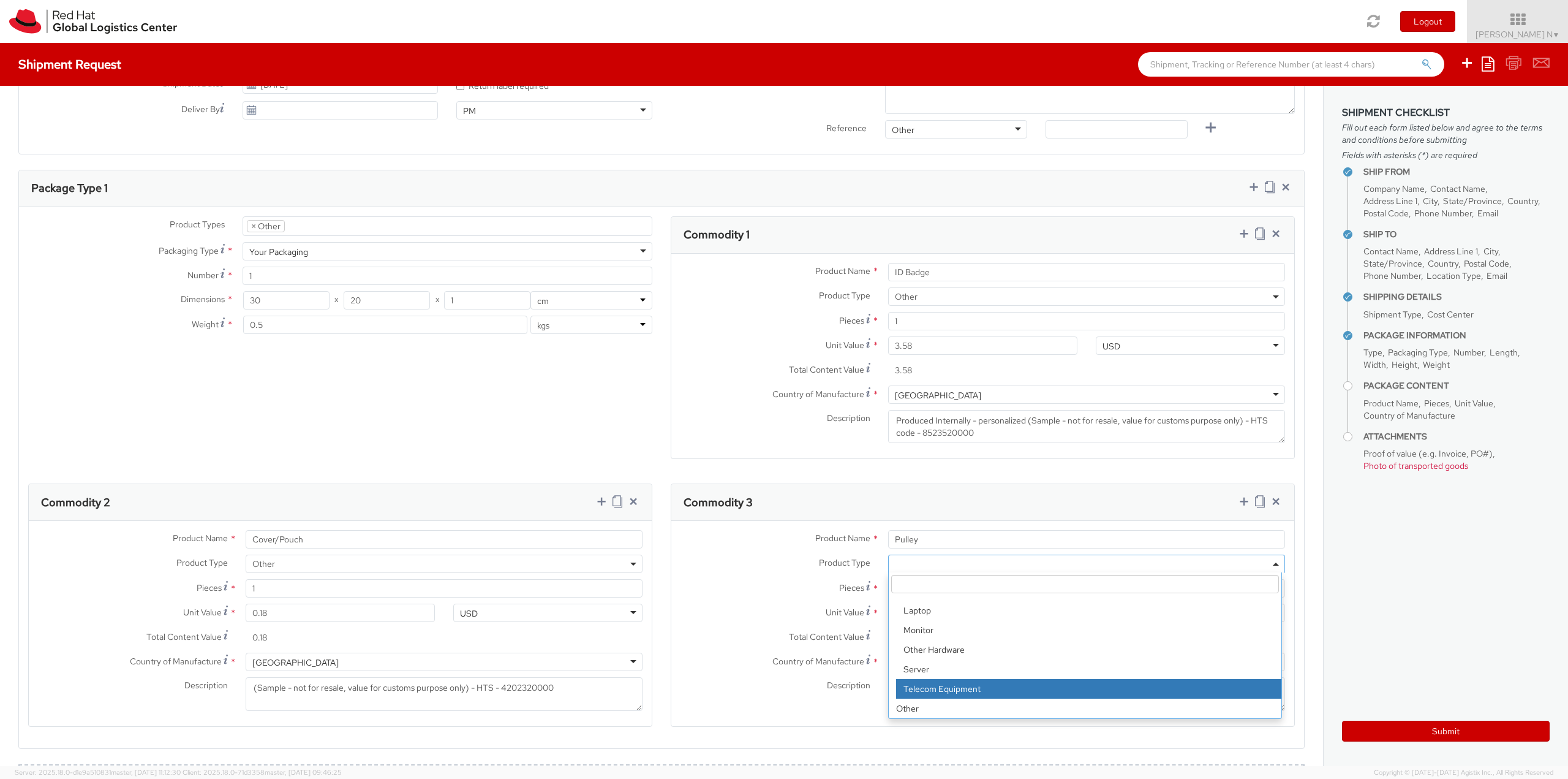
scroll to position [491, 0]
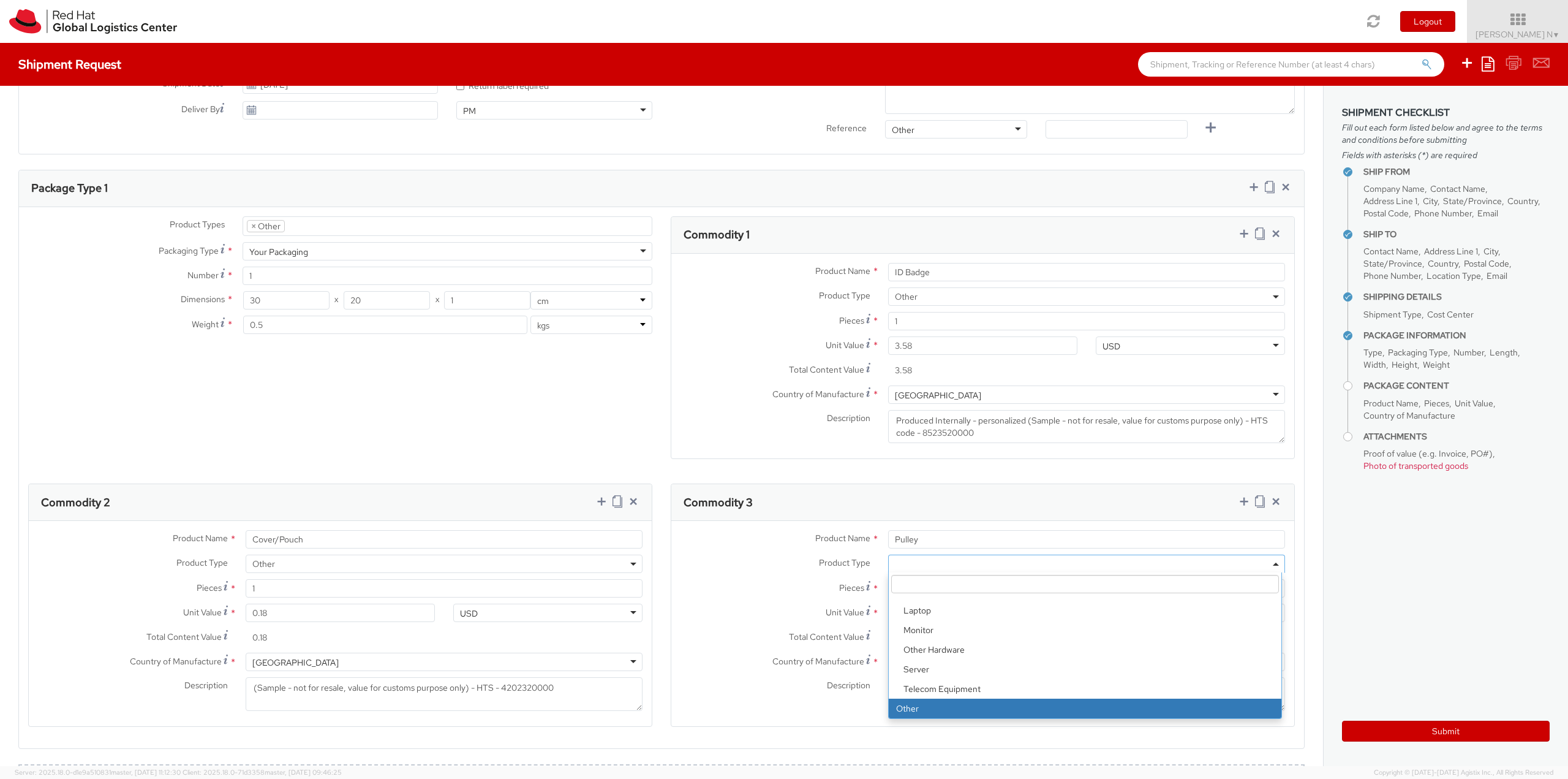
select select "OTHER"
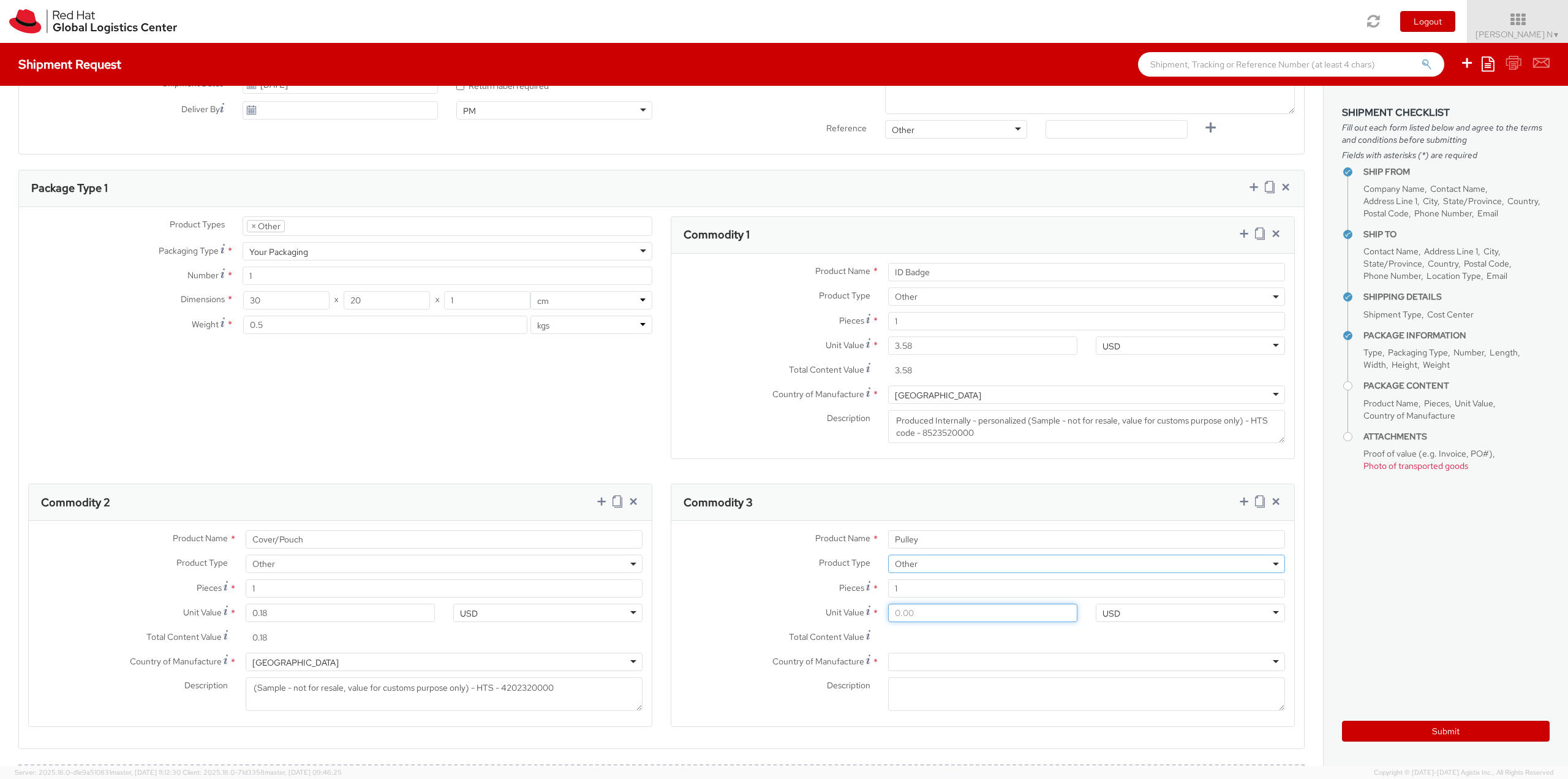
click at [942, 615] on input "Unit Value *" at bounding box center [983, 613] width 189 height 18
click at [926, 610] on input "Unit Value *" at bounding box center [983, 613] width 189 height 18
type input "0.40"
type input "0.45"
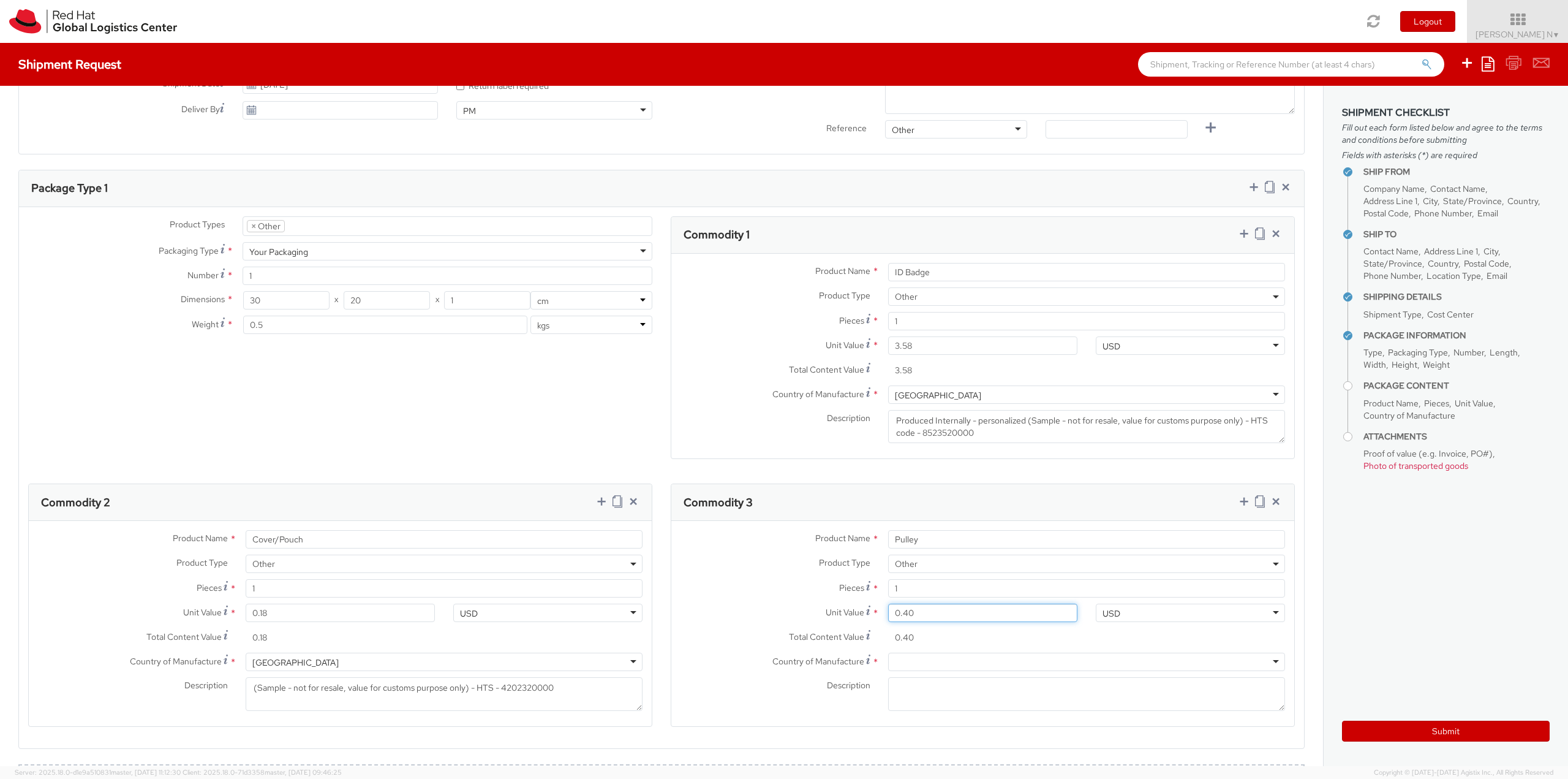
type input "0.45"
click at [924, 665] on div at bounding box center [1087, 662] width 397 height 18
type input "china"
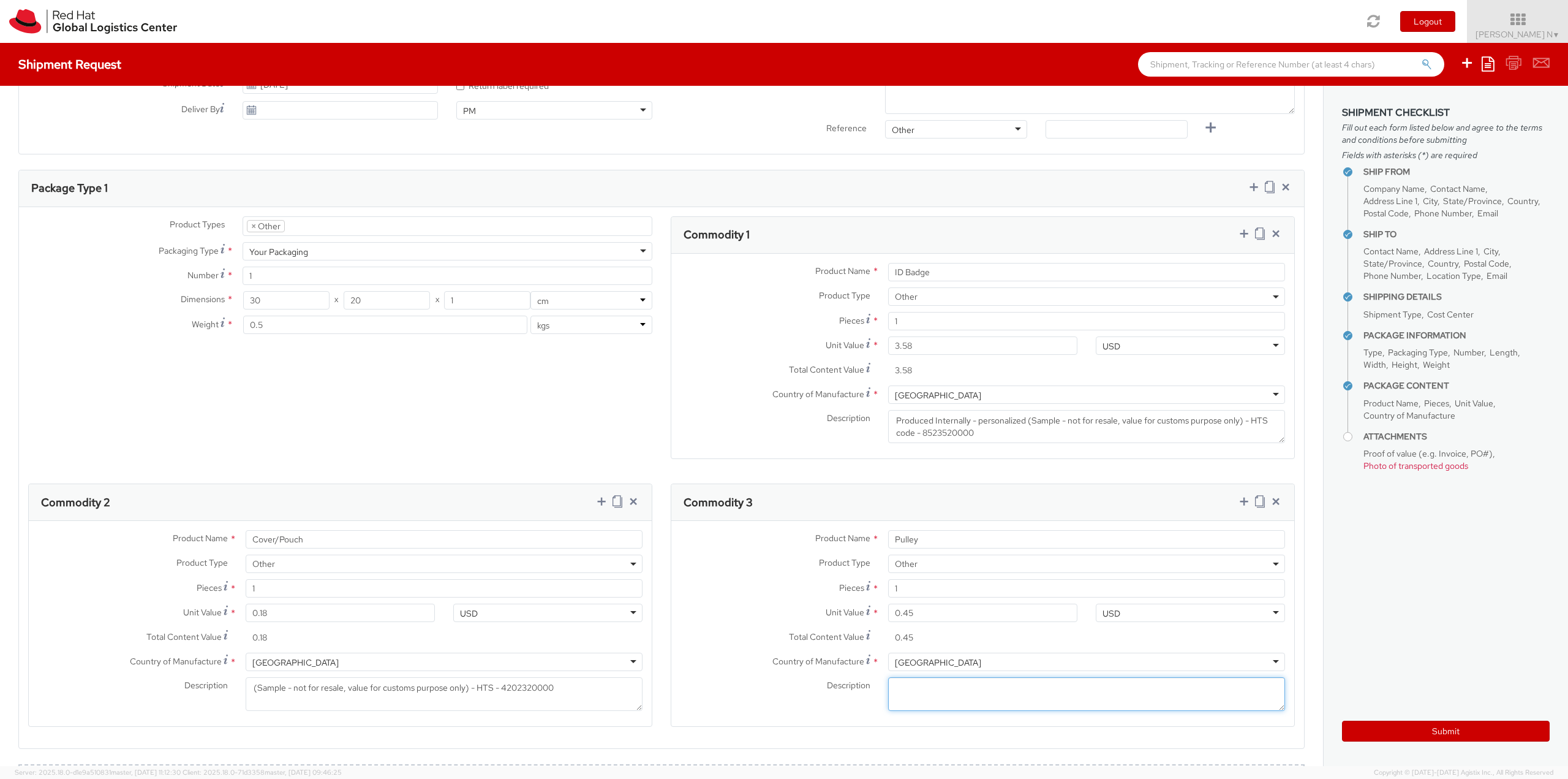
click at [959, 695] on textarea "Description *" at bounding box center [1087, 693] width 397 height 34
paste textarea "(Sample - not for resale, value for customs purpose only) - HTS - 8308900000"
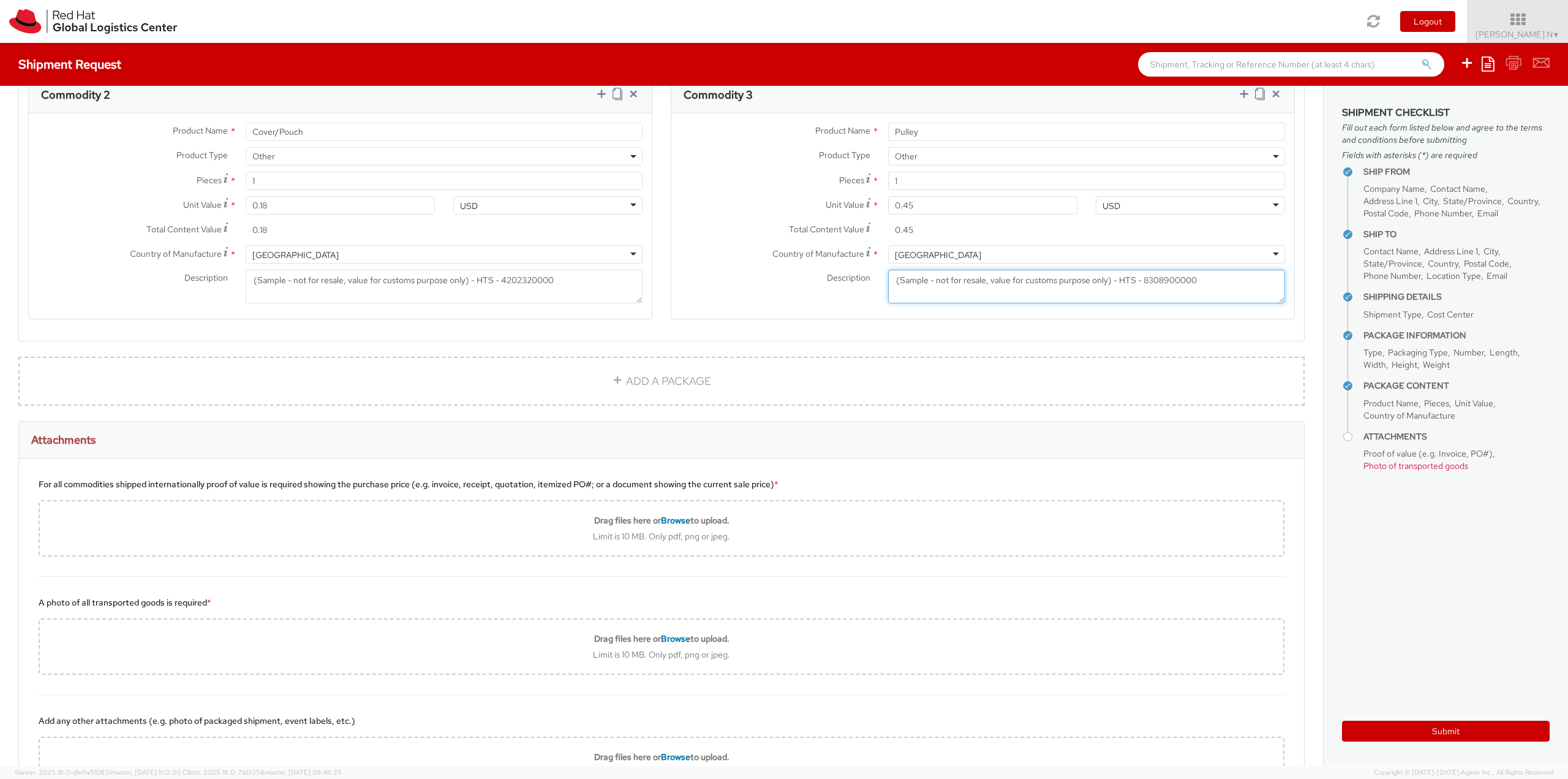
scroll to position [919, 0]
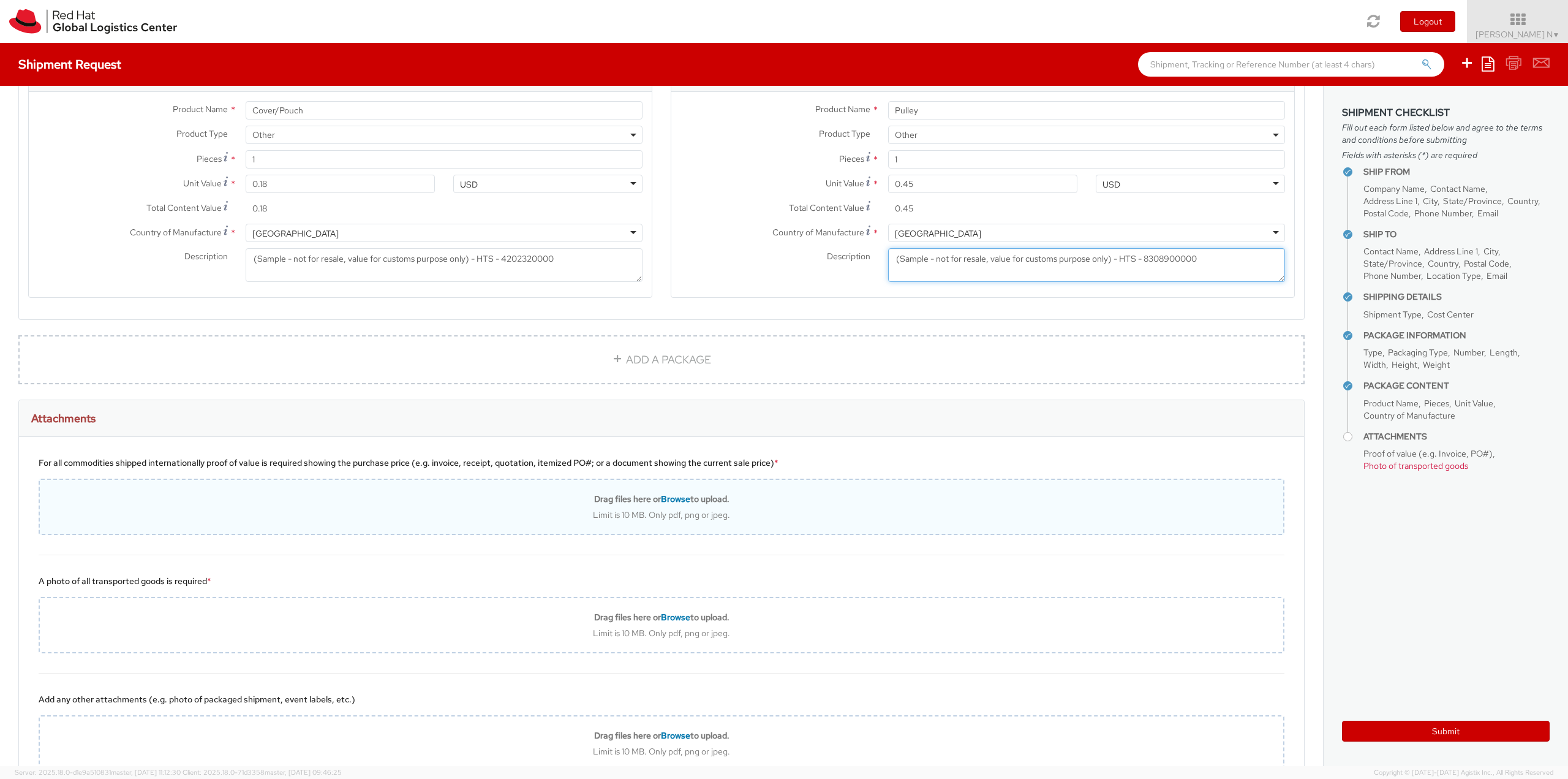
type textarea "(Sample - not for resale, value for customs purpose only) - HTS - 8308900000"
click at [661, 497] on span "Browse" at bounding box center [675, 499] width 29 height 11
type input "C:\fakepath\SalesOrd25191977 (2) (1)New.pdf"
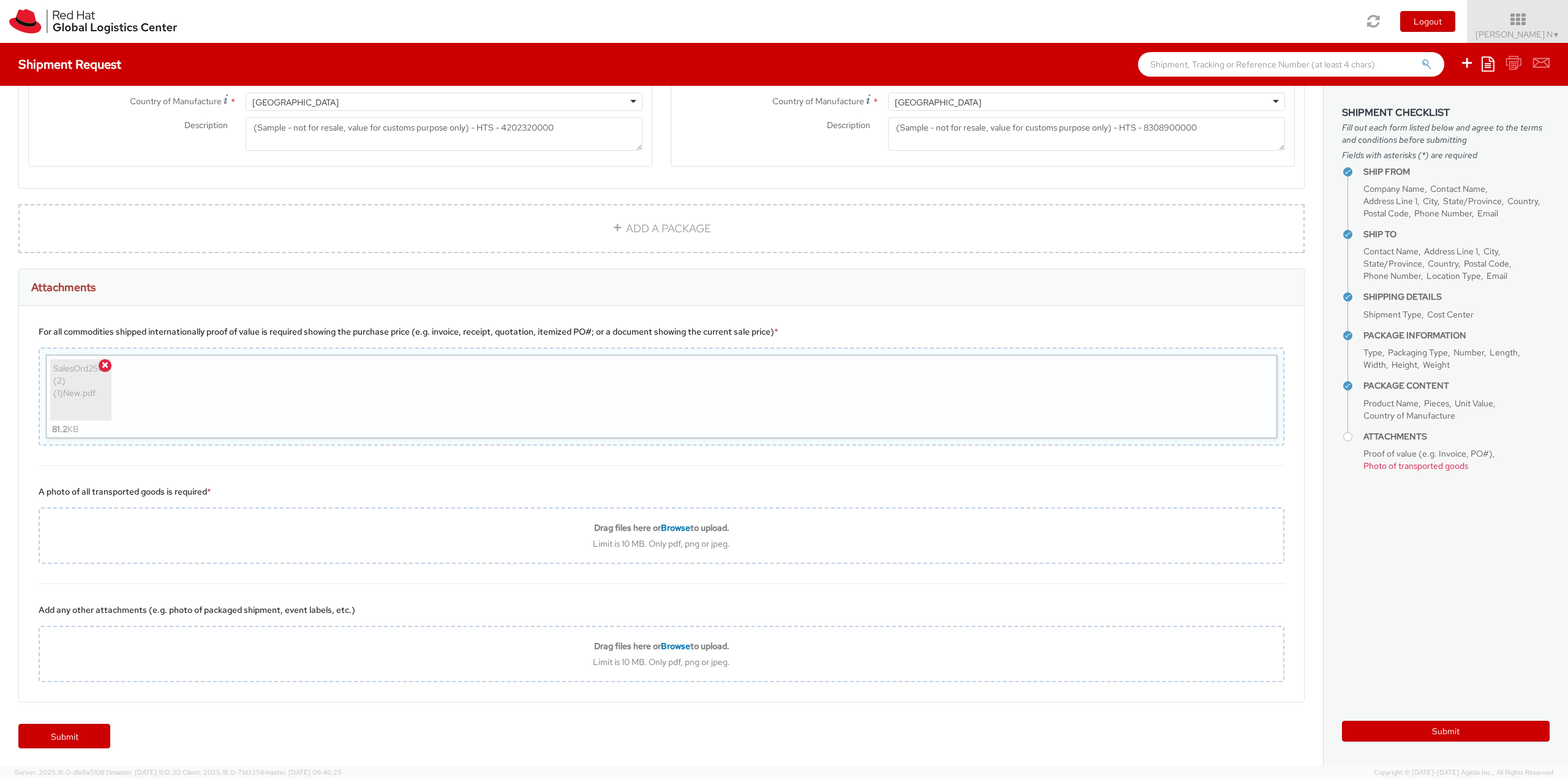
scroll to position [1051, 0]
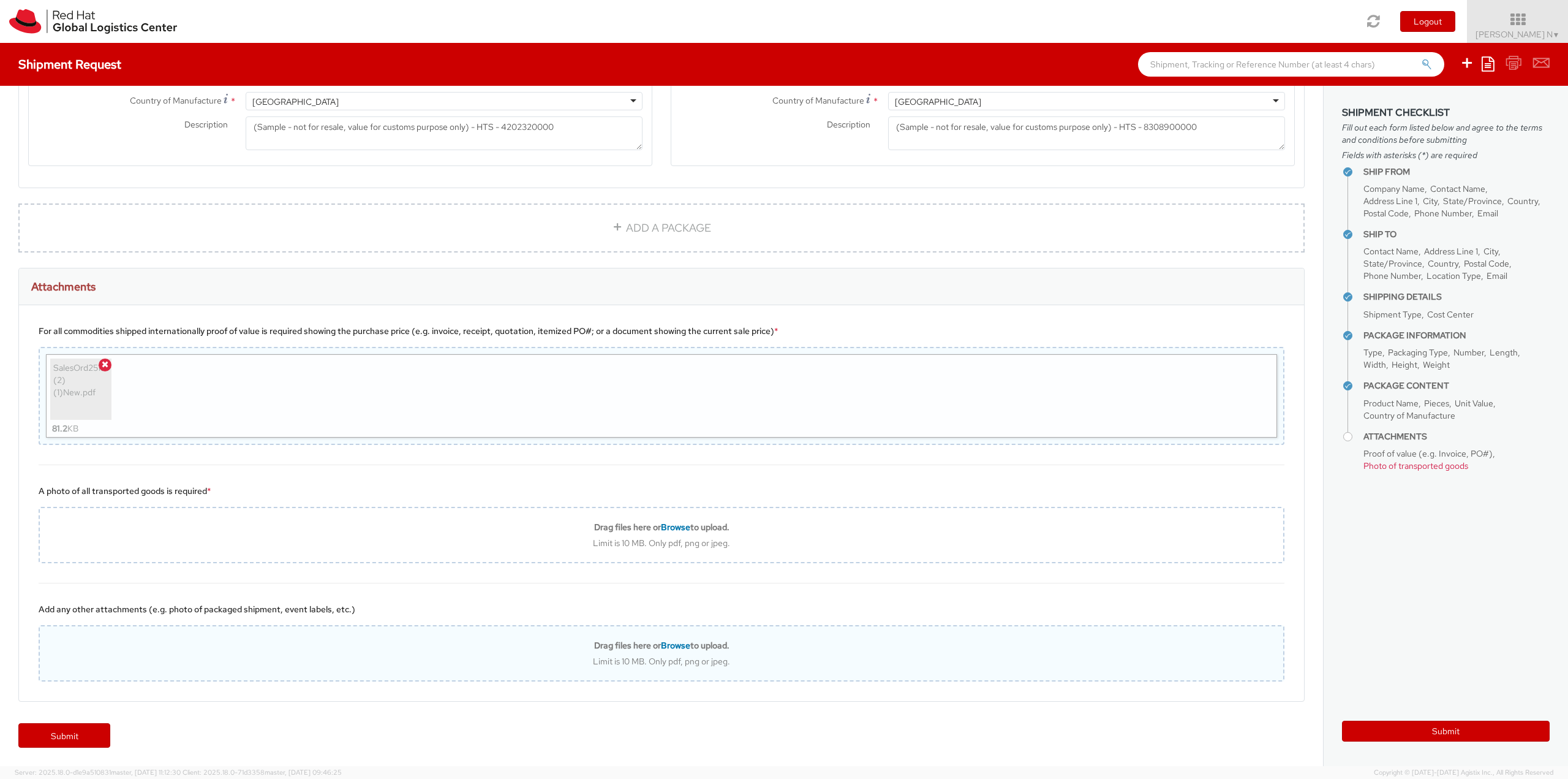
click at [672, 646] on span "Browse" at bounding box center [675, 645] width 29 height 11
type input "C:\fakepath\SalesOrd25191977 (2) (1)New.pdf"
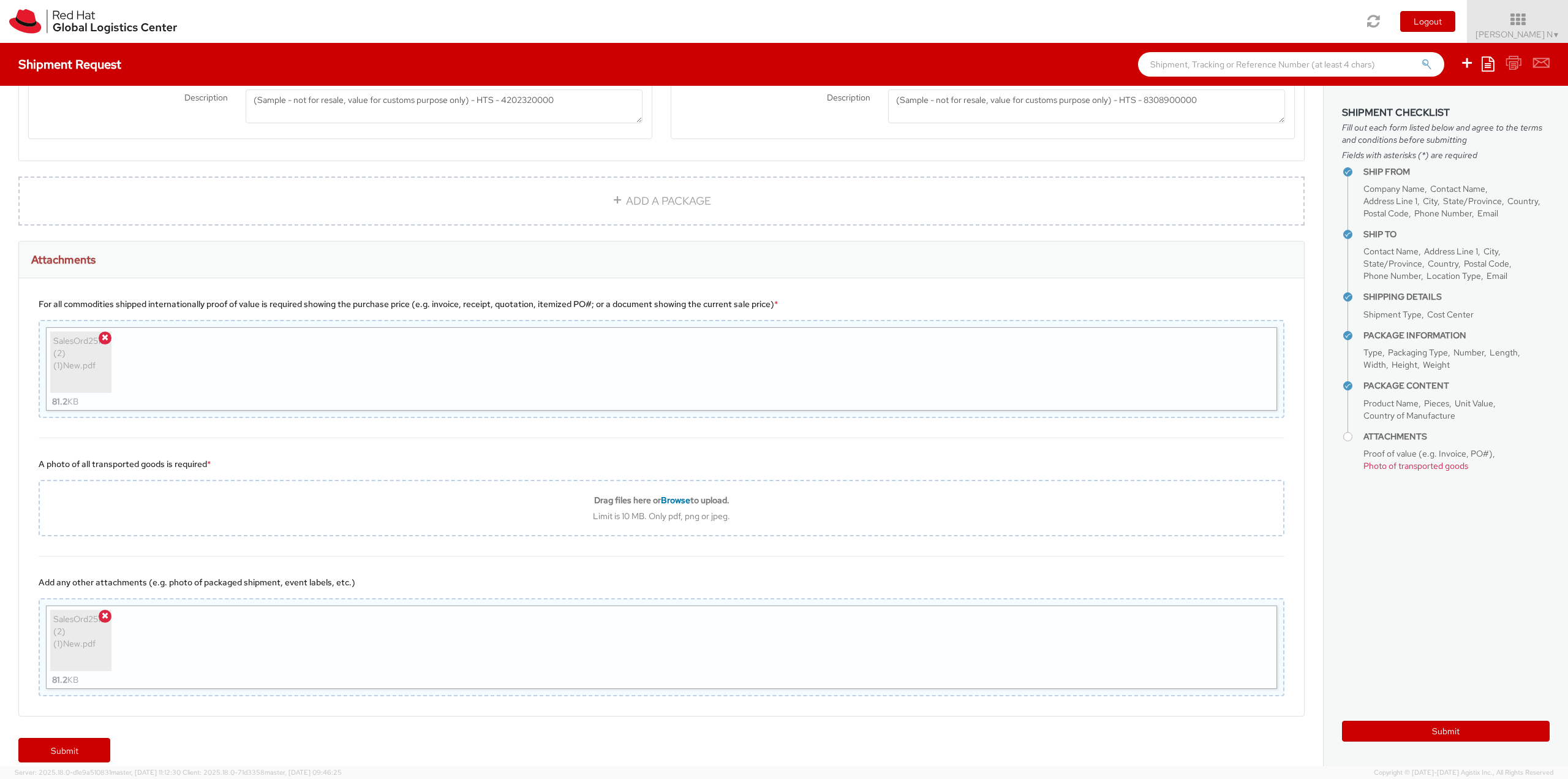
scroll to position [1093, 0]
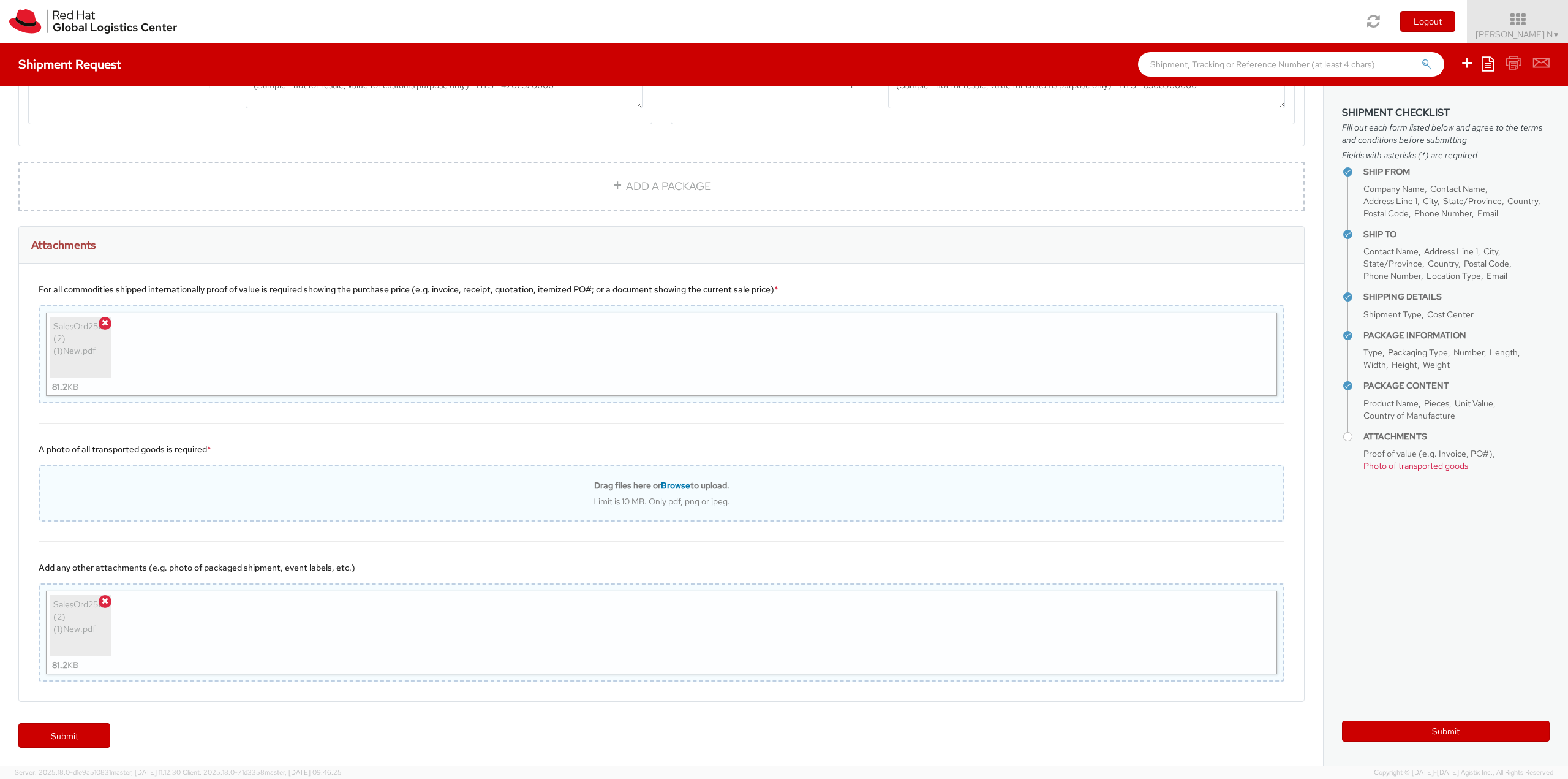
click at [676, 484] on span "Browse" at bounding box center [675, 485] width 29 height 11
type input "C:\fakepath\SalesOrd25191977 (2) (1)New.pdf"
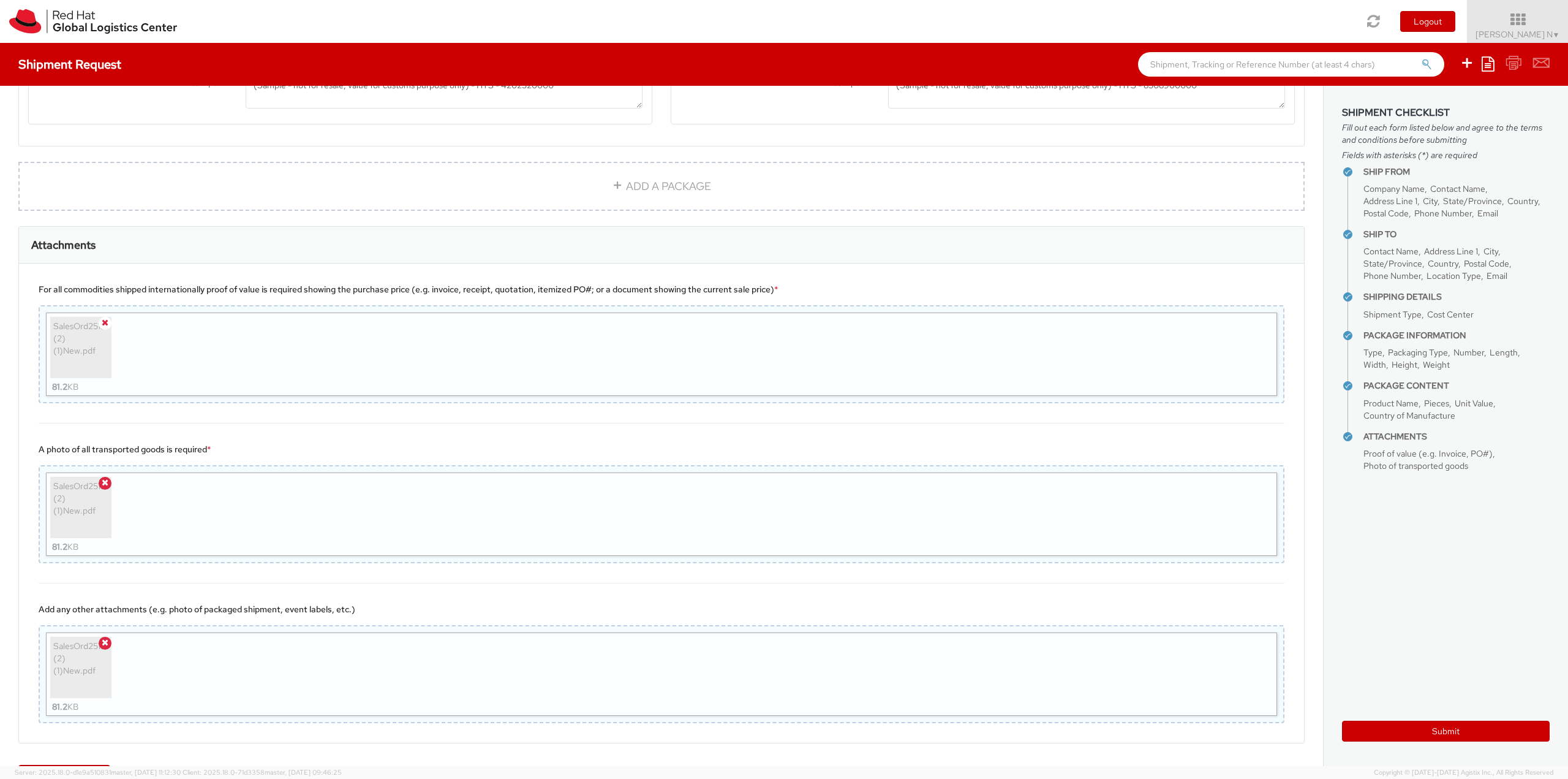
click at [104, 322] on icon at bounding box center [105, 322] width 7 height 9
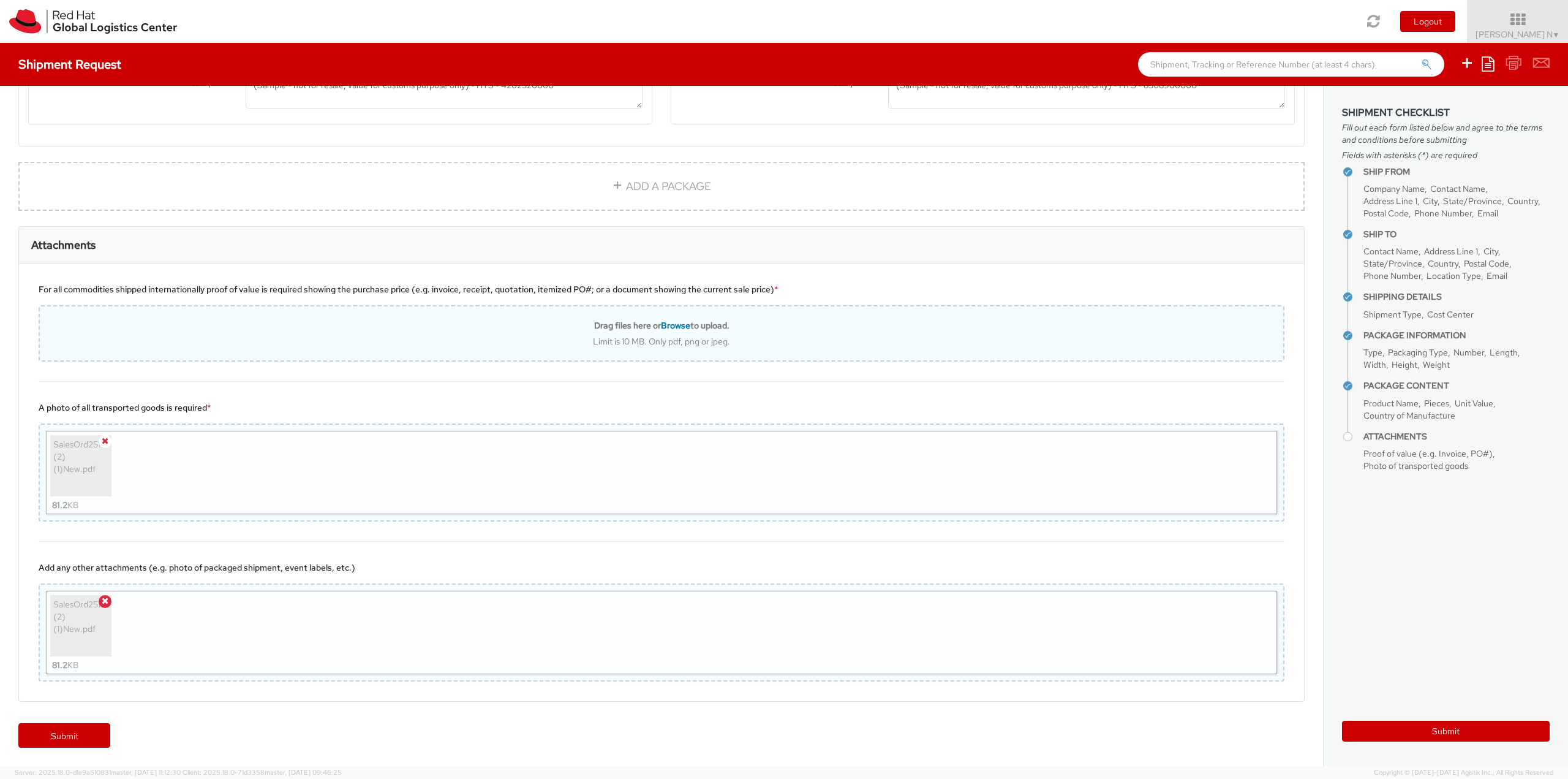
click at [103, 439] on icon at bounding box center [105, 441] width 7 height 9
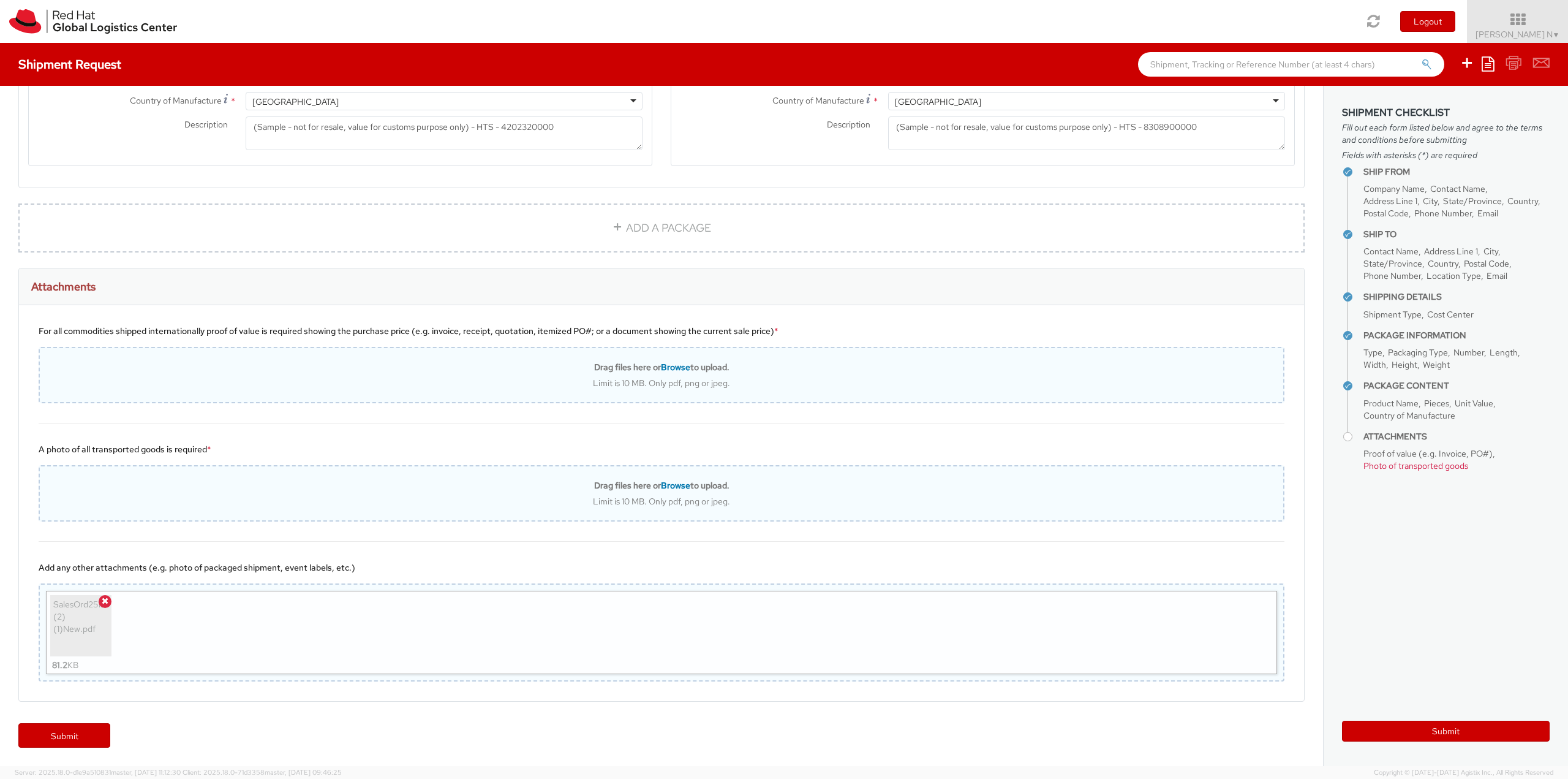
scroll to position [1051, 0]
click at [106, 599] on icon at bounding box center [105, 600] width 7 height 9
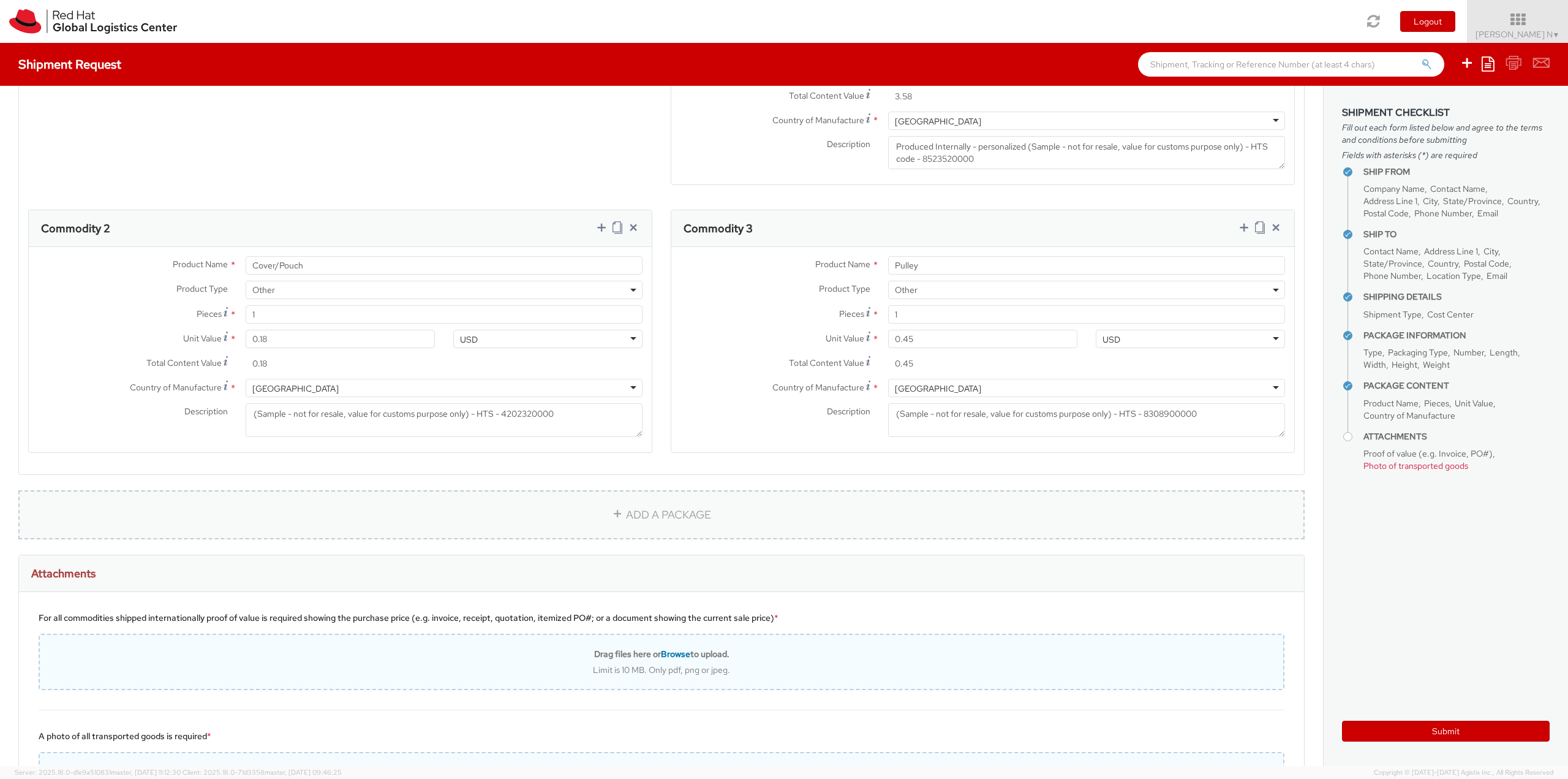
scroll to position [1009, 0]
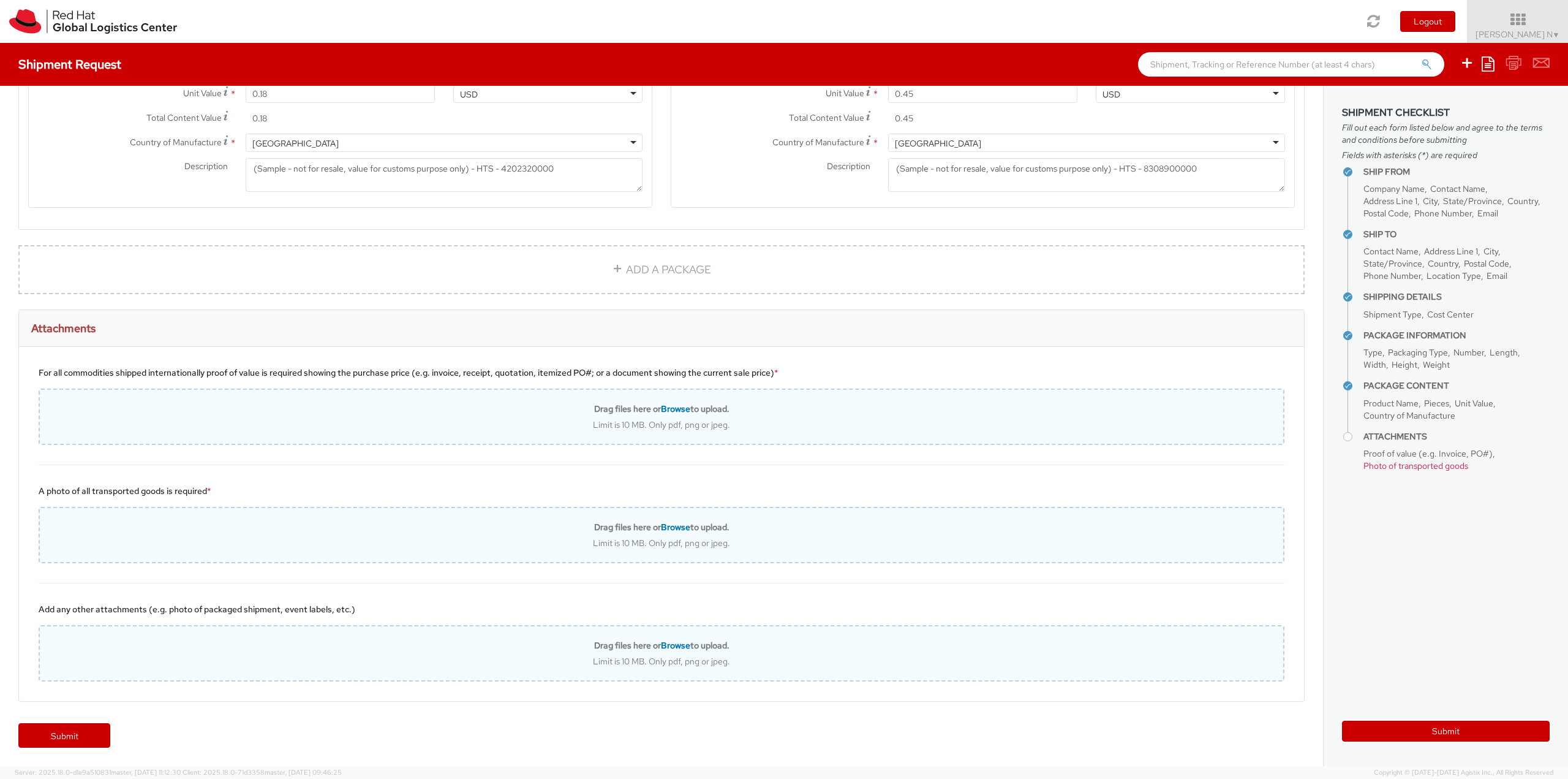
click at [670, 407] on span "Browse" at bounding box center [675, 408] width 29 height 11
type input "C:\fakepath\SalesOrd25191977 (2) (1)New.pdf"
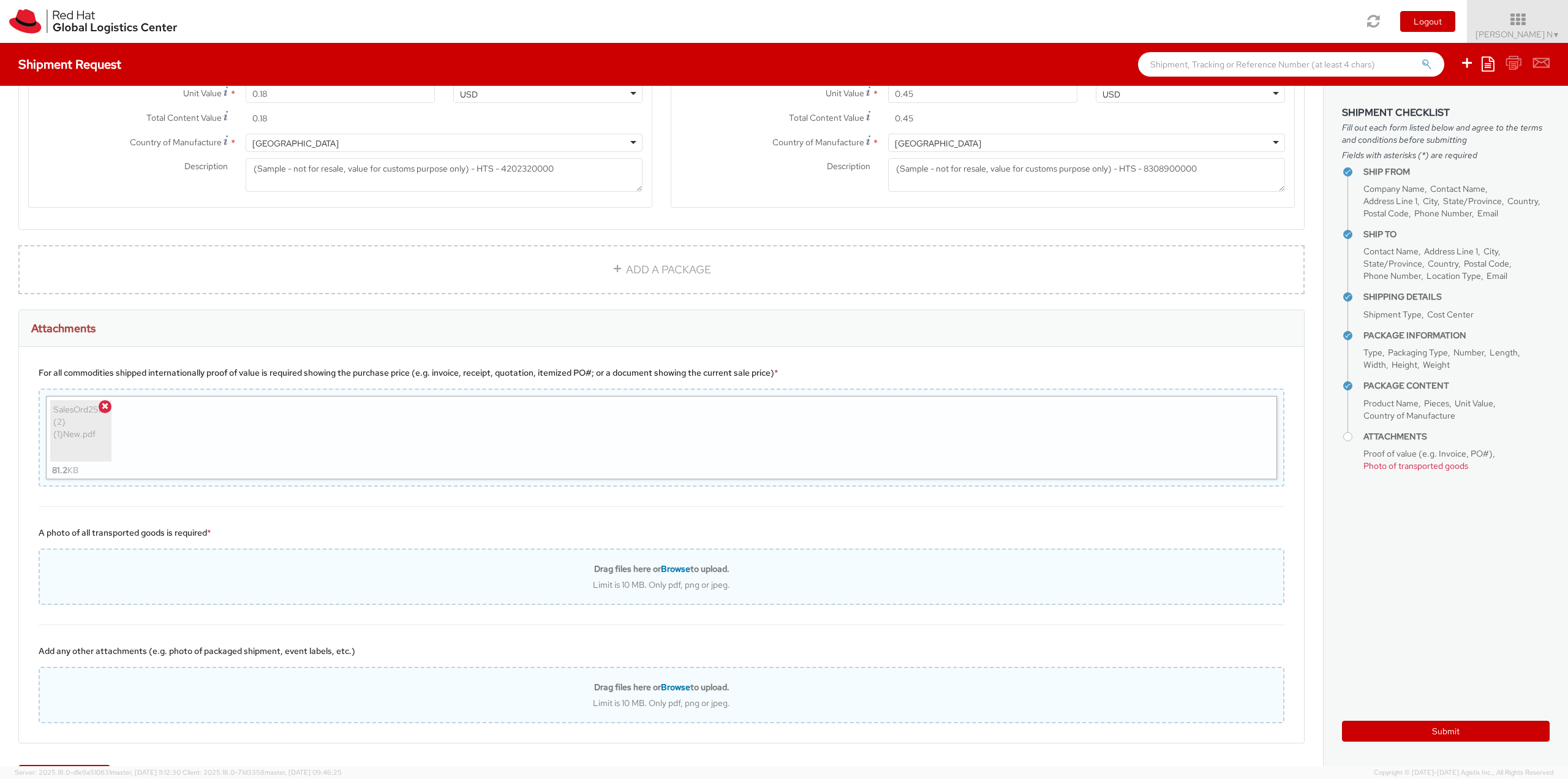
scroll to position [1051, 0]
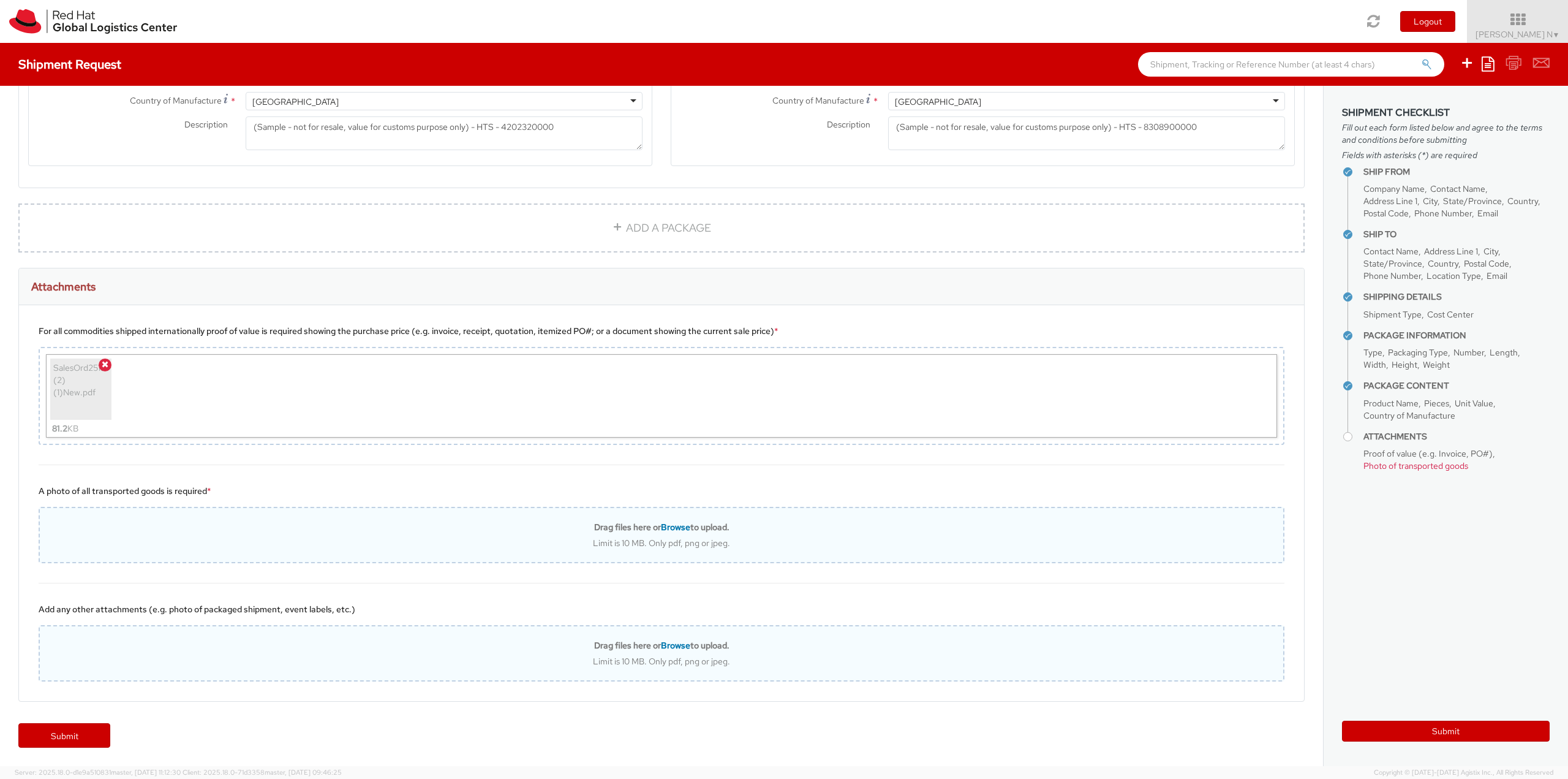
click at [679, 645] on span "Browse" at bounding box center [675, 645] width 29 height 11
type input "C:\fakepath\SalesOrd25191977 (2) (1)New.pdf"
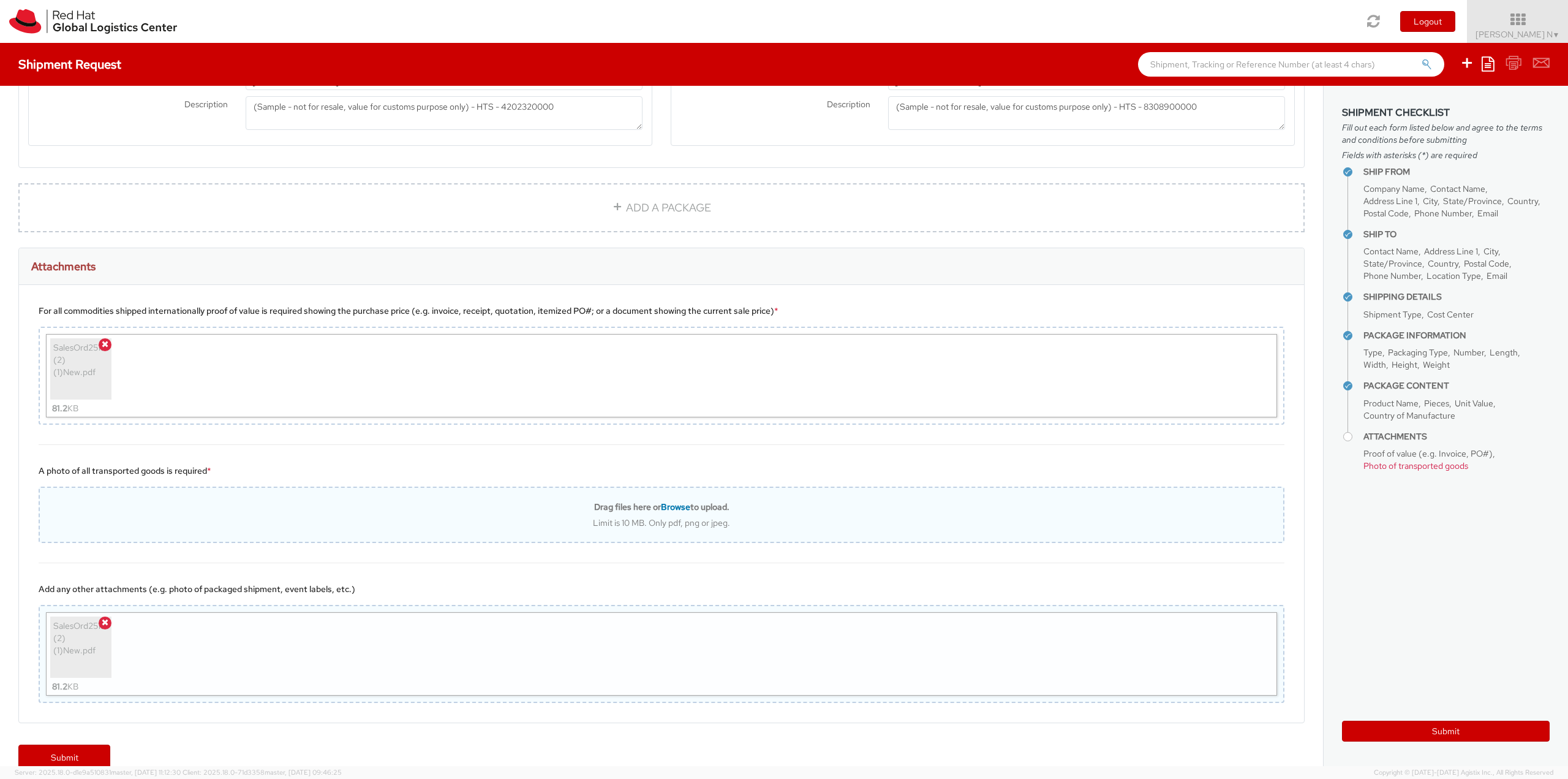
scroll to position [1093, 0]
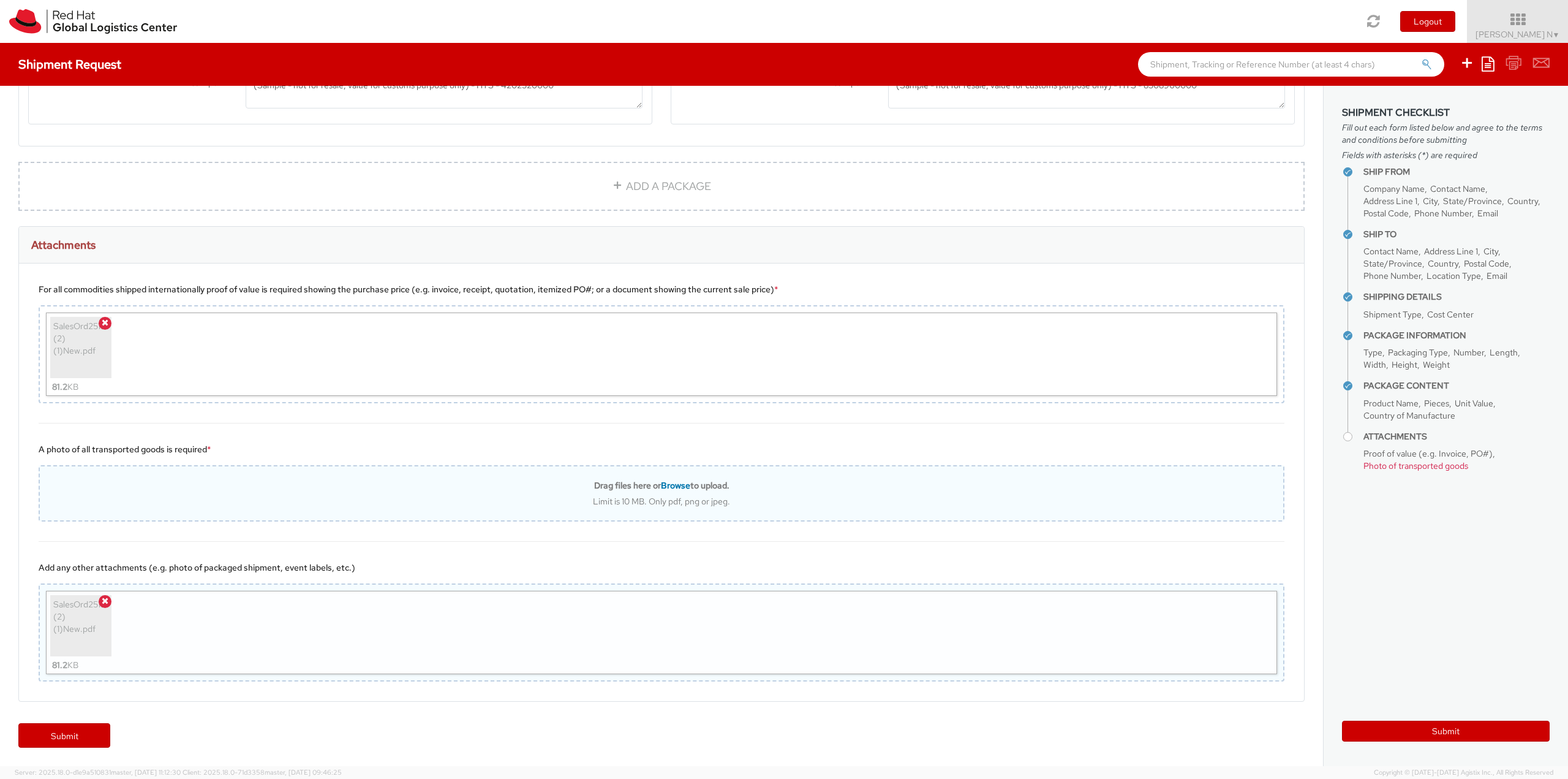
click at [673, 484] on span "Browse" at bounding box center [675, 485] width 29 height 11
type input "C:\fakepath\SalesOrd25191977 (2) (1)New.pdf"
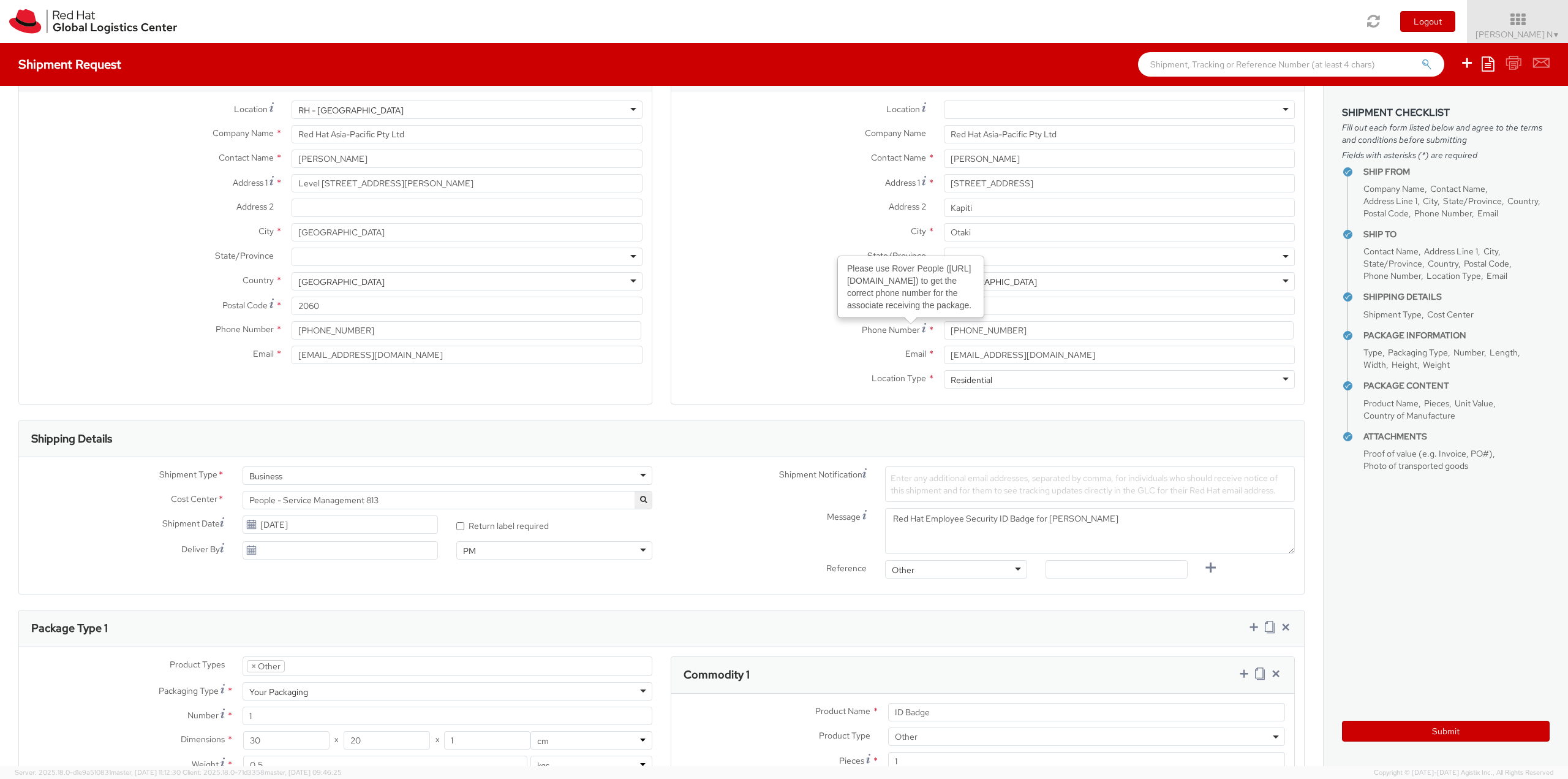
scroll to position [0, 0]
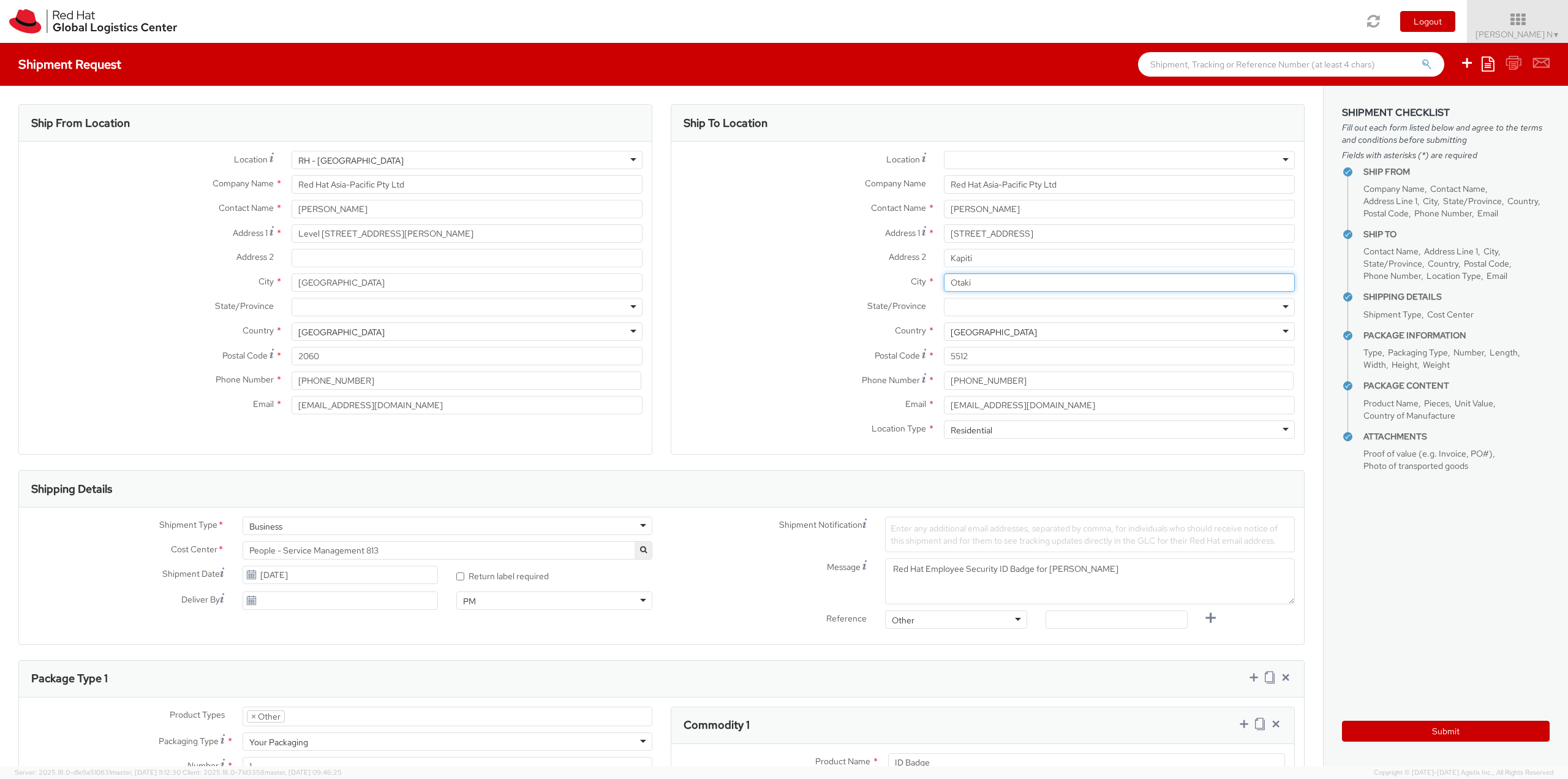
drag, startPoint x: 977, startPoint y: 284, endPoint x: 902, endPoint y: 277, distance: 75.3
click at [901, 281] on div "City * Otaki" at bounding box center [987, 282] width 633 height 18
drag, startPoint x: 983, startPoint y: 259, endPoint x: 873, endPoint y: 258, distance: 110.0
click at [873, 258] on div "Address 2 * Kapiti" at bounding box center [987, 258] width 633 height 18
click at [711, 322] on div "State/Province *" at bounding box center [987, 310] width 633 height 25
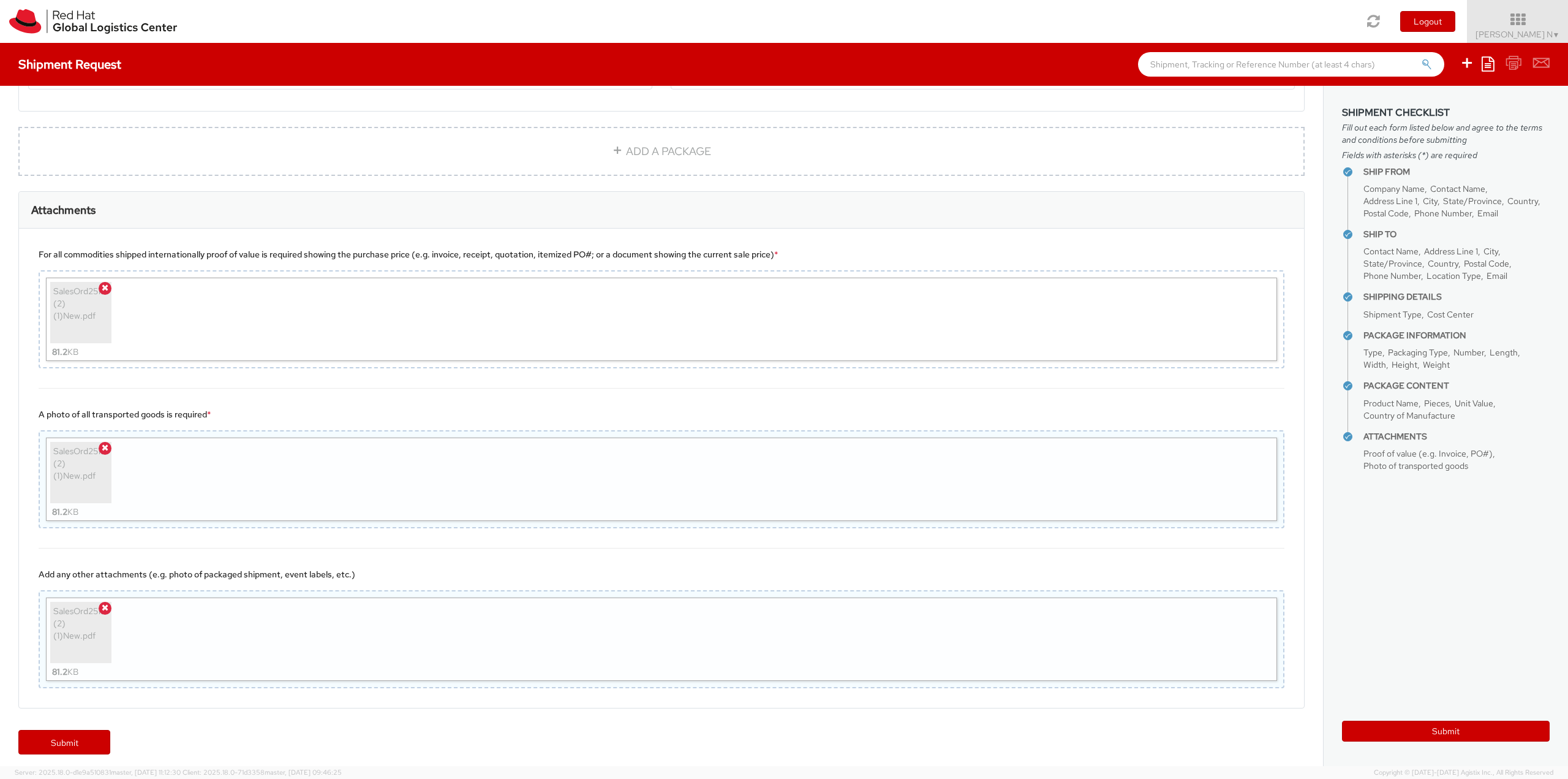
scroll to position [1134, 0]
click at [1452, 722] on button "Submit" at bounding box center [1445, 731] width 207 height 21
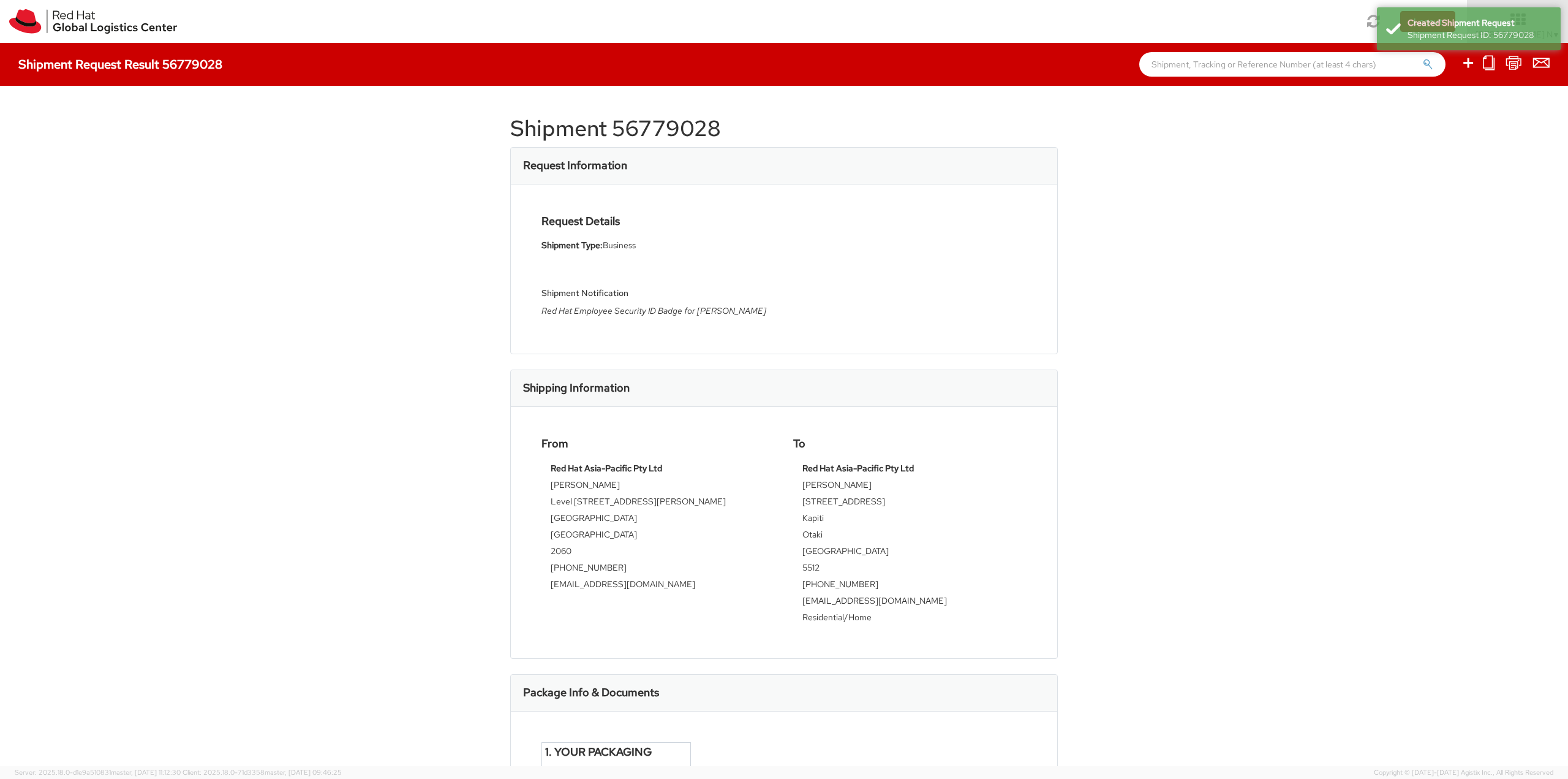
click at [633, 128] on h1 "Shipment 56779028" at bounding box center [784, 129] width 548 height 25
click at [646, 132] on h1 "Shipment 56779028" at bounding box center [784, 129] width 548 height 25
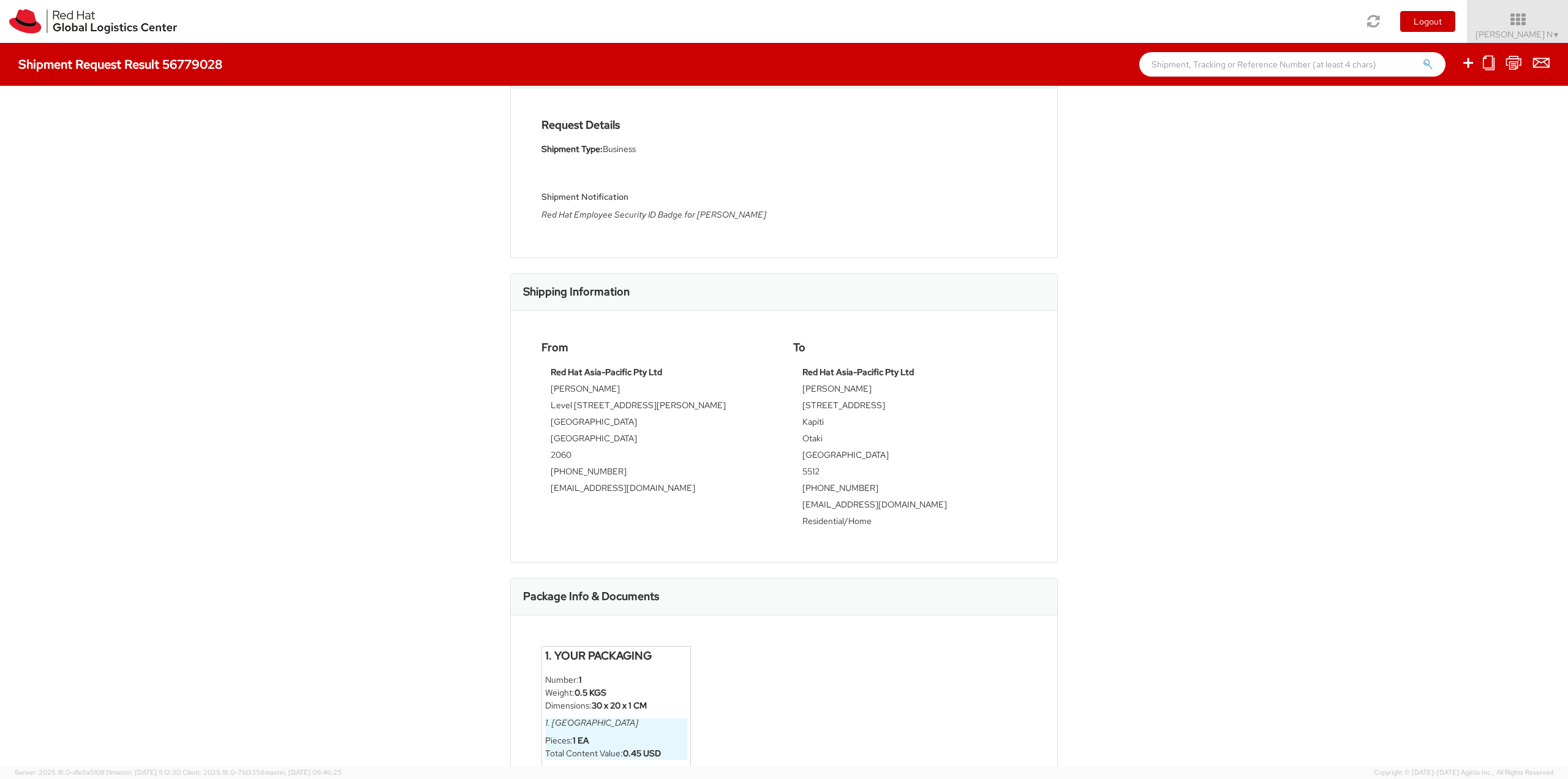
scroll to position [184, 0]
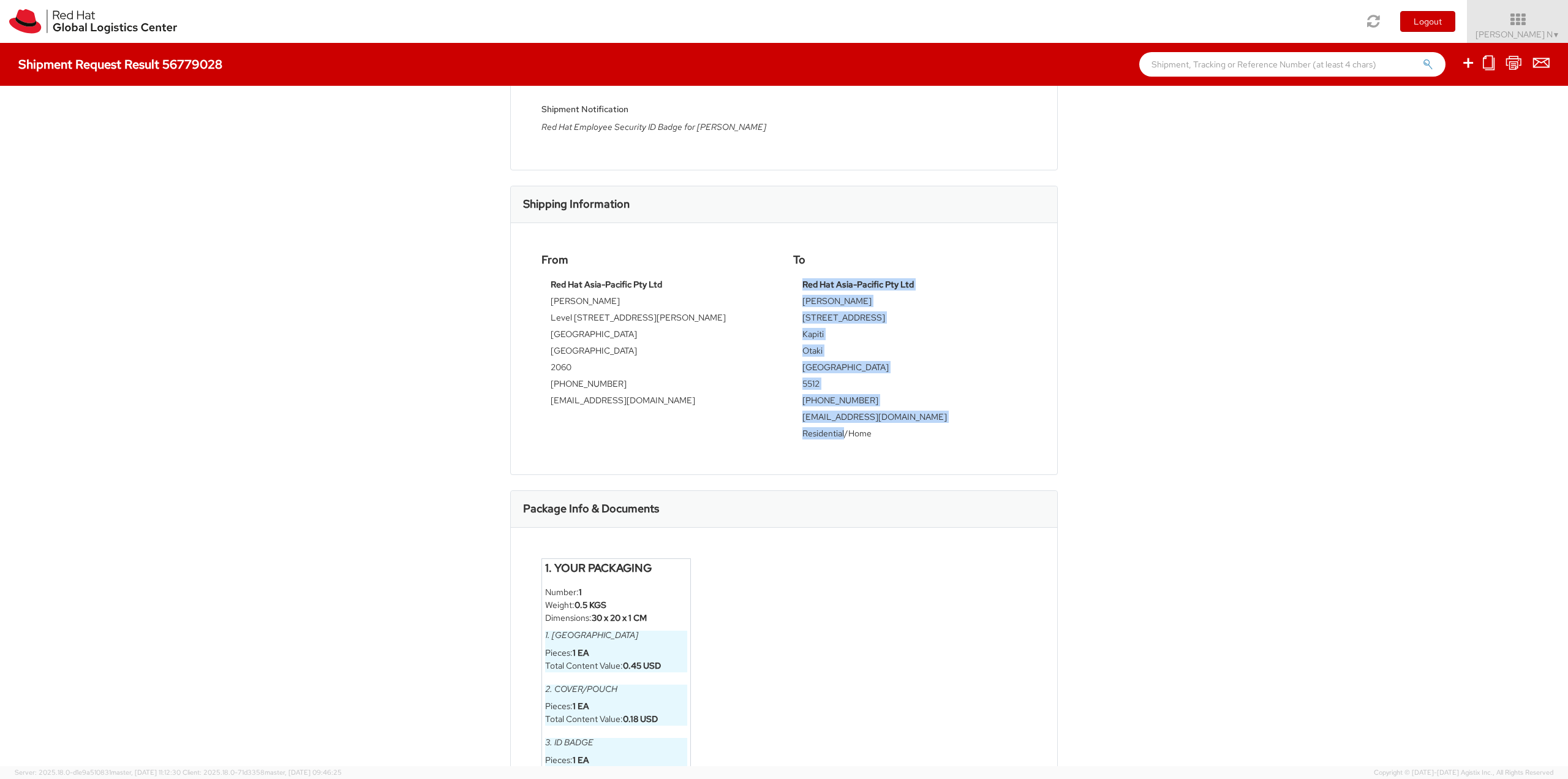
drag, startPoint x: 830, startPoint y: 431, endPoint x: 791, endPoint y: 429, distance: 39.1
click at [793, 429] on div "Red Hat Asia-Pacific Pty Ltd [PERSON_NAME] [STREET_ADDRESS] 5512 [PHONE_NUMBER]…" at bounding box center [909, 360] width 233 height 165
click at [809, 436] on td "Residential/Home" at bounding box center [910, 435] width 215 height 16
drag, startPoint x: 825, startPoint y: 429, endPoint x: 798, endPoint y: 428, distance: 27.0
click at [802, 428] on td "Residential/Home" at bounding box center [910, 435] width 215 height 16
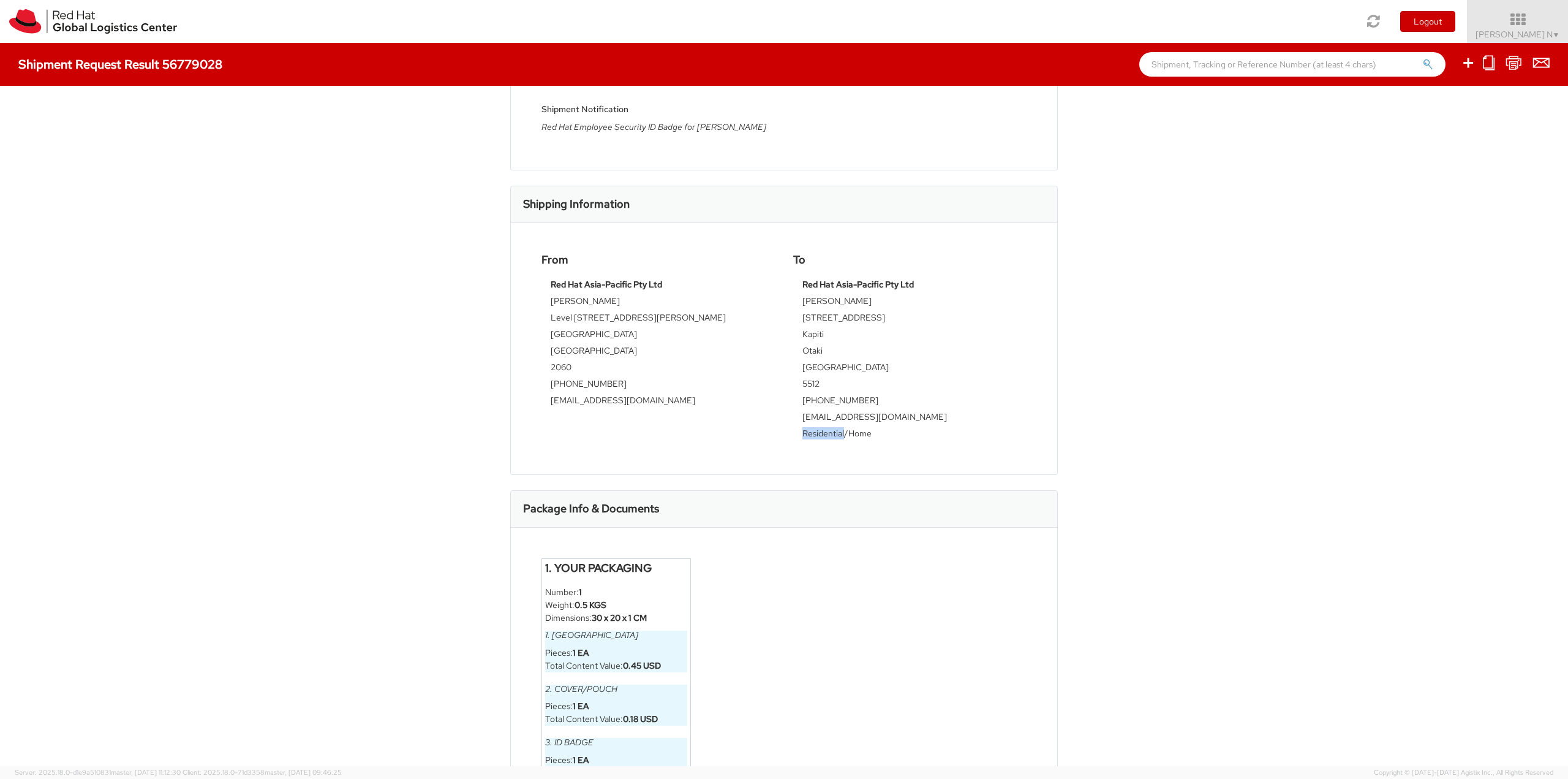
copy td "Residential"
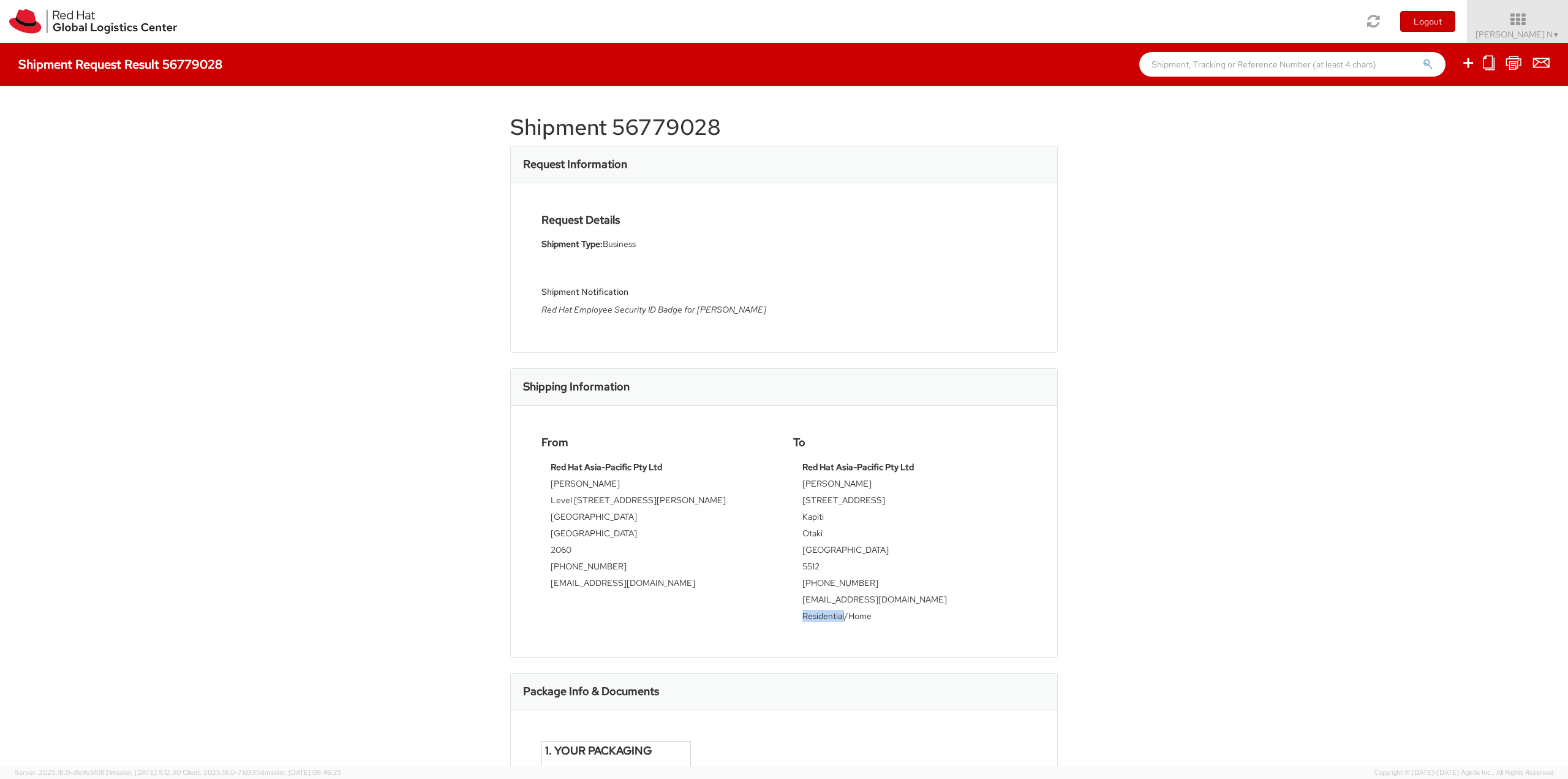
scroll to position [0, 0]
